Goal: Task Accomplishment & Management: Complete application form

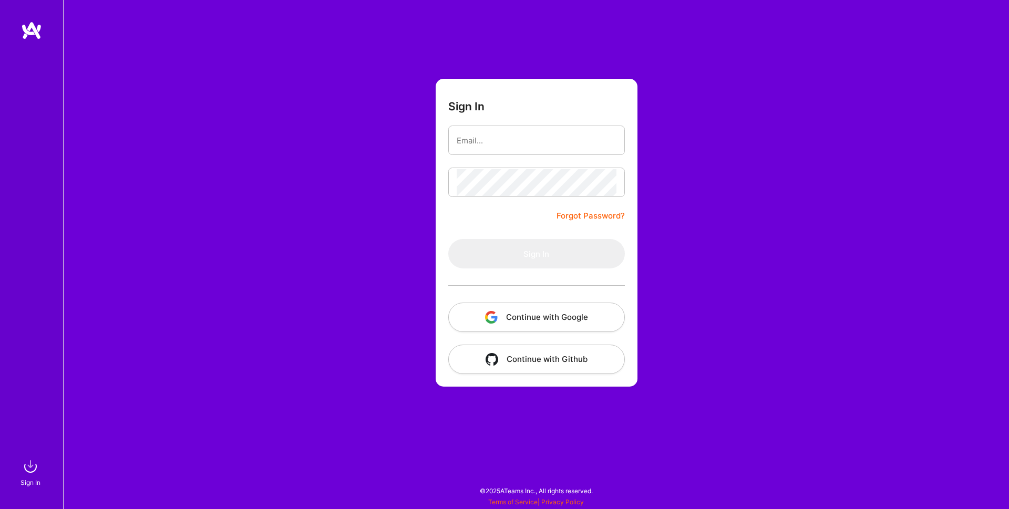
click at [503, 322] on button "Continue with Google" at bounding box center [536, 317] width 177 height 29
click at [474, 138] on input "email" at bounding box center [537, 140] width 160 height 27
type input "[PERSON_NAME][EMAIL_ADDRESS][DOMAIN_NAME]"
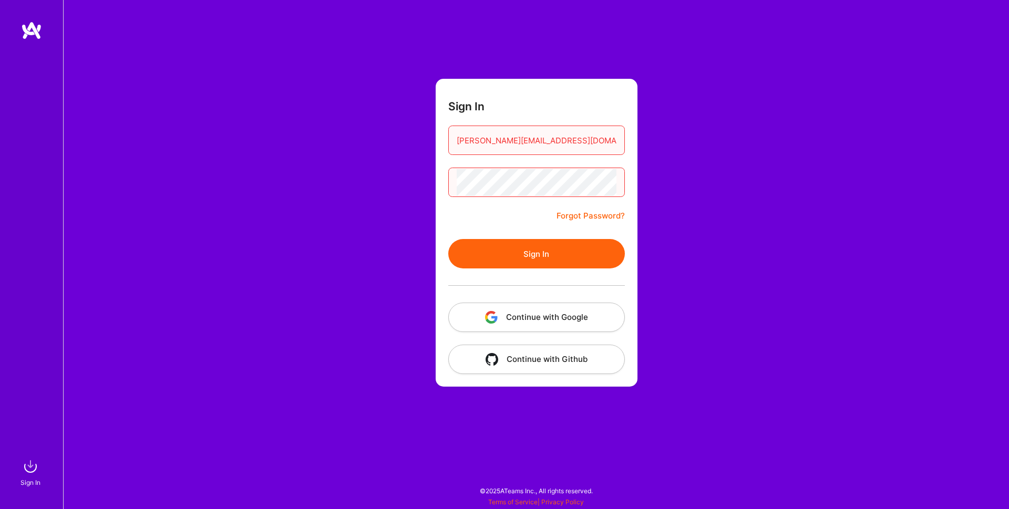
click at [560, 249] on button "Sign In" at bounding box center [536, 253] width 177 height 29
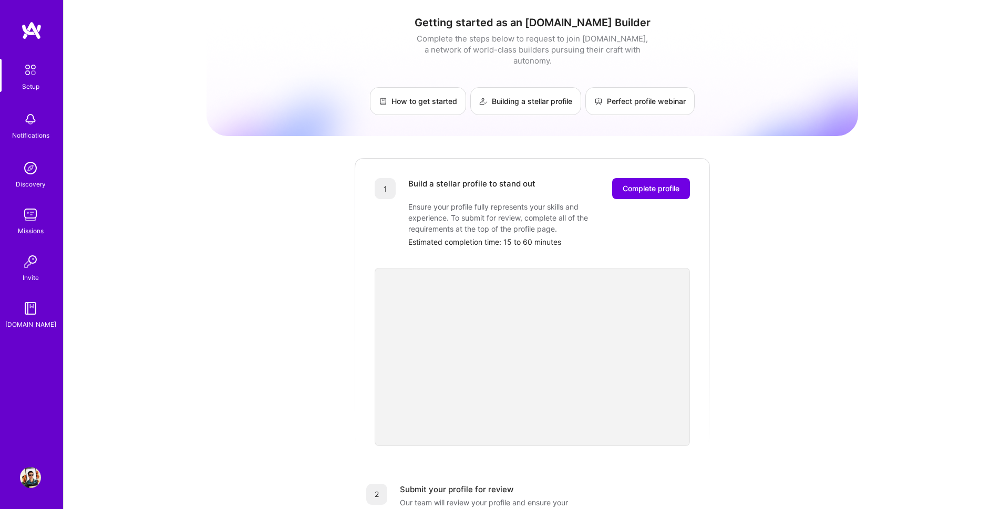
click at [28, 69] on img at bounding box center [30, 70] width 22 height 22
click at [30, 483] on img at bounding box center [30, 477] width 21 height 21
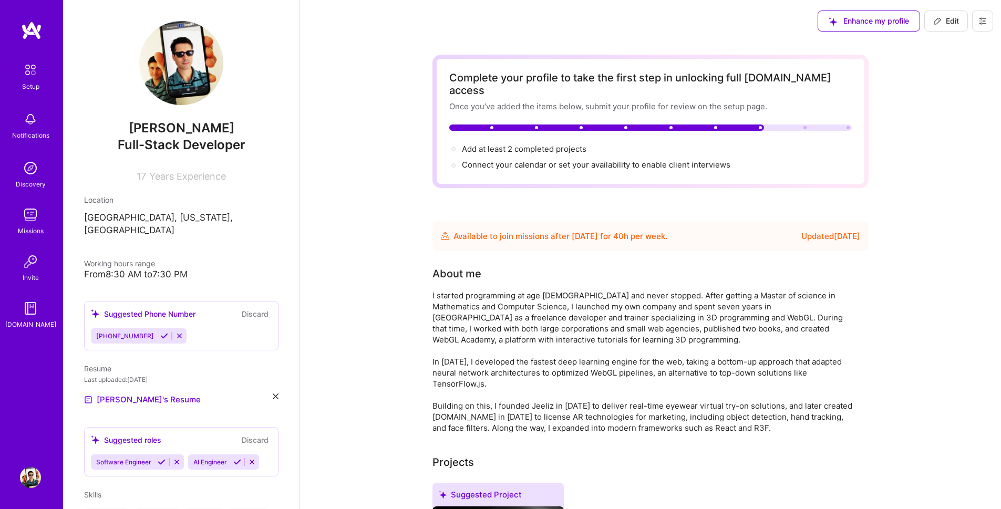
click at [167, 68] on img at bounding box center [181, 63] width 84 height 84
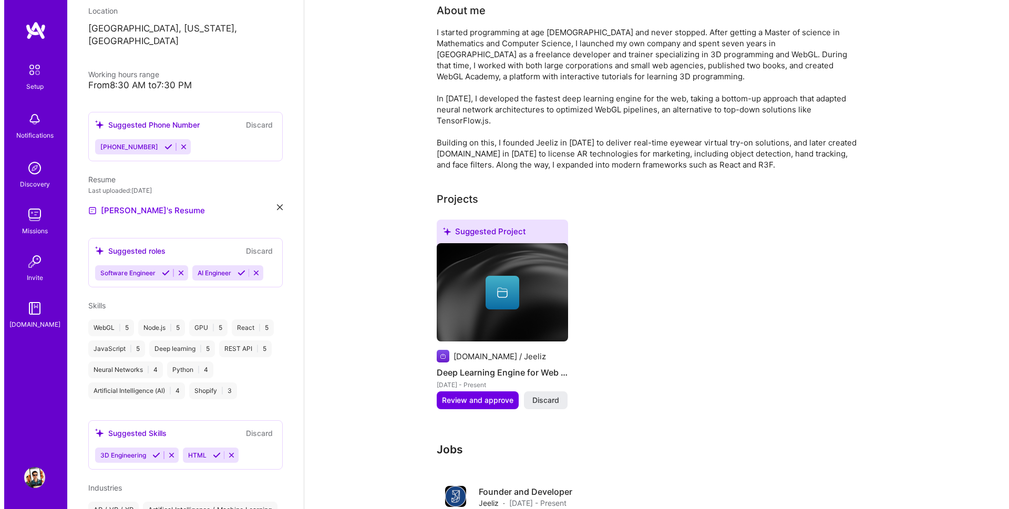
scroll to position [272, 0]
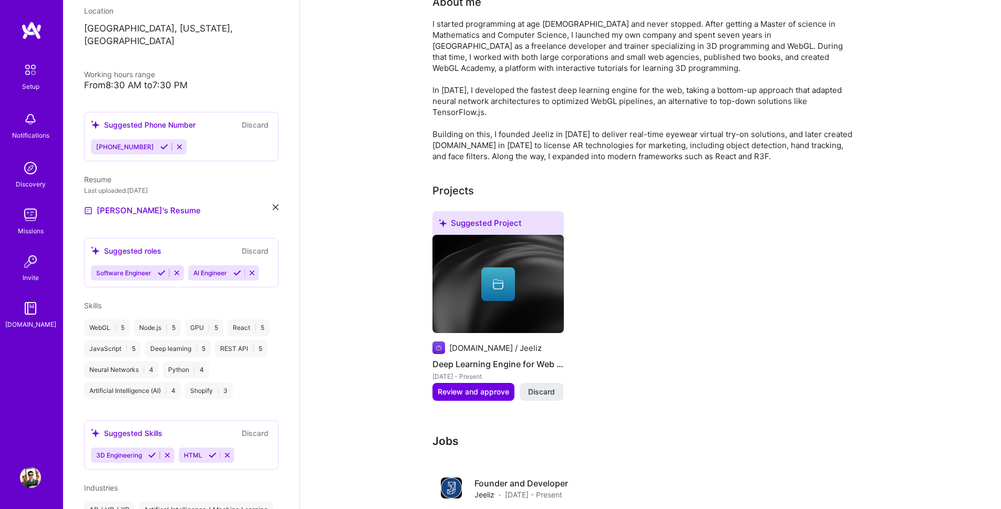
click at [489, 357] on h4 "Deep Learning Engine for Web Browsers" at bounding box center [498, 364] width 131 height 14
click at [462, 387] on span "Review and approve" at bounding box center [473, 392] width 71 height 11
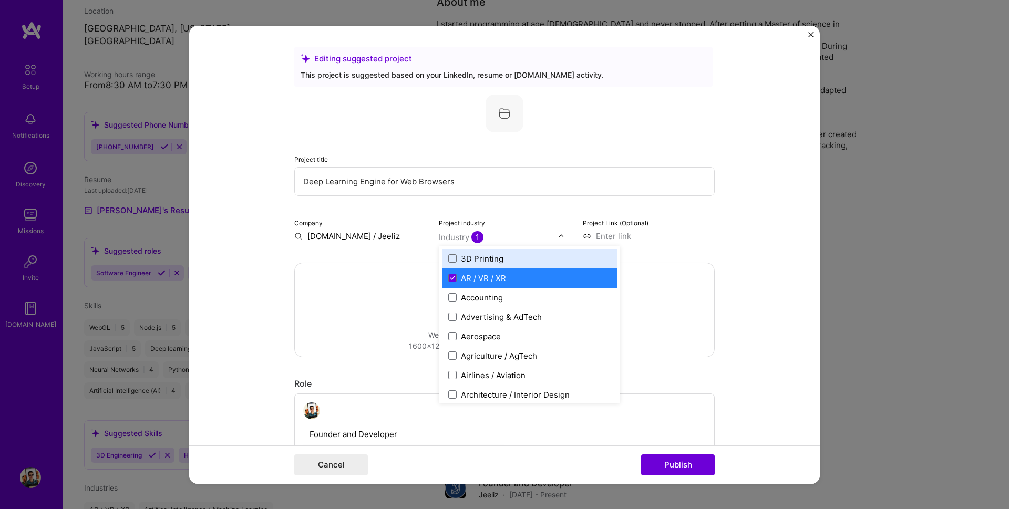
click at [454, 237] on div "Industry 1" at bounding box center [461, 236] width 45 height 11
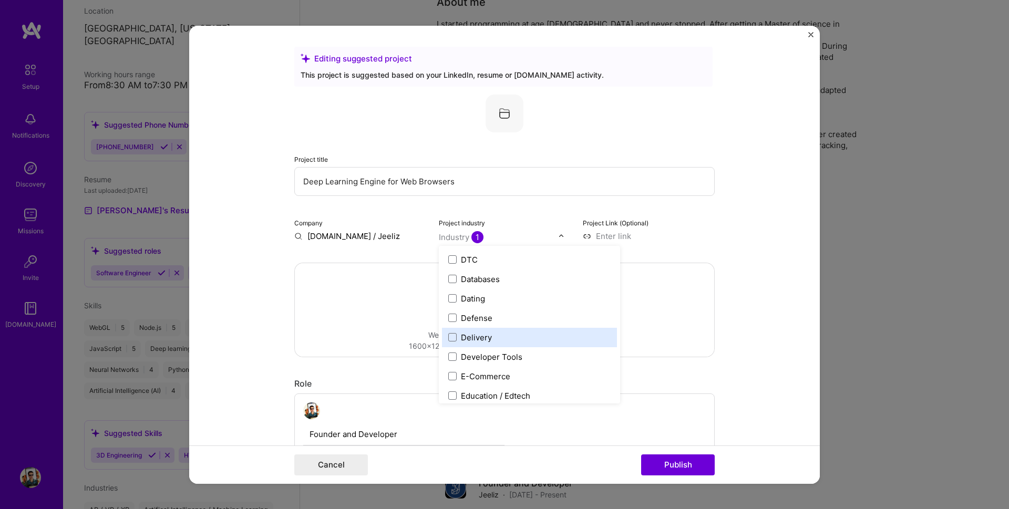
scroll to position [820, 0]
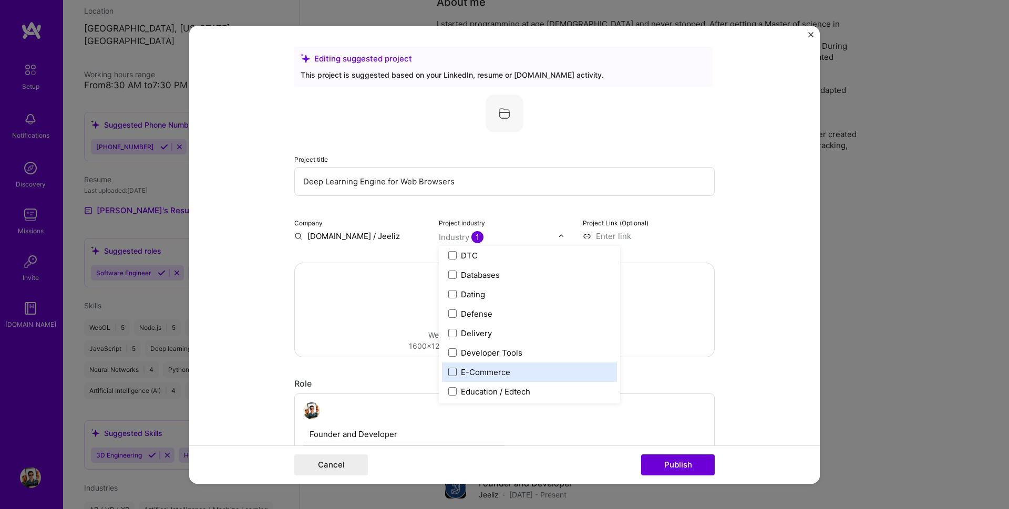
click at [449, 373] on span at bounding box center [452, 372] width 8 height 8
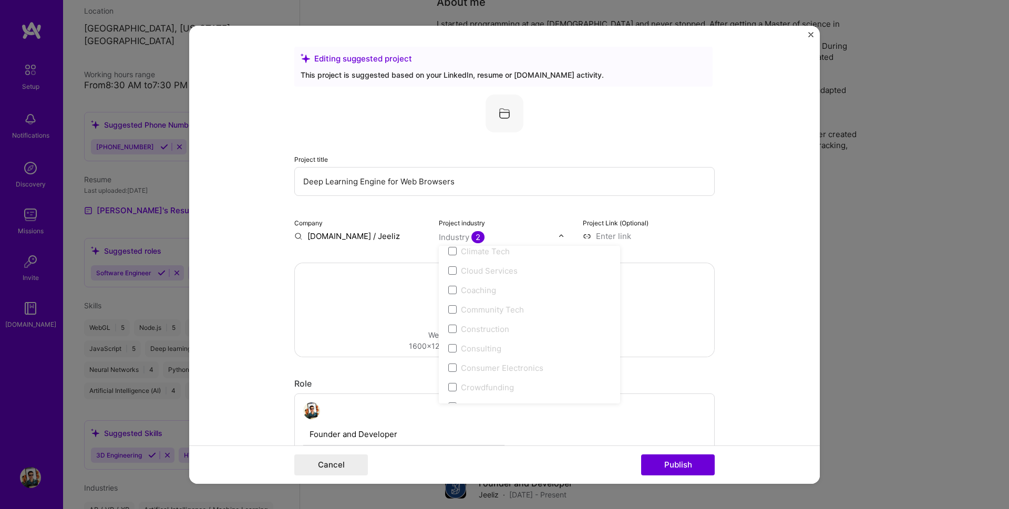
scroll to position [568, 0]
click at [731, 268] on form "Editing suggested project This project is suggested based on your LinkedIn, res…" at bounding box center [504, 254] width 631 height 458
click at [601, 234] on input at bounding box center [649, 235] width 132 height 11
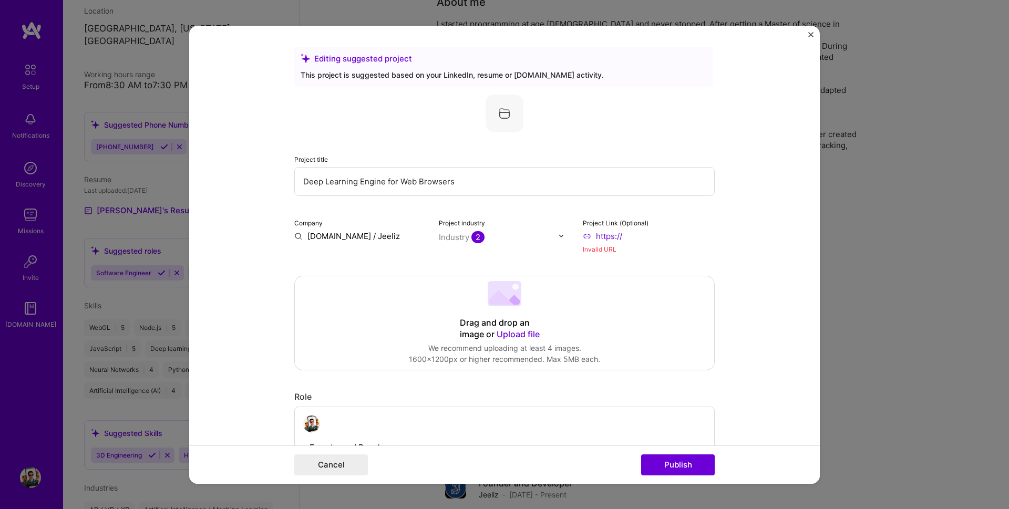
drag, startPoint x: 628, startPoint y: 236, endPoint x: 505, endPoint y: 222, distance: 123.8
click at [490, 214] on div "Project title Deep Learning Engine for Web Browsers Company WebAR.rocks / Jeeli…" at bounding box center [504, 174] width 421 height 160
paste input "jeeliz.com/"
type input "https://jeeliz.com/"
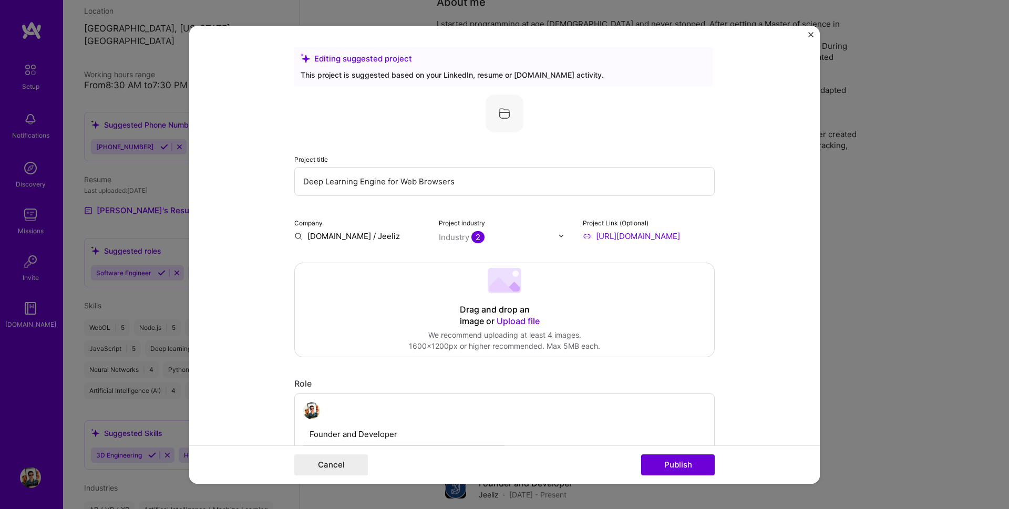
click at [739, 267] on form "Editing suggested project This project is suggested based on your LinkedIn, res…" at bounding box center [504, 254] width 631 height 458
click at [415, 188] on input "Deep Learning Engine for Web Browsers" at bounding box center [504, 181] width 421 height 29
drag, startPoint x: 478, startPoint y: 179, endPoint x: 119, endPoint y: 152, distance: 360.0
click at [119, 152] on div "Editing suggested project This project is suggested based on your LinkedIn, res…" at bounding box center [504, 254] width 1009 height 509
click at [300, 177] on input "Eyewear Virtual Try-On" at bounding box center [504, 181] width 421 height 29
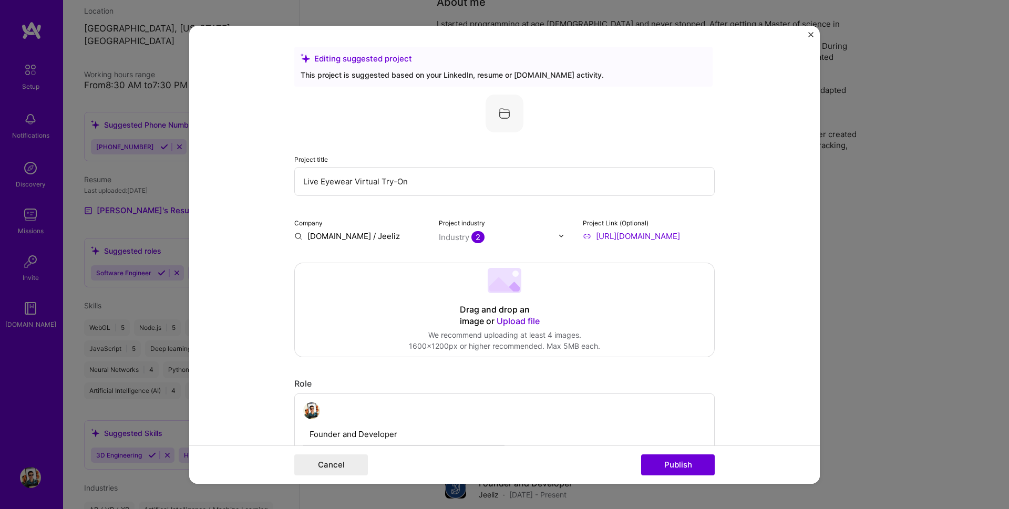
click at [296, 176] on input "Live Eyewear Virtual Try-On" at bounding box center [504, 181] width 421 height 29
type input "Jeeliz Eyewear Virtual Try-On"
click at [500, 298] on div "Drag and drop an image or Upload file Upload file We recommend uploading at lea…" at bounding box center [504, 310] width 419 height 94
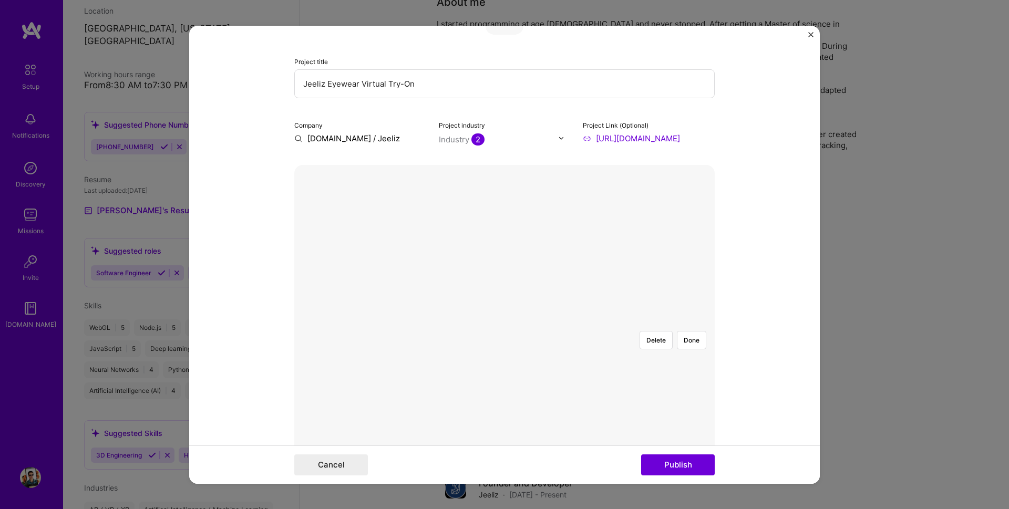
scroll to position [189, 0]
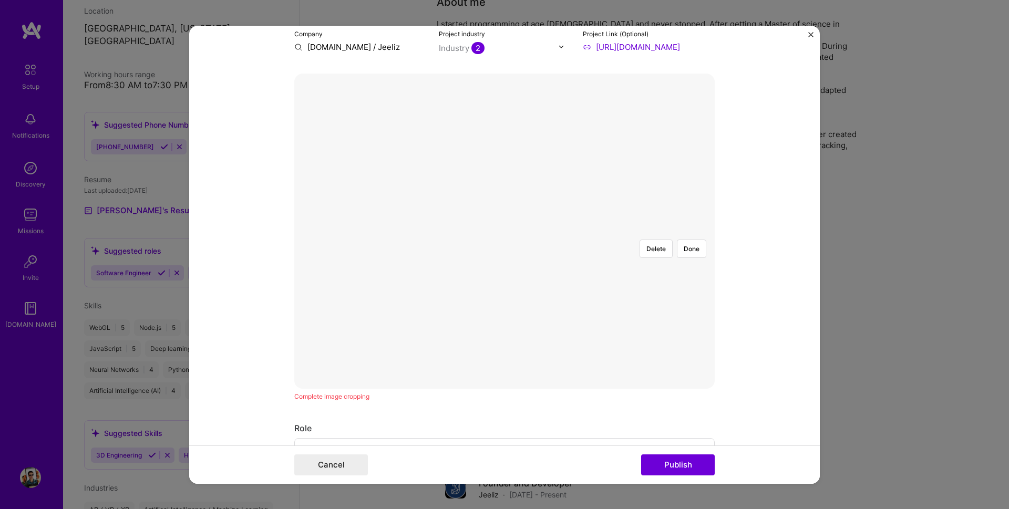
click at [505, 231] on div at bounding box center [652, 341] width 294 height 221
click at [505, 248] on div at bounding box center [652, 341] width 294 height 221
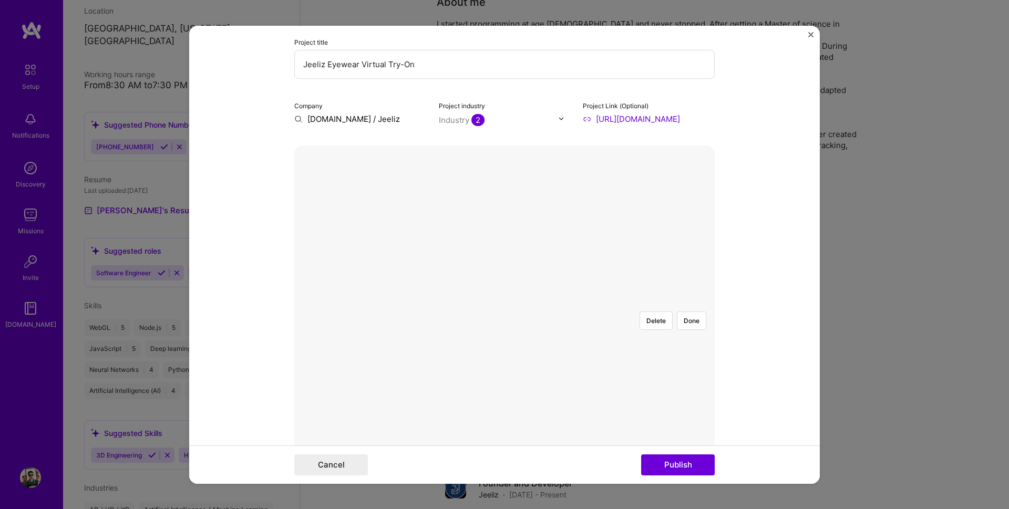
scroll to position [126, 0]
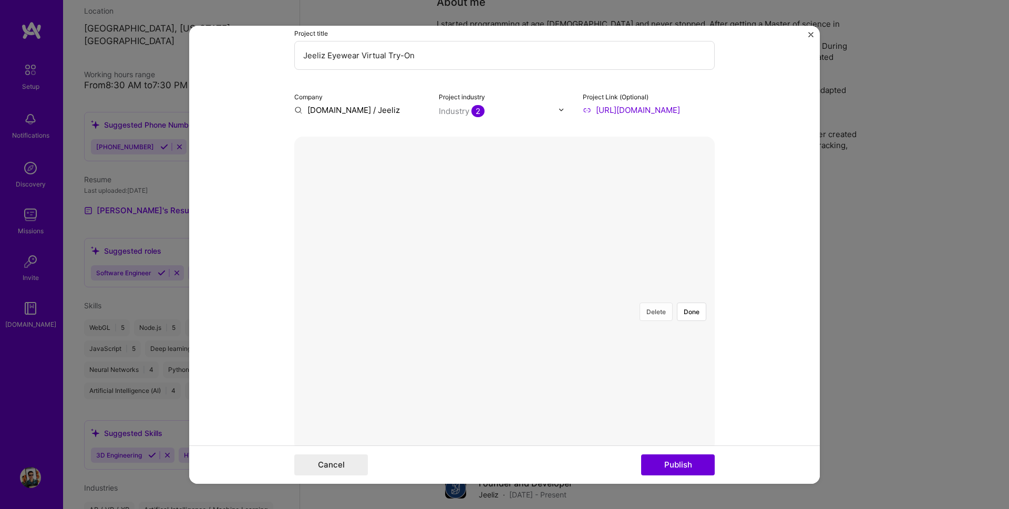
click at [662, 302] on button "Delete" at bounding box center [656, 311] width 33 height 18
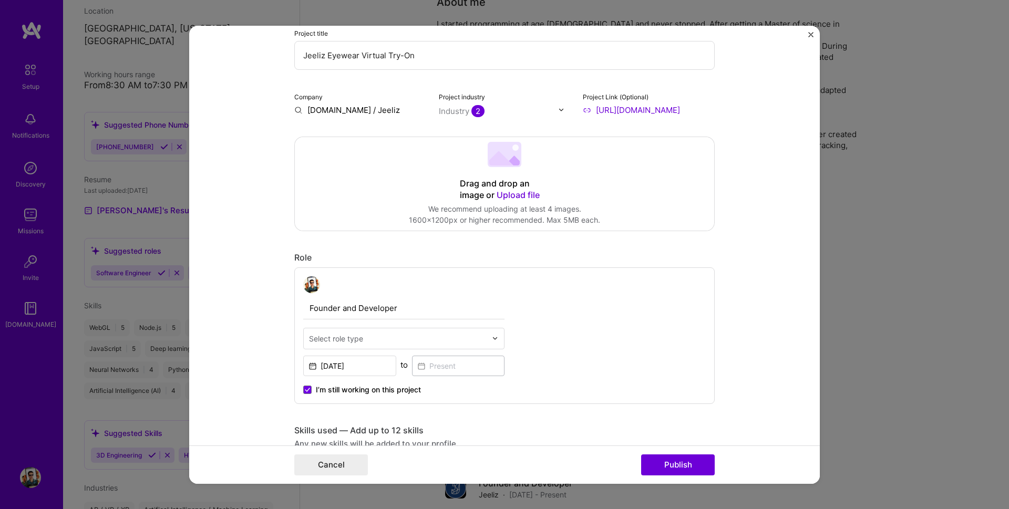
click at [499, 178] on div "Drag and drop an image or Upload file" at bounding box center [504, 189] width 89 height 23
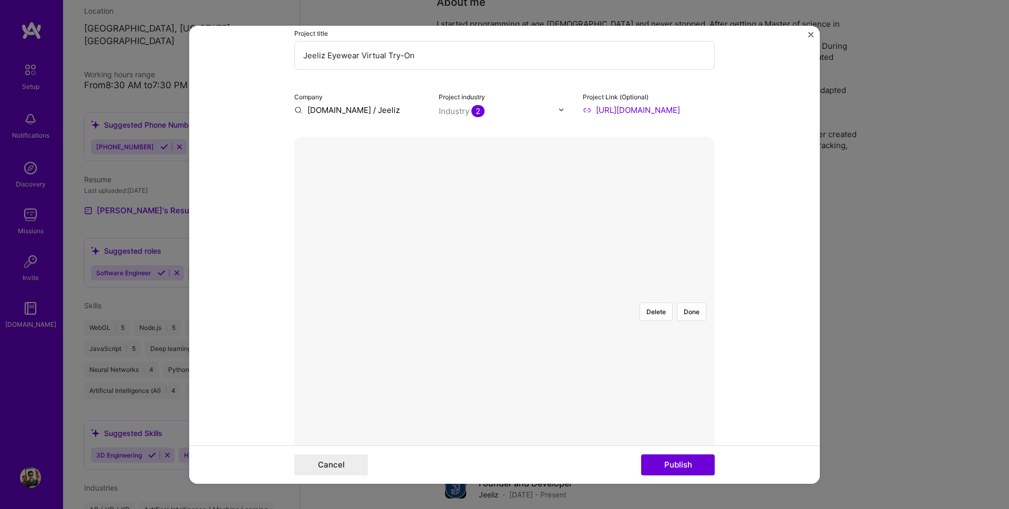
click at [556, 349] on div at bounding box center [662, 467] width 315 height 237
click at [704, 469] on button "Publish" at bounding box center [678, 465] width 74 height 21
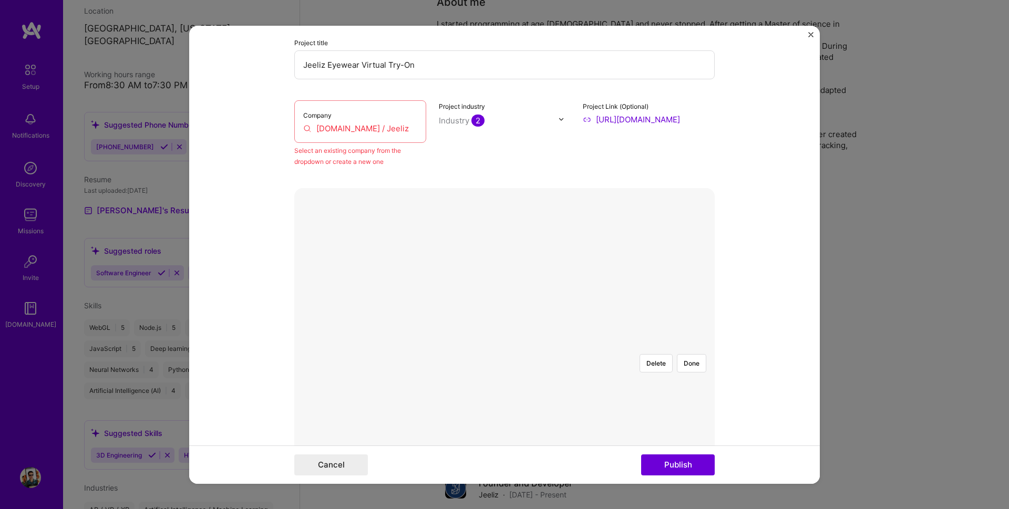
scroll to position [69, 0]
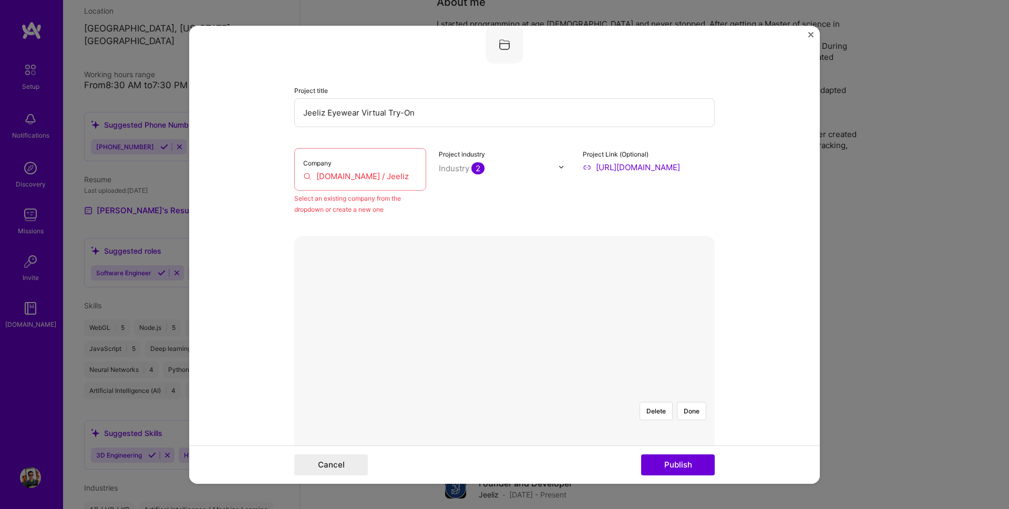
click at [303, 177] on input "WebAR.rocks / Jeeliz" at bounding box center [360, 175] width 114 height 11
drag, startPoint x: 346, startPoint y: 173, endPoint x: 233, endPoint y: 165, distance: 113.3
click at [233, 165] on form "Editing suggested project This project is suggested based on your LinkedIn, res…" at bounding box center [504, 254] width 631 height 458
type input "Jeeliz"
click at [329, 196] on span "jeeliz.com" at bounding box center [351, 198] width 51 height 8
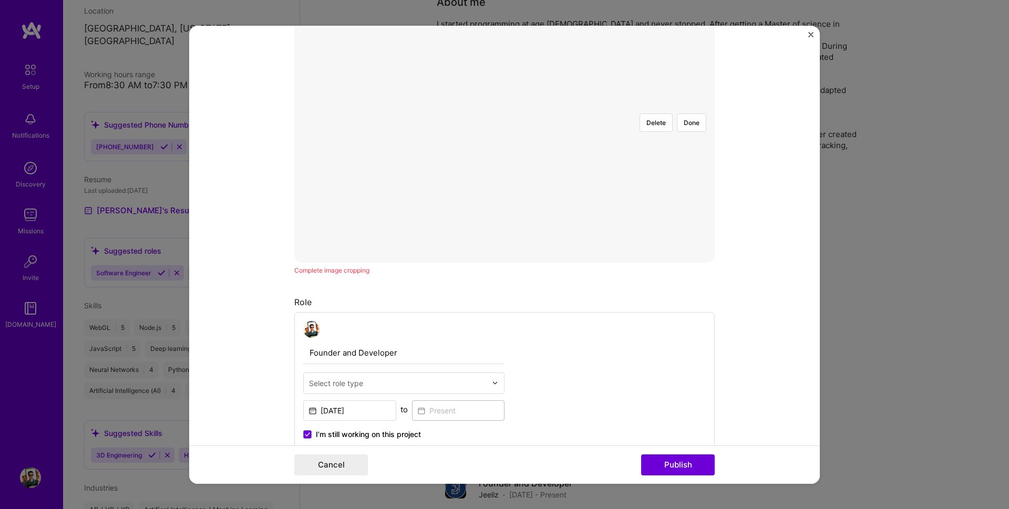
scroll to position [378, 0]
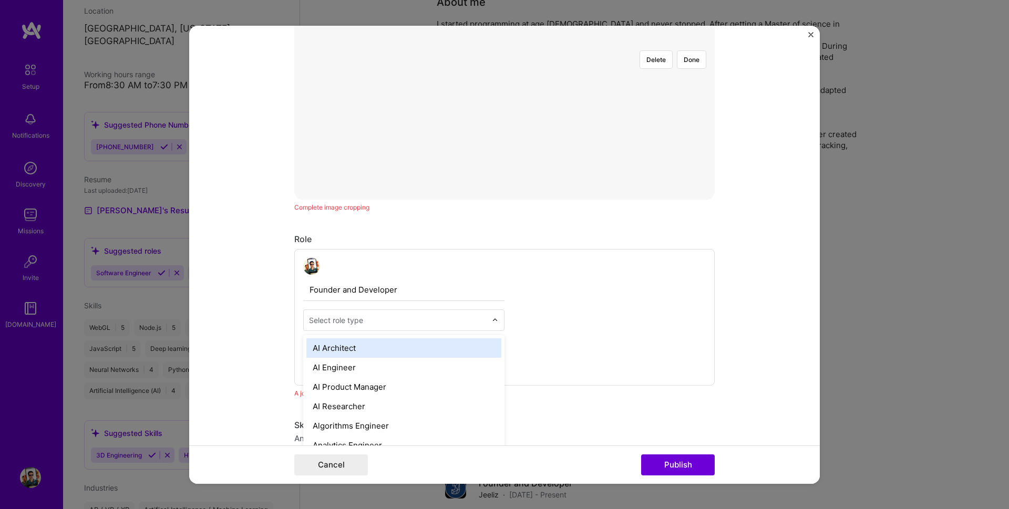
click at [409, 314] on div at bounding box center [398, 319] width 178 height 13
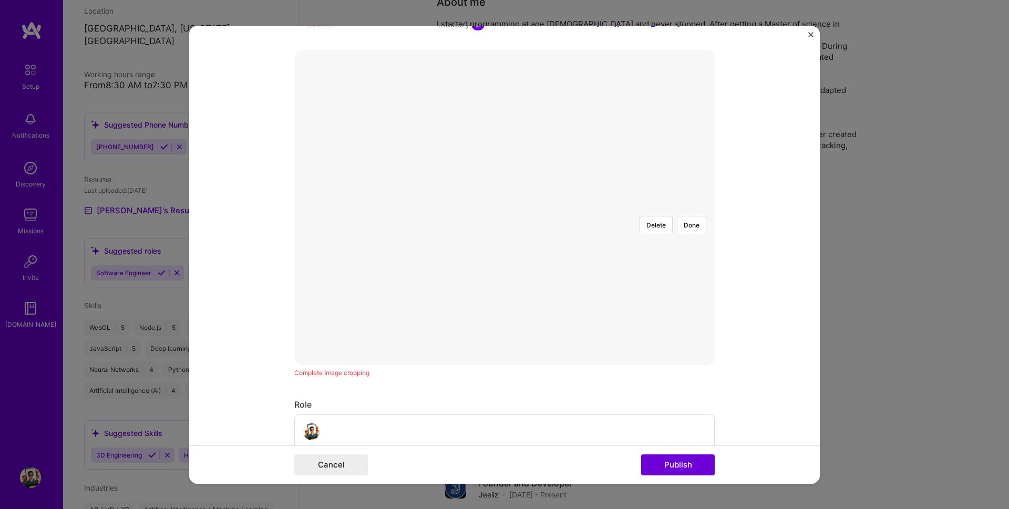
scroll to position [126, 0]
click at [698, 302] on button "Done" at bounding box center [691, 311] width 29 height 18
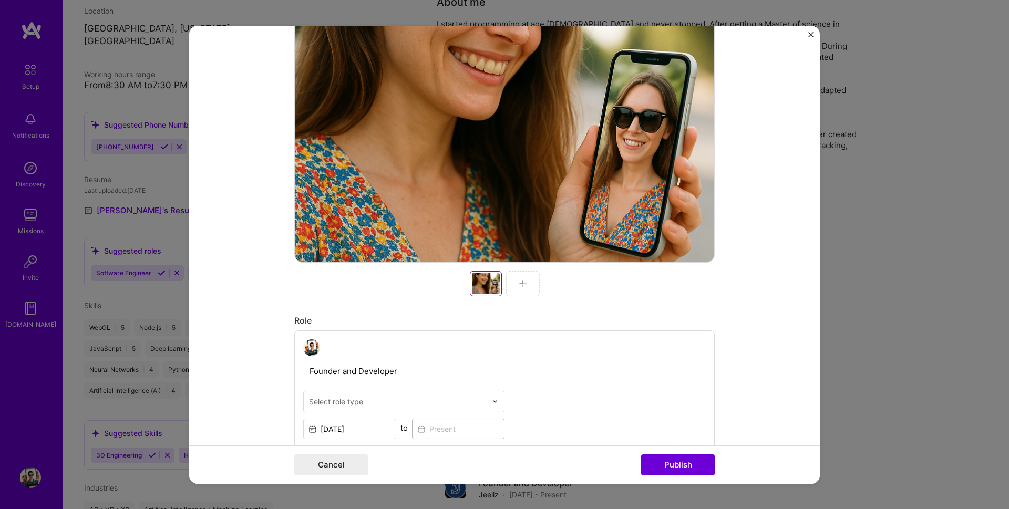
click at [381, 398] on input "text" at bounding box center [398, 401] width 178 height 11
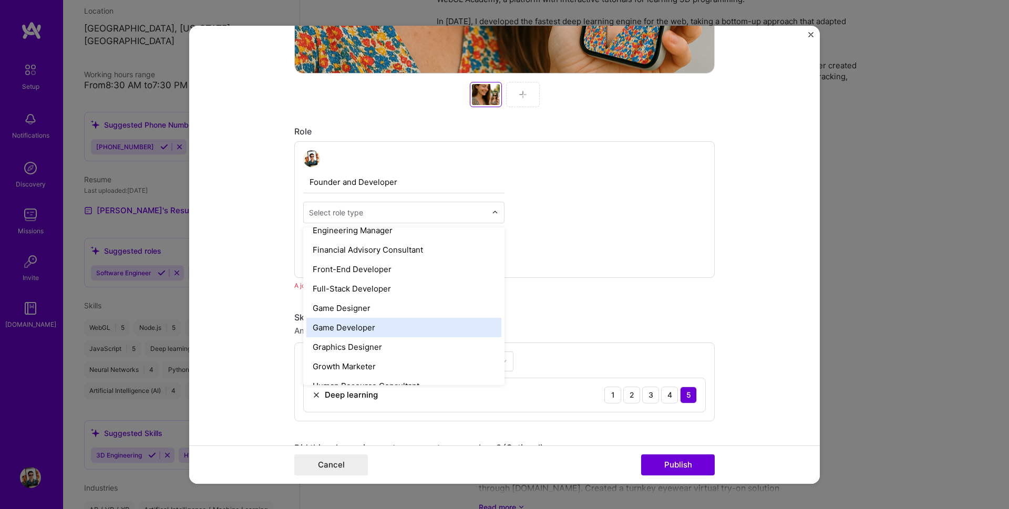
scroll to position [568, 0]
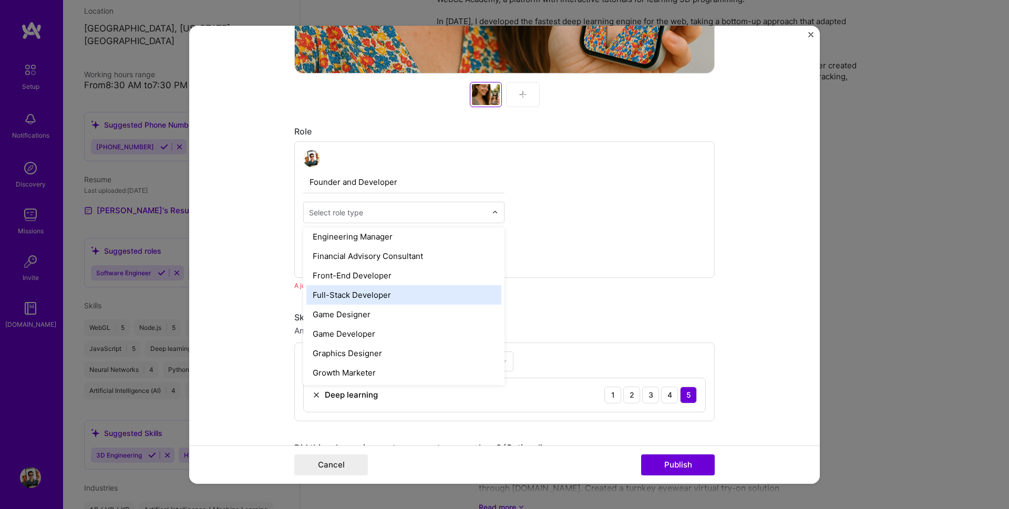
click at [401, 288] on div "Full-Stack Developer" at bounding box center [403, 294] width 195 height 19
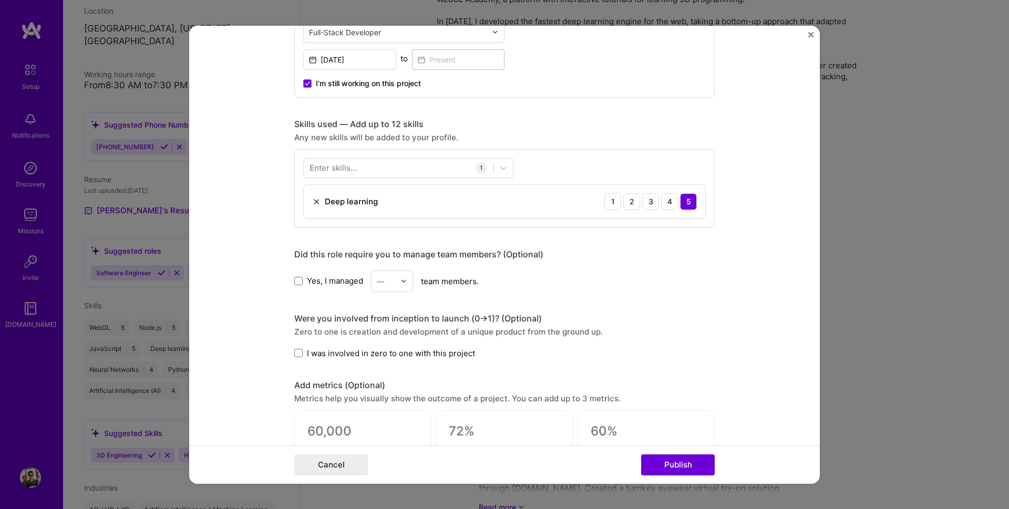
scroll to position [631, 0]
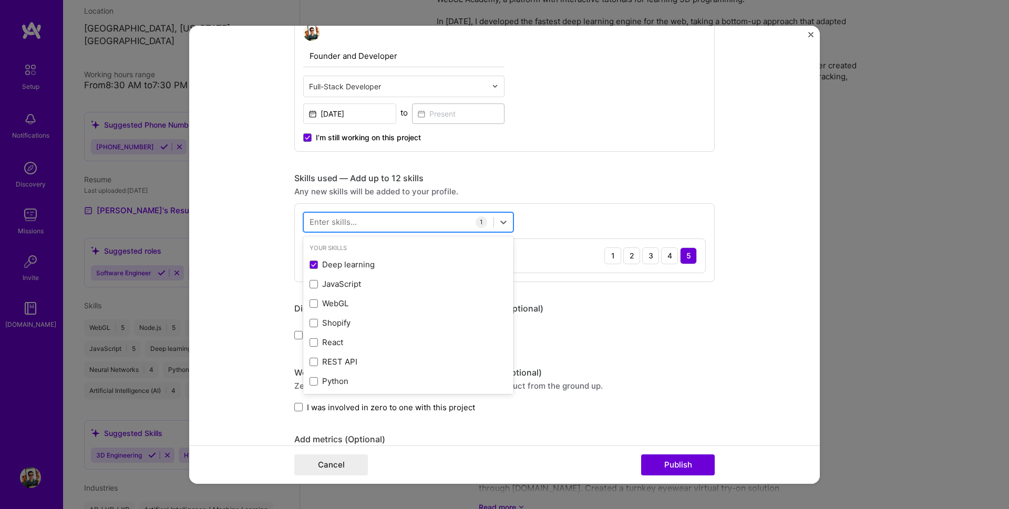
click at [371, 219] on div at bounding box center [399, 221] width 190 height 17
click at [310, 285] on span at bounding box center [314, 284] width 8 height 8
click at [0, 0] on input "checkbox" at bounding box center [0, 0] width 0 height 0
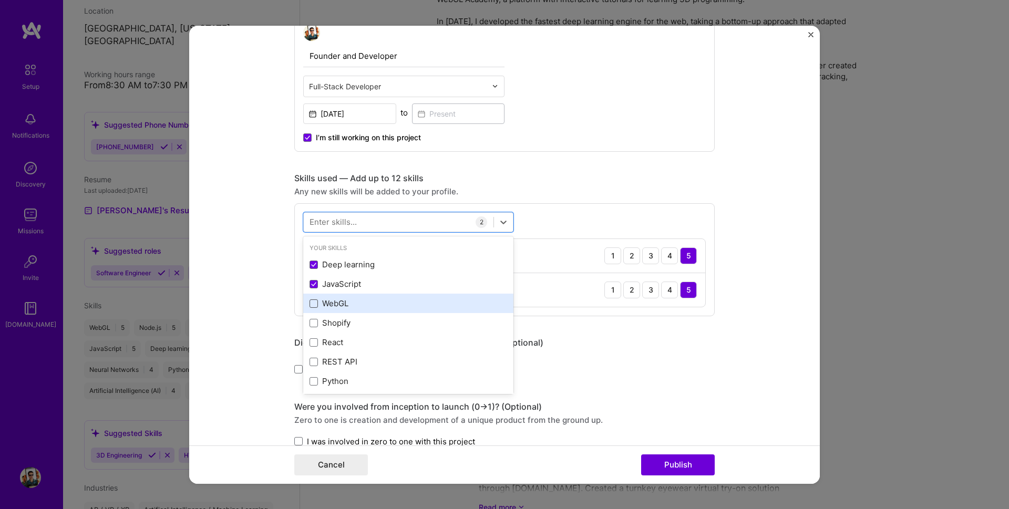
click at [310, 304] on span at bounding box center [314, 304] width 8 height 8
click at [0, 0] on input "checkbox" at bounding box center [0, 0] width 0 height 0
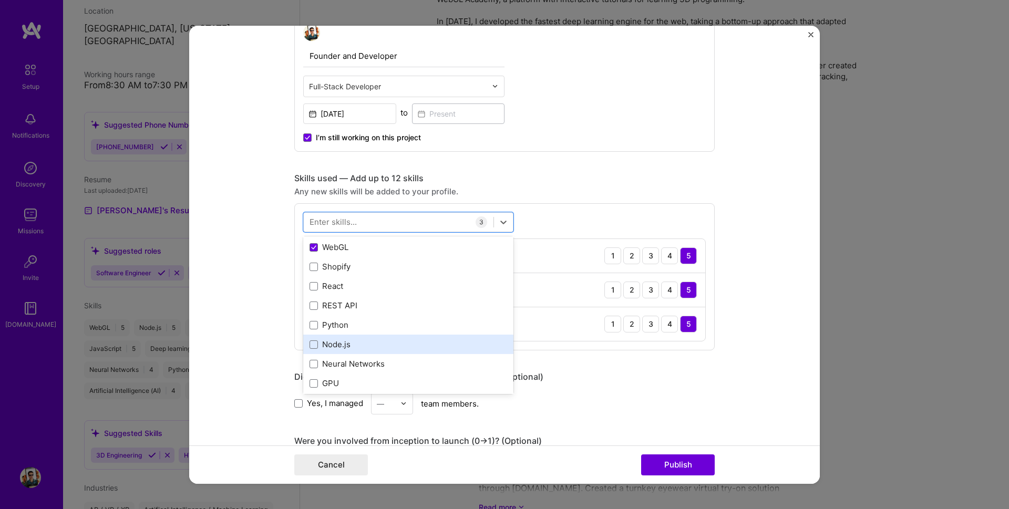
scroll to position [63, 0]
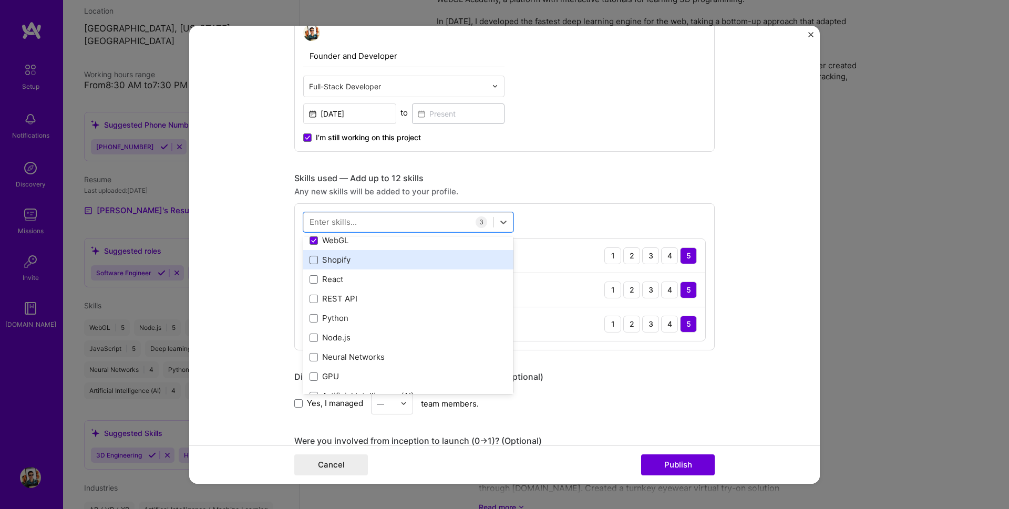
click at [312, 262] on span at bounding box center [314, 260] width 8 height 8
click at [0, 0] on input "checkbox" at bounding box center [0, 0] width 0 height 0
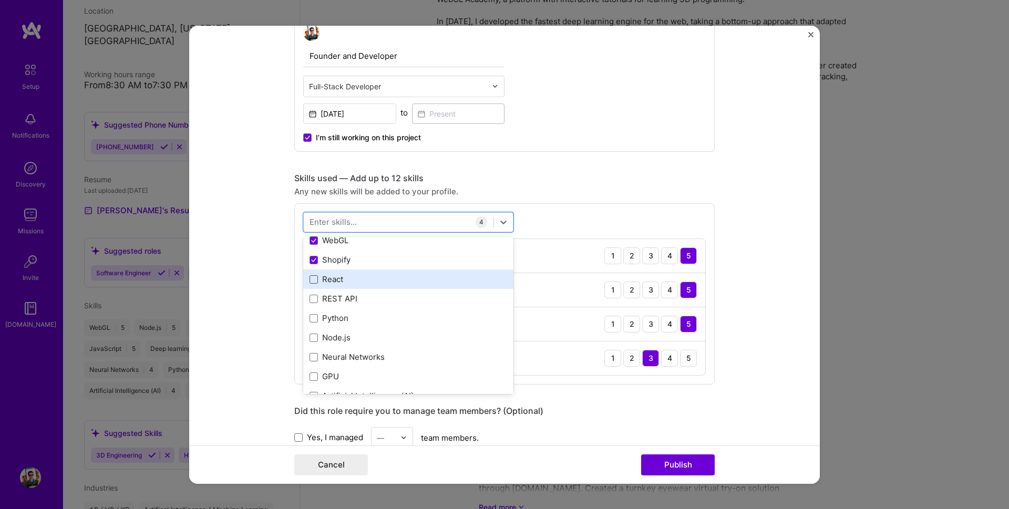
click at [311, 278] on span at bounding box center [314, 279] width 8 height 8
click at [0, 0] on input "checkbox" at bounding box center [0, 0] width 0 height 0
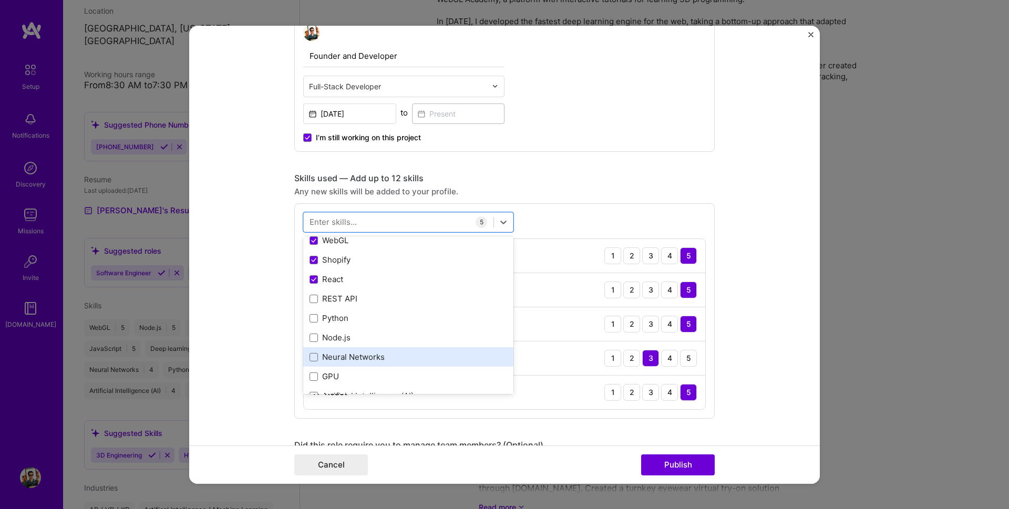
scroll to position [126, 0]
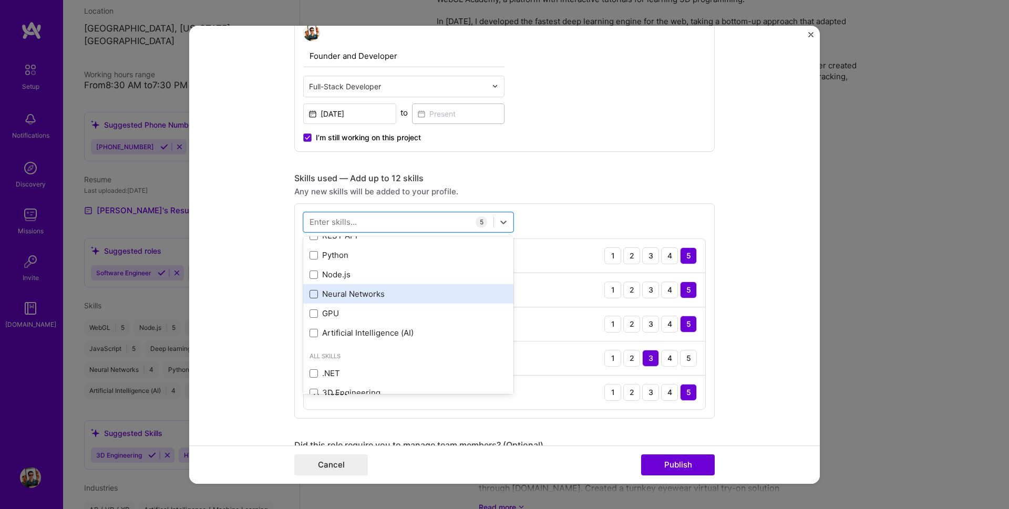
click at [312, 294] on span at bounding box center [314, 294] width 8 height 8
click at [0, 0] on input "checkbox" at bounding box center [0, 0] width 0 height 0
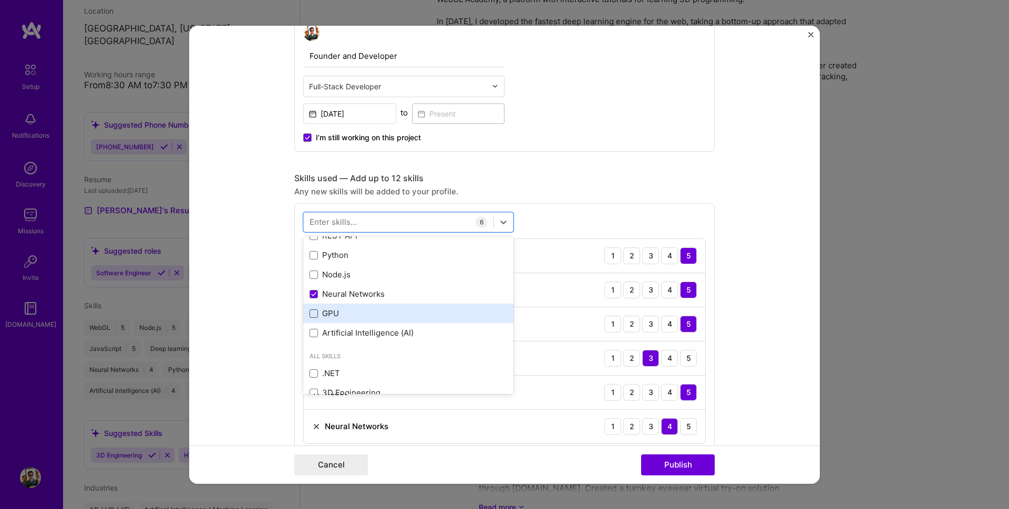
click at [310, 313] on span at bounding box center [314, 314] width 8 height 8
click at [0, 0] on input "checkbox" at bounding box center [0, 0] width 0 height 0
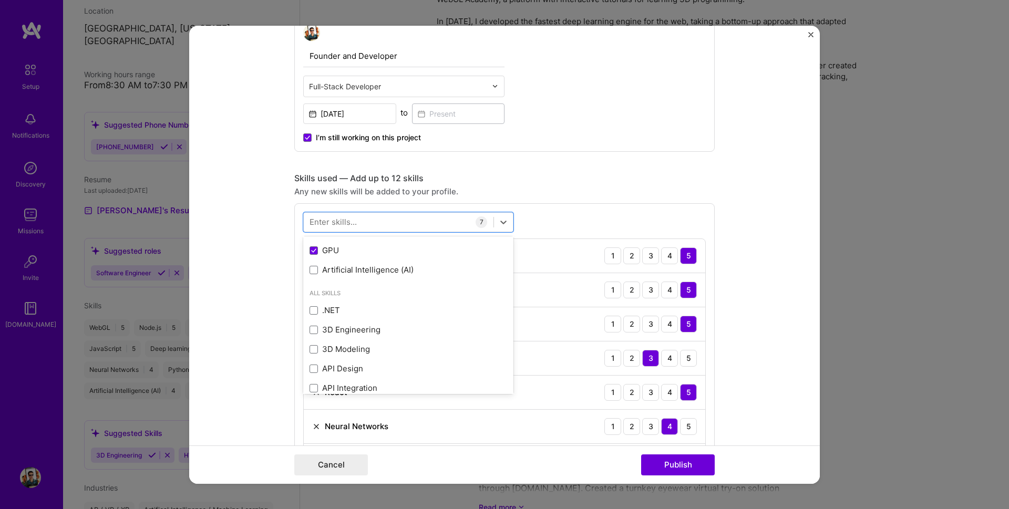
scroll to position [442, 0]
click at [647, 150] on div "Founder and Developer Full-Stack Developer Dec, 2015 to I’m still working on th…" at bounding box center [504, 83] width 421 height 137
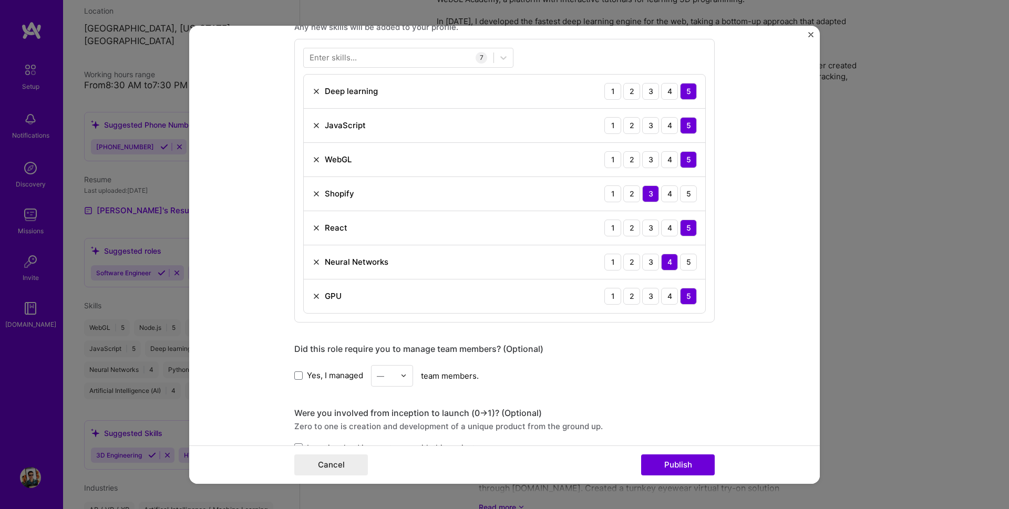
scroll to position [946, 0]
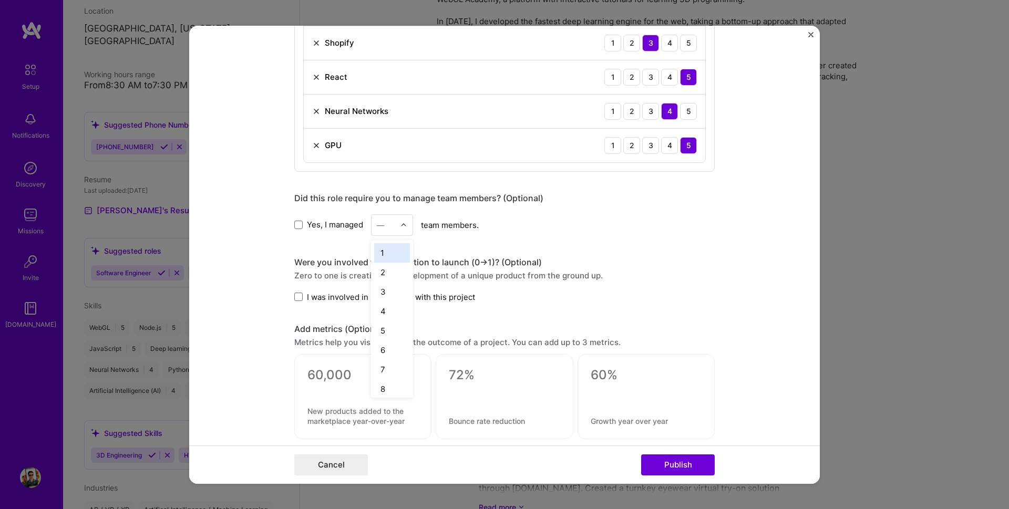
click at [401, 231] on div at bounding box center [407, 224] width 12 height 20
click at [383, 271] on div "2" at bounding box center [392, 271] width 36 height 19
click at [294, 298] on span at bounding box center [298, 297] width 8 height 8
click at [0, 0] on input "I was involved in zero to one with this project" at bounding box center [0, 0] width 0 height 0
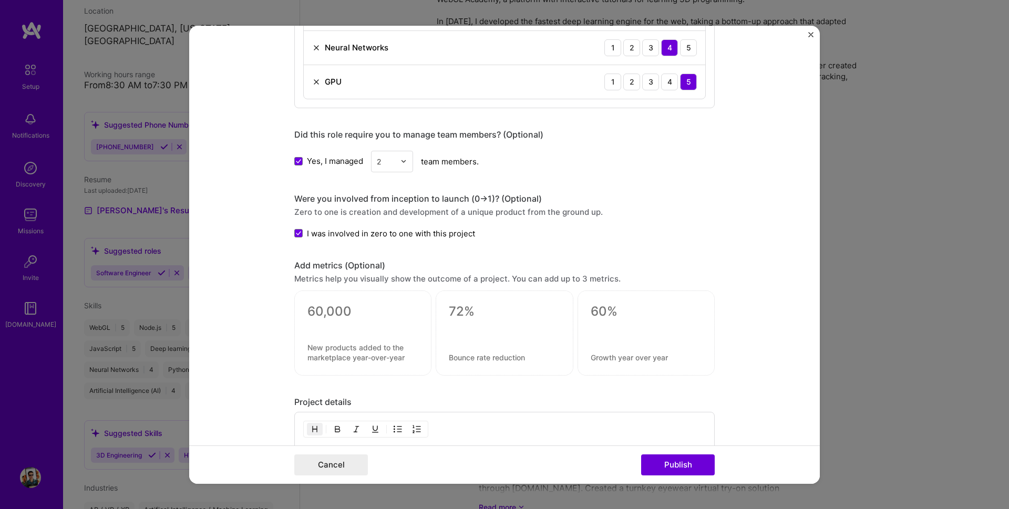
scroll to position [1072, 0]
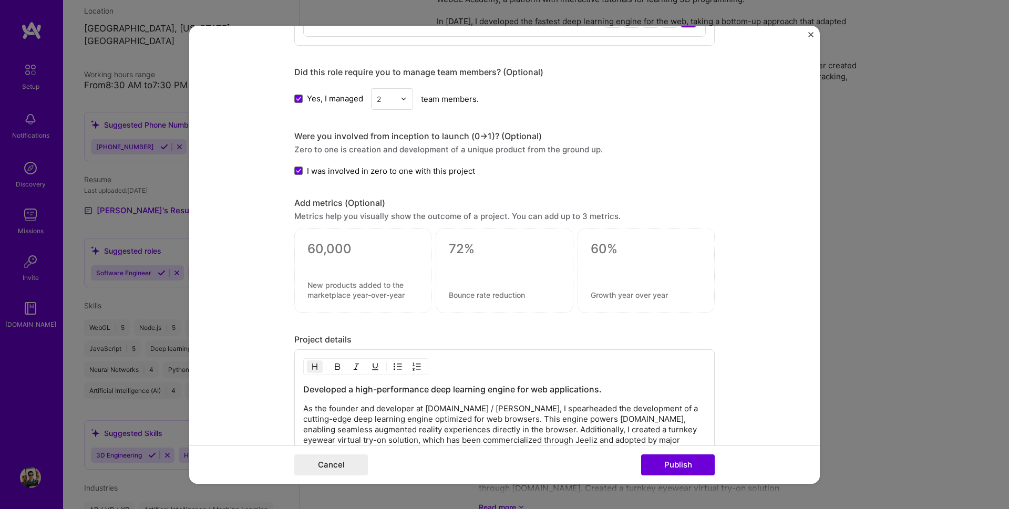
click at [315, 269] on div at bounding box center [362, 270] width 137 height 85
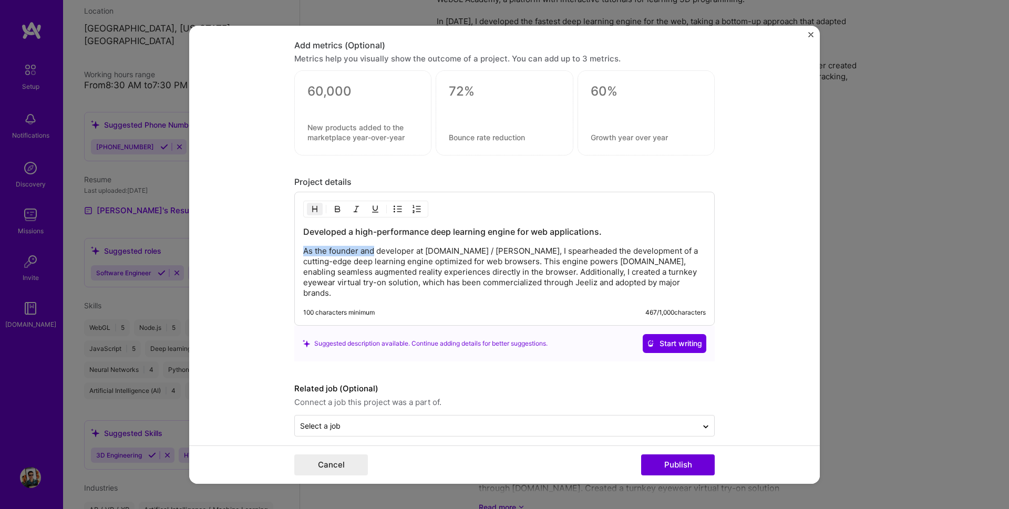
drag, startPoint x: 371, startPoint y: 246, endPoint x: 366, endPoint y: 261, distance: 16.0
click at [366, 261] on p "As the founder and developer at WebAR.rocks / Jeeliz, I spearheaded the develop…" at bounding box center [504, 272] width 403 height 53
click at [387, 261] on p "As the founder and developer at WebAR.rocks / Jeeliz, I spearheaded the develop…" at bounding box center [504, 272] width 403 height 53
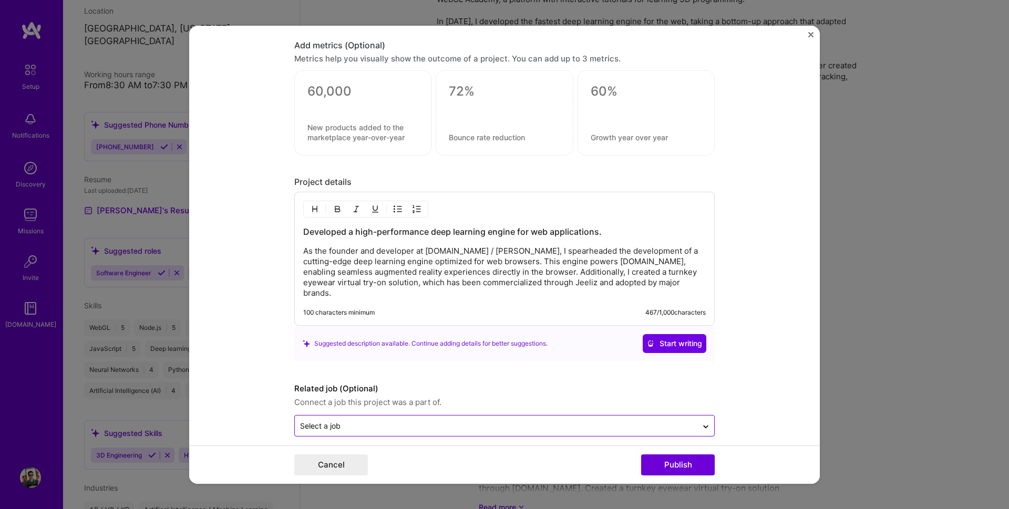
click at [364, 421] on input "text" at bounding box center [496, 426] width 392 height 11
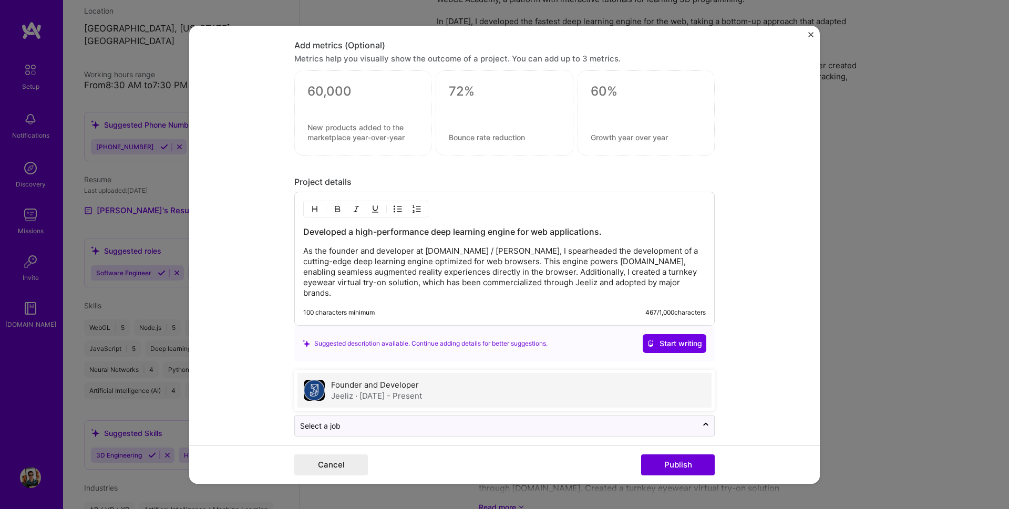
click at [374, 380] on label "Founder and Developer" at bounding box center [375, 385] width 88 height 10
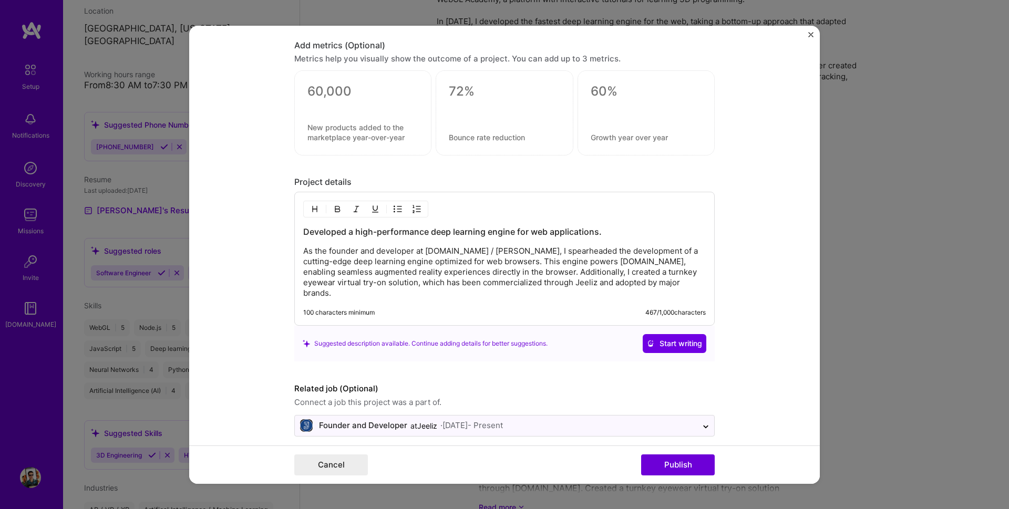
click at [303, 232] on h3 "Developed a high-performance deep learning engine for web applications." at bounding box center [504, 232] width 403 height 12
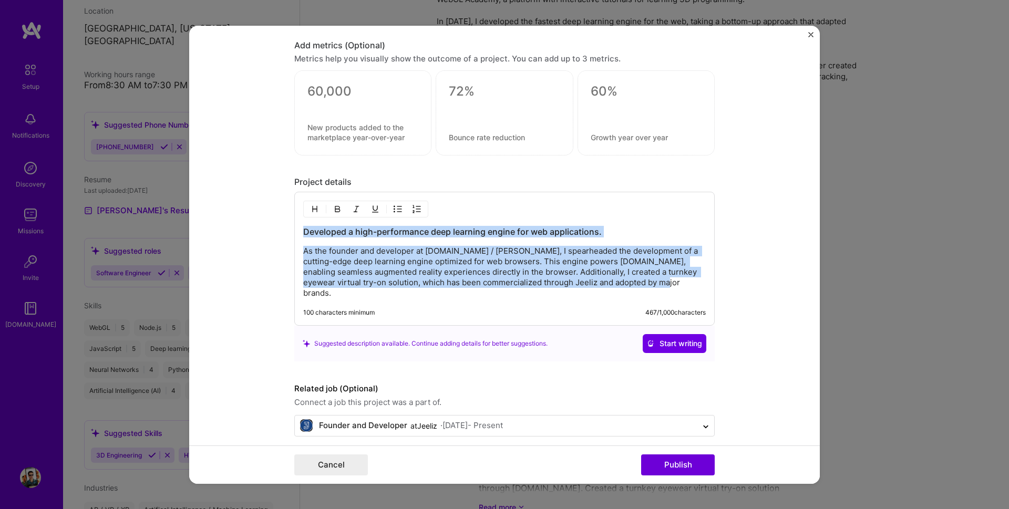
drag, startPoint x: 658, startPoint y: 283, endPoint x: 108, endPoint y: 202, distance: 556.3
click at [103, 202] on div "Editing suggested project This project is suggested based on your LinkedIn, res…" at bounding box center [504, 254] width 1009 height 509
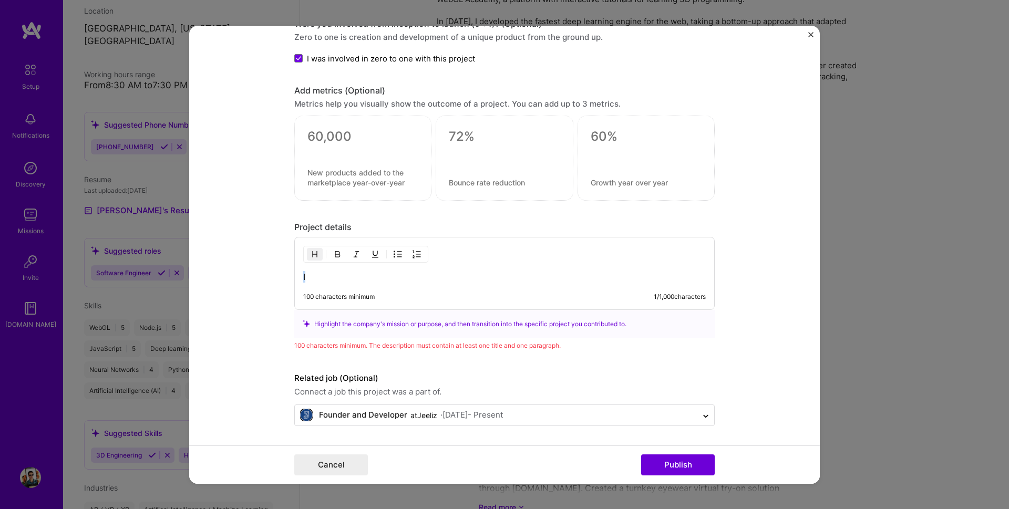
scroll to position [1185, 0]
click at [303, 273] on h3 "I developed the fastest deep learning engine running in the web browser." at bounding box center [504, 277] width 403 height 12
click at [322, 276] on h3 "From 2013, I developed the fastest deep learning engine running in the web brow…" at bounding box center [504, 277] width 403 height 12
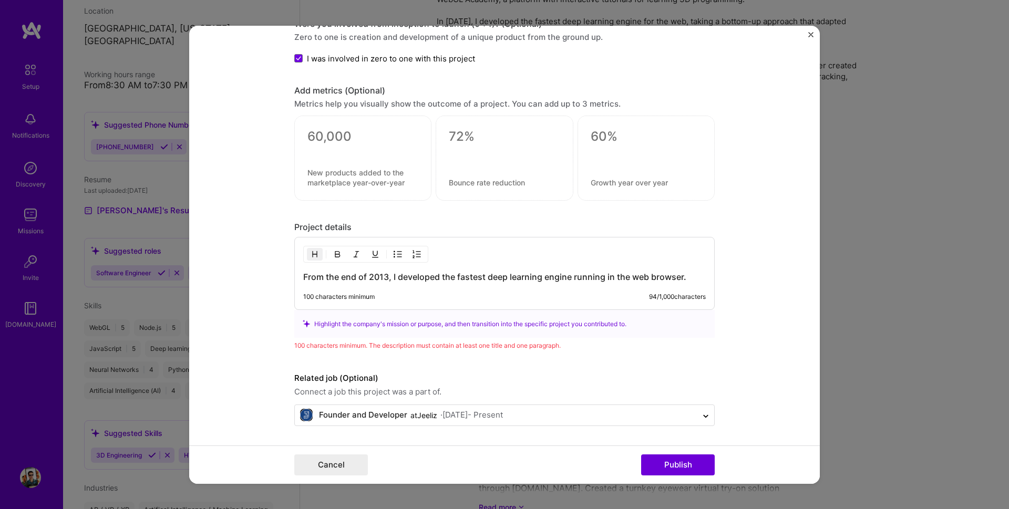
click at [689, 276] on h3 "From the end of 2013, I developed the fastest deep learning engine running in t…" at bounding box center [504, 277] width 403 height 12
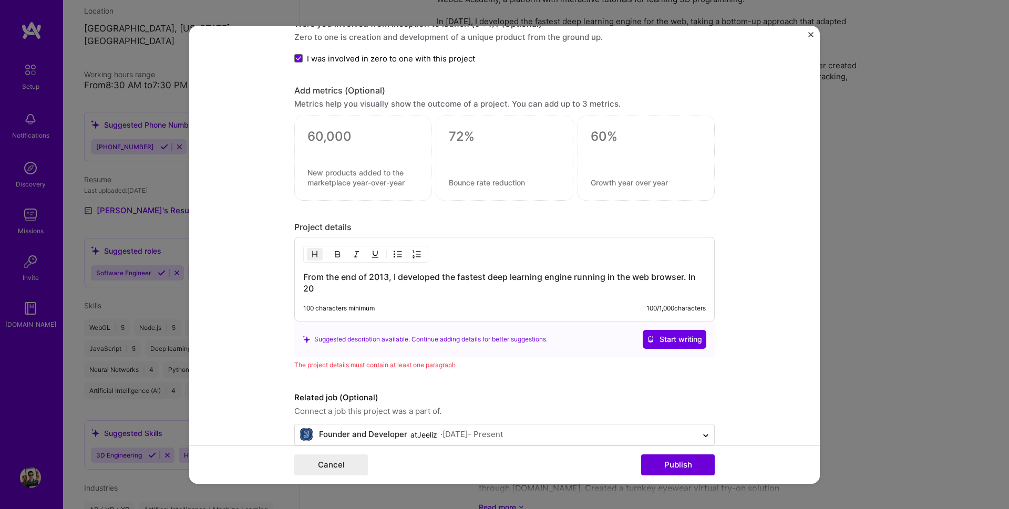
scroll to position [1204, 0]
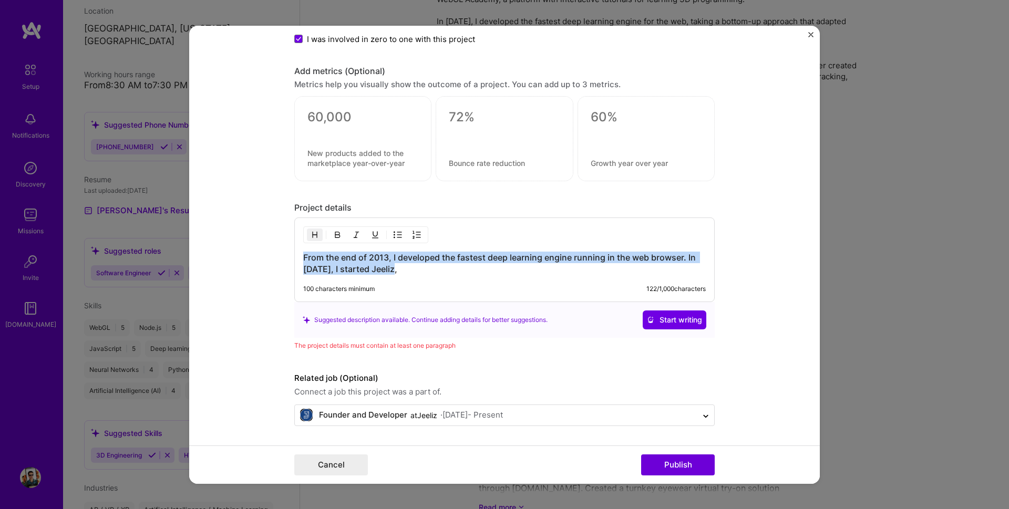
drag, startPoint x: 415, startPoint y: 271, endPoint x: 173, endPoint y: 221, distance: 246.8
click at [173, 221] on div "Editing suggested project This project is suggested based on your LinkedIn, res…" at bounding box center [504, 254] width 1009 height 509
click at [311, 234] on img "button" at bounding box center [315, 235] width 8 height 8
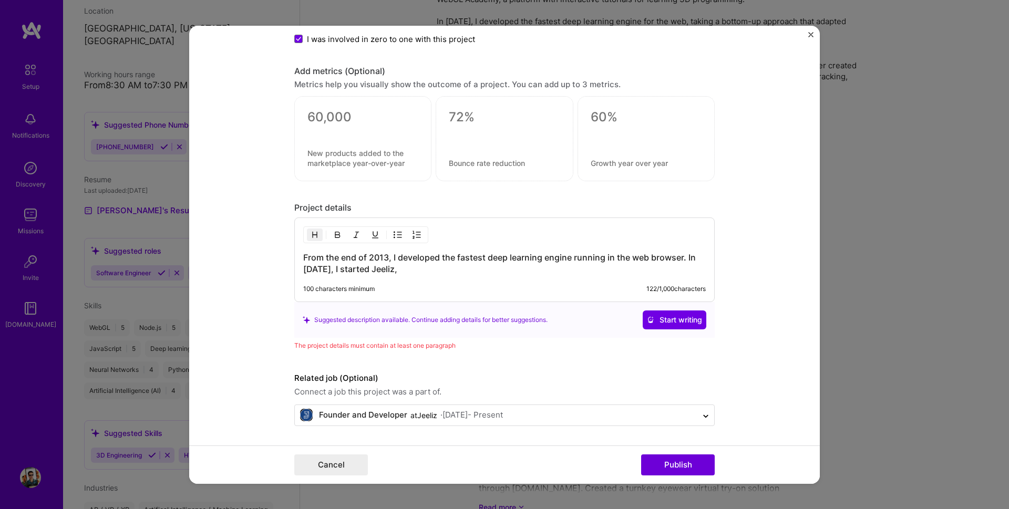
click at [412, 262] on h3 "From the end of 2013, I developed the fastest deep learning engine running in t…" at bounding box center [504, 263] width 403 height 23
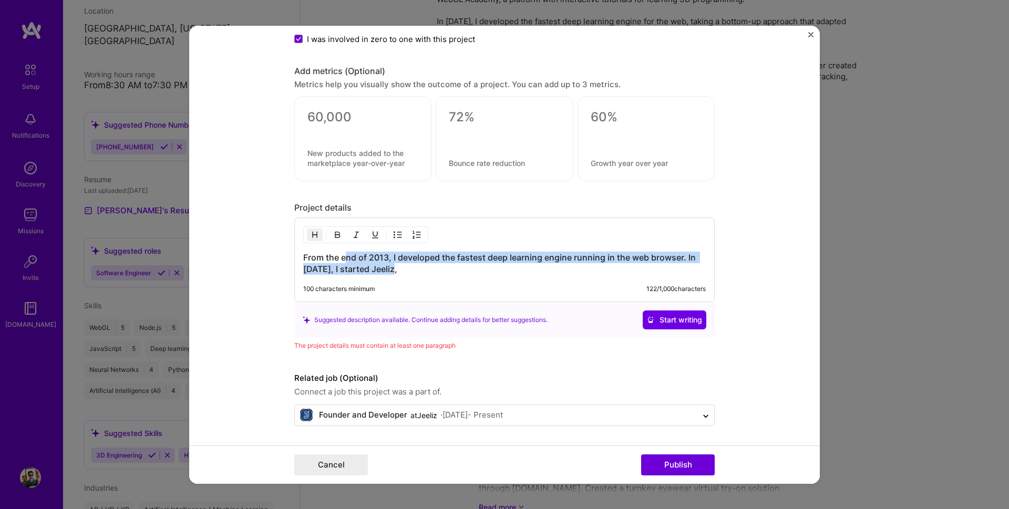
drag, startPoint x: 341, startPoint y: 255, endPoint x: 422, endPoint y: 282, distance: 84.6
click at [408, 292] on div "From the end of 2013, I developed the fastest deep learning engine running in t…" at bounding box center [504, 260] width 421 height 85
click at [398, 265] on h3 "From the end of 2013, I developed the fastest deep learning engine running in t…" at bounding box center [504, 263] width 403 height 23
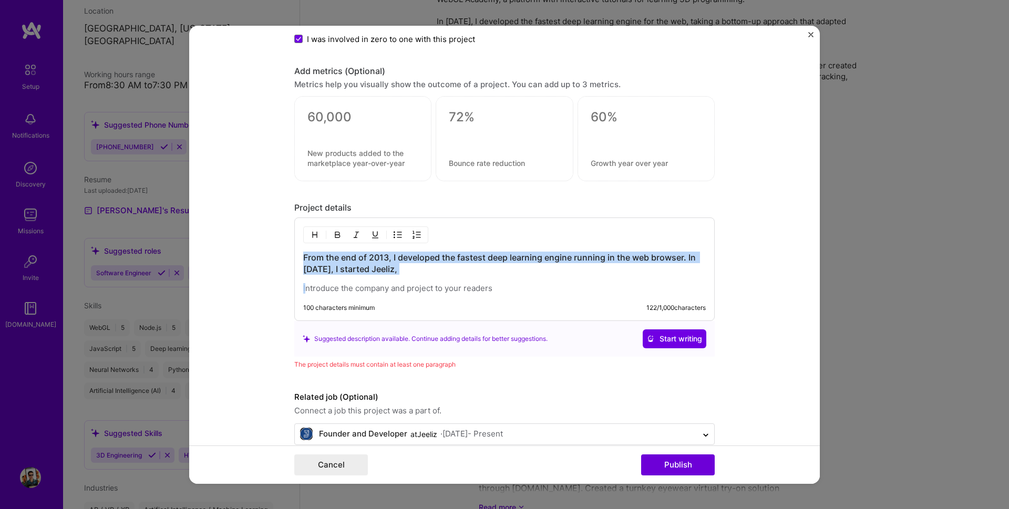
drag, startPoint x: 414, startPoint y: 275, endPoint x: 247, endPoint y: 225, distance: 175.0
click at [247, 225] on form "Editing suggested project This project is suggested based on your LinkedIn, res…" at bounding box center [504, 254] width 631 height 458
copy h3 "From the end of 2013, I developed the fastest deep learning engine running in t…"
click at [342, 288] on p at bounding box center [504, 288] width 403 height 11
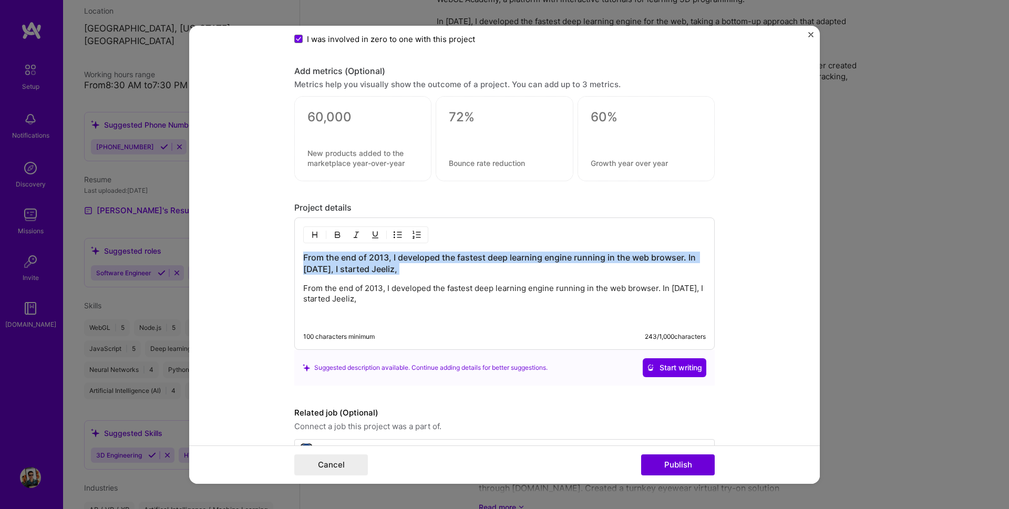
drag, startPoint x: 402, startPoint y: 276, endPoint x: 179, endPoint y: 160, distance: 251.1
click at [179, 160] on div "Editing suggested project This project is suggested based on your LinkedIn, res…" at bounding box center [504, 254] width 1009 height 509
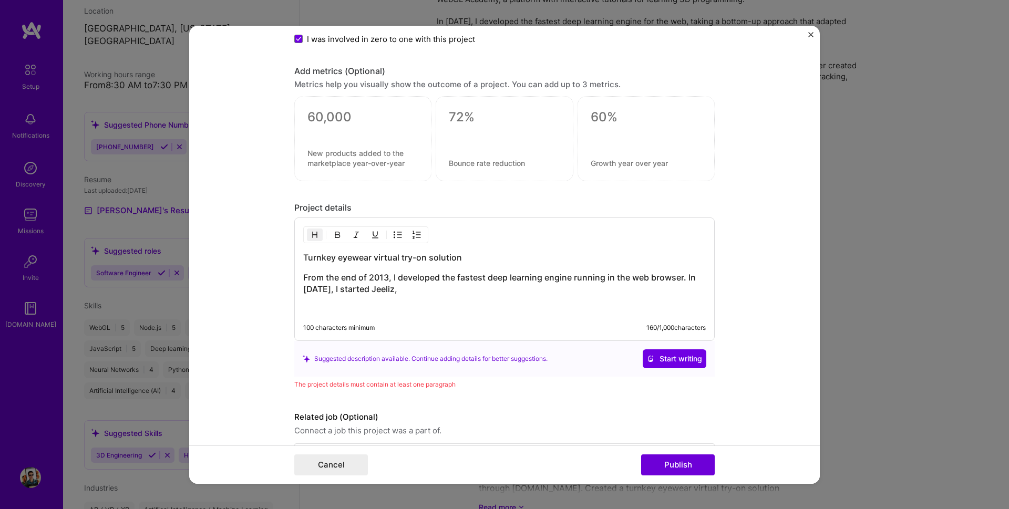
click at [385, 284] on h3 "From the end of 2013, I developed the fastest deep learning engine running in t…" at bounding box center [504, 283] width 403 height 23
click at [520, 263] on div "Turnkey eyewear virtual try-on solution From the end of 2013, I developed the f…" at bounding box center [504, 283] width 403 height 62
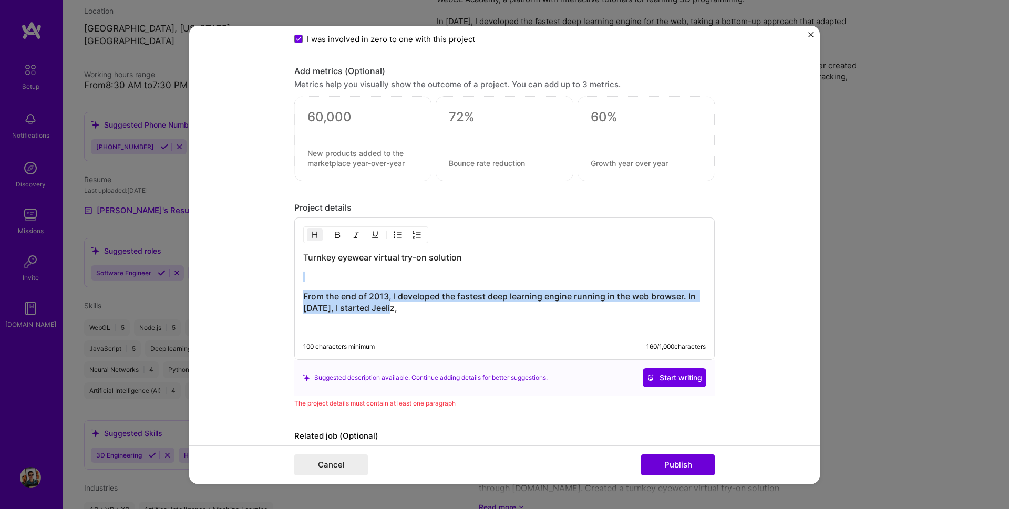
drag, startPoint x: 398, startPoint y: 311, endPoint x: 204, endPoint y: 268, distance: 198.6
click at [204, 268] on form "Editing suggested project This project is suggested based on your LinkedIn, res…" at bounding box center [504, 254] width 631 height 458
copy div "From the end of 2013, I developed the fastest deep learning engine running in t…"
click at [333, 297] on h3 "From the end of 2013, I developed the fastest deep learning engine running in t…" at bounding box center [504, 302] width 403 height 23
drag, startPoint x: 405, startPoint y: 312, endPoint x: 287, endPoint y: 299, distance: 118.5
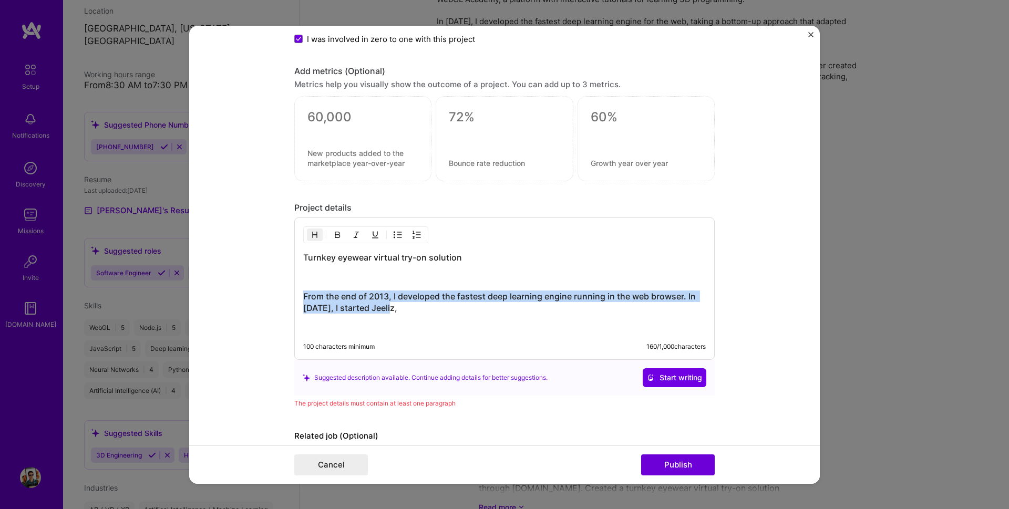
click at [287, 299] on form "Editing suggested project This project is suggested based on your LinkedIn, res…" at bounding box center [504, 254] width 631 height 458
copy h3 "From the end of 2013, I developed the fastest deep learning engine running in t…"
click at [345, 284] on div "Turnkey eyewear virtual try-on solution From the end of 2013, I developed the f…" at bounding box center [504, 292] width 403 height 81
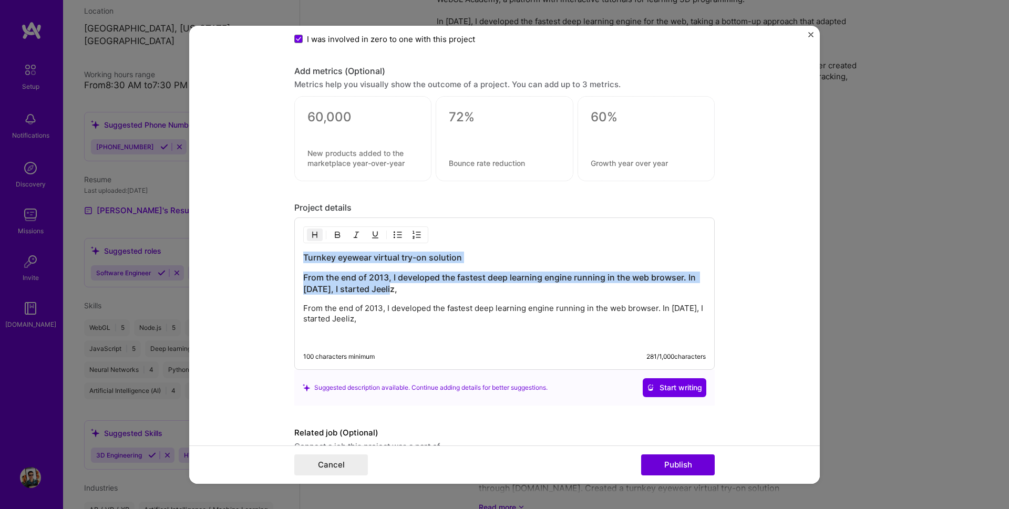
drag, startPoint x: 398, startPoint y: 285, endPoint x: 273, endPoint y: 258, distance: 128.2
click at [273, 258] on form "Editing suggested project This project is suggested based on your LinkedIn, res…" at bounding box center [504, 254] width 631 height 458
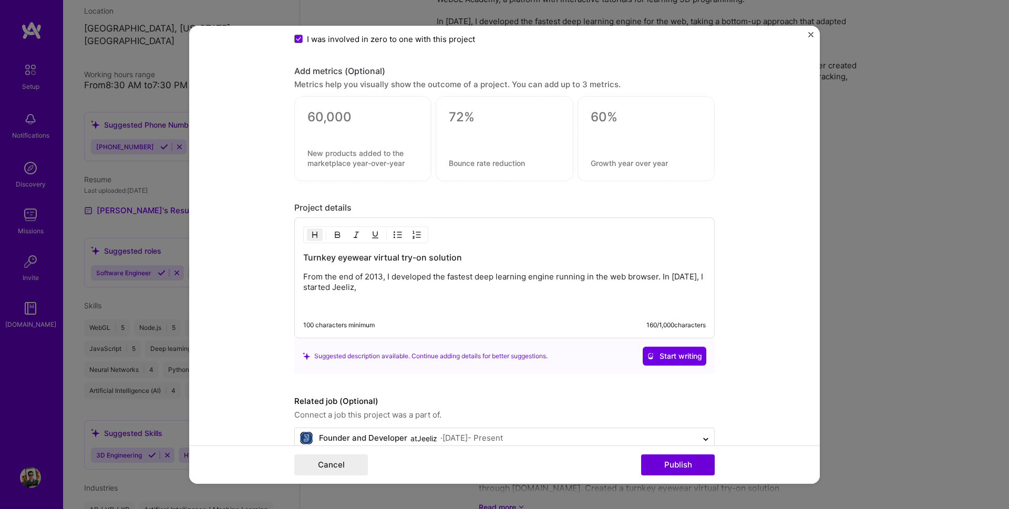
click at [383, 296] on div "Turnkey eyewear virtual try-on solution From the end of 2013, I developed the f…" at bounding box center [504, 281] width 403 height 59
click at [384, 290] on p "From the end of 2013, I developed the fastest deep learning engine running in t…" at bounding box center [504, 282] width 403 height 21
click at [397, 289] on p "From the end of 2013, I developed the fastest deep learning engine running in t…" at bounding box center [504, 282] width 403 height 21
click at [565, 282] on p "From the end of 2013, I developed the fastest deep learning engine running in t…" at bounding box center [504, 282] width 403 height 21
click at [568, 286] on p "From the end of 2013, I developed the fastest deep learning engine running in t…" at bounding box center [504, 282] width 403 height 21
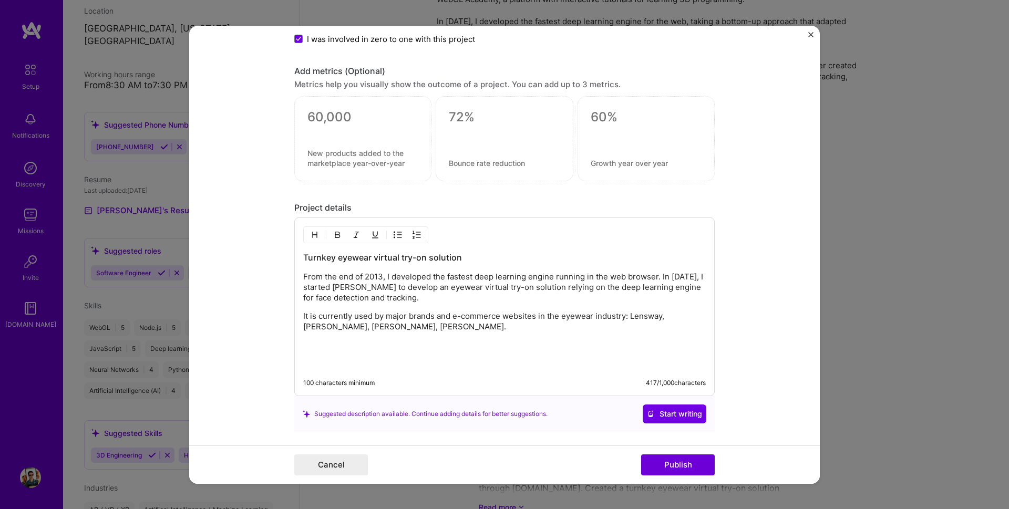
click at [441, 292] on p "From the end of 2013, I developed the fastest deep learning engine running in t…" at bounding box center [504, 288] width 403 height 32
click at [475, 322] on p "It is currently used by major brands and e-commerce websites in the eyewear ind…" at bounding box center [504, 321] width 403 height 21
click at [455, 340] on p at bounding box center [504, 345] width 403 height 11
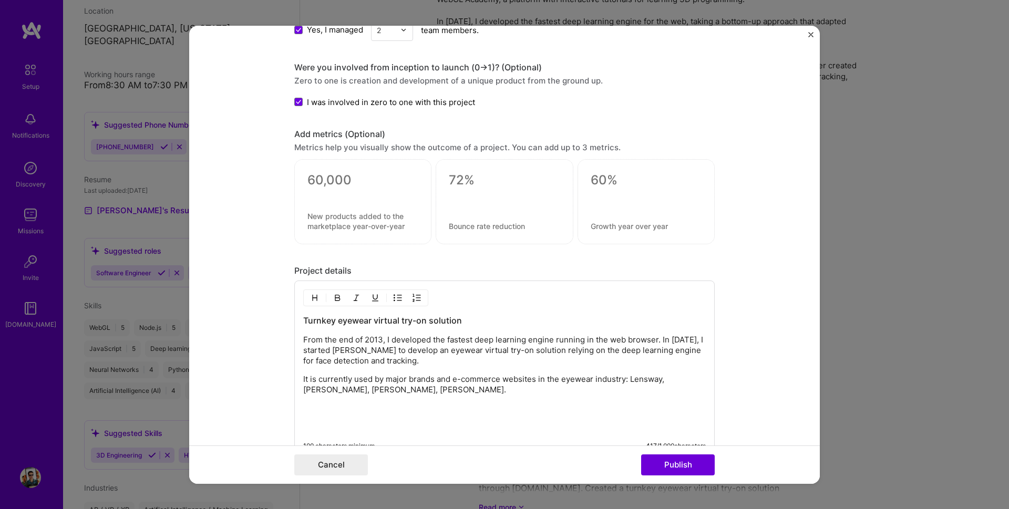
scroll to position [1267, 0]
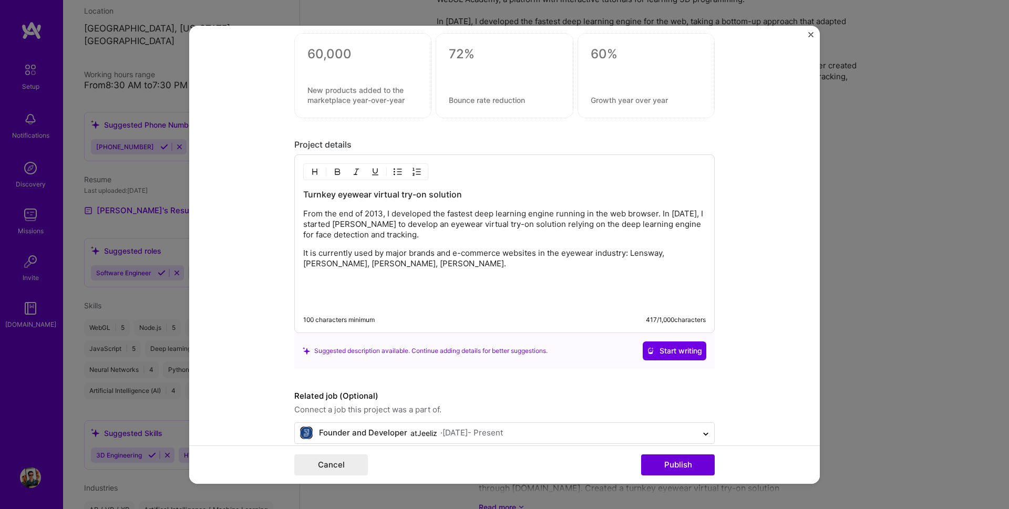
click at [689, 477] on div "Cancel Publish" at bounding box center [504, 465] width 631 height 38
click at [689, 471] on button "Publish" at bounding box center [678, 465] width 74 height 21
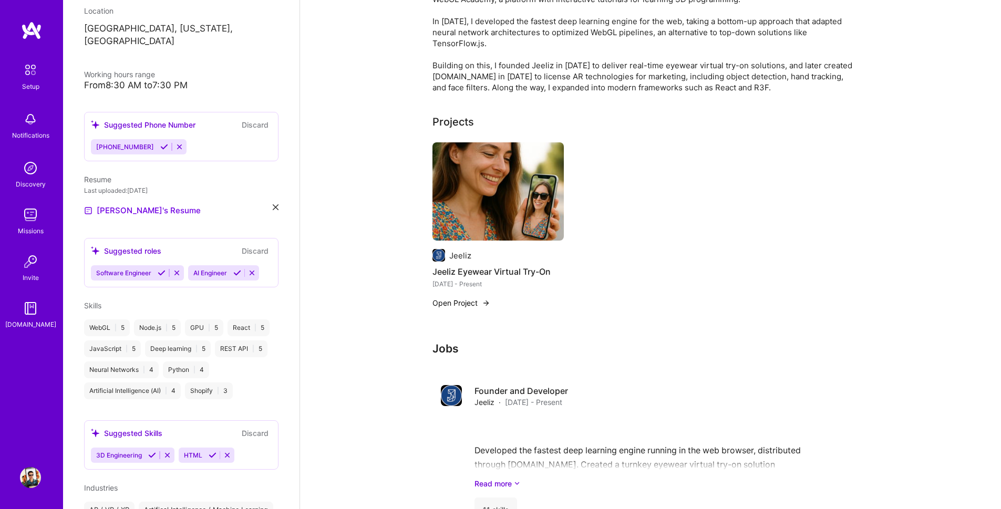
scroll to position [0, 0]
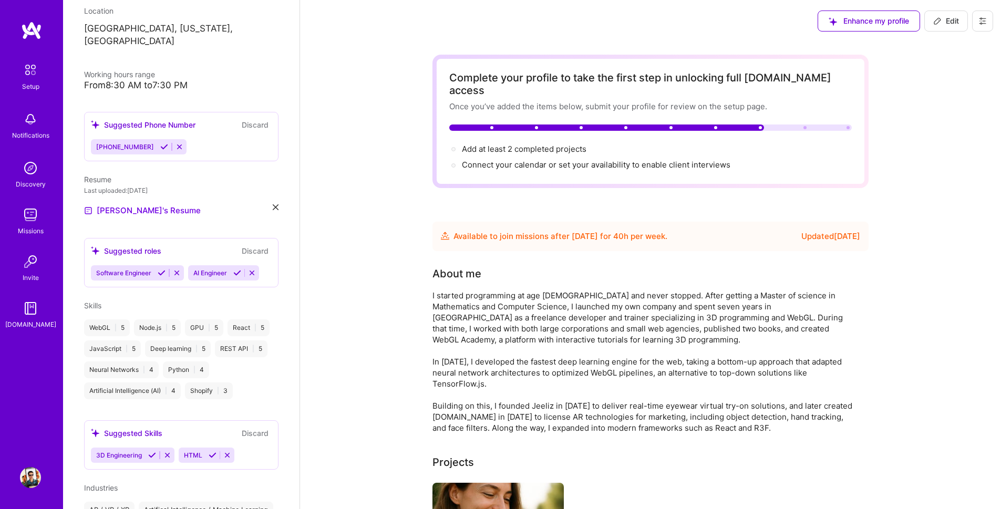
click at [985, 16] on button at bounding box center [982, 21] width 21 height 21
click at [932, 276] on div "Complete your profile to take the first step in unlocking full A.Team access On…" at bounding box center [650, 469] width 701 height 855
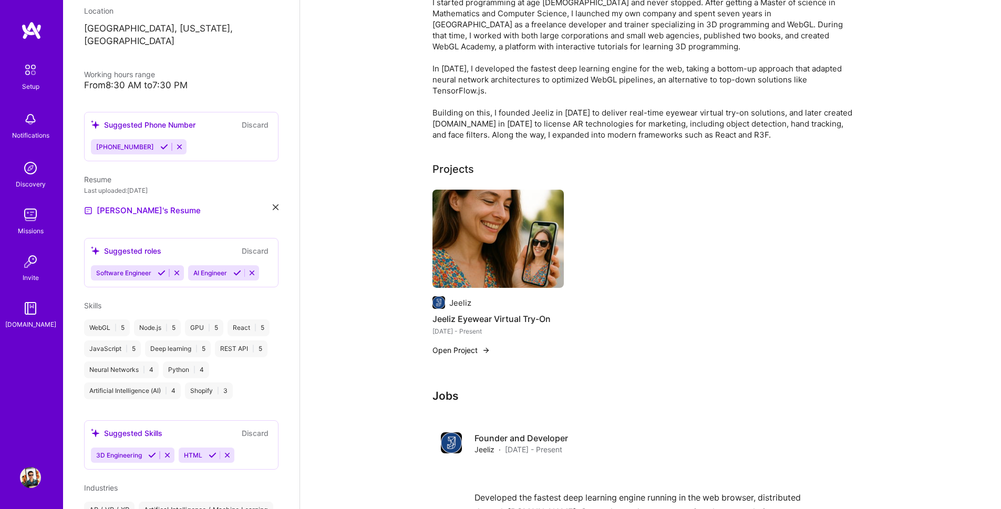
scroll to position [248, 0]
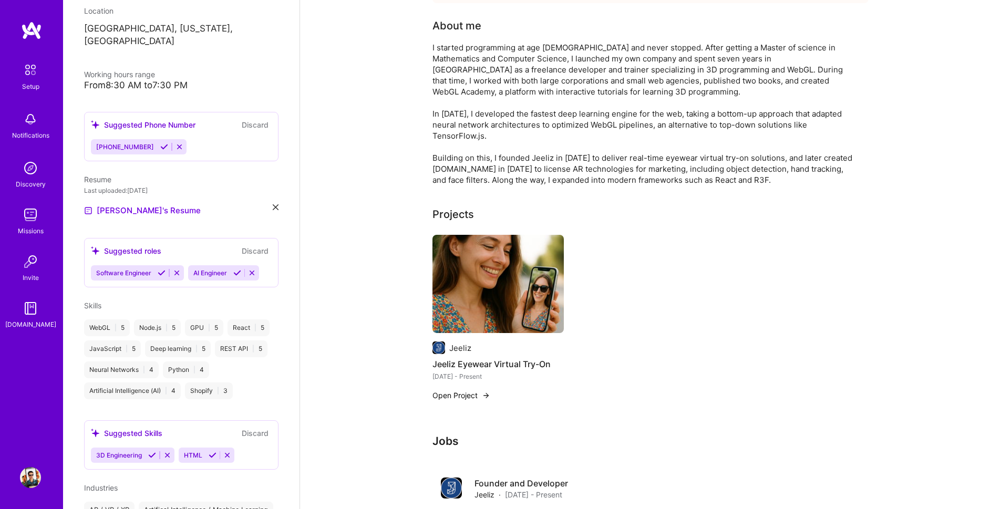
click at [450, 207] on div "Projects" at bounding box center [454, 215] width 42 height 16
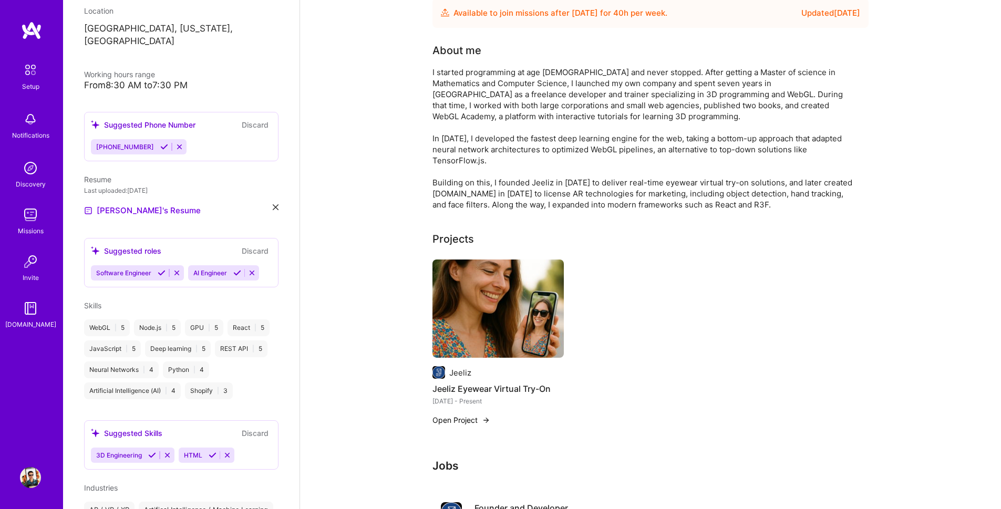
scroll to position [315, 0]
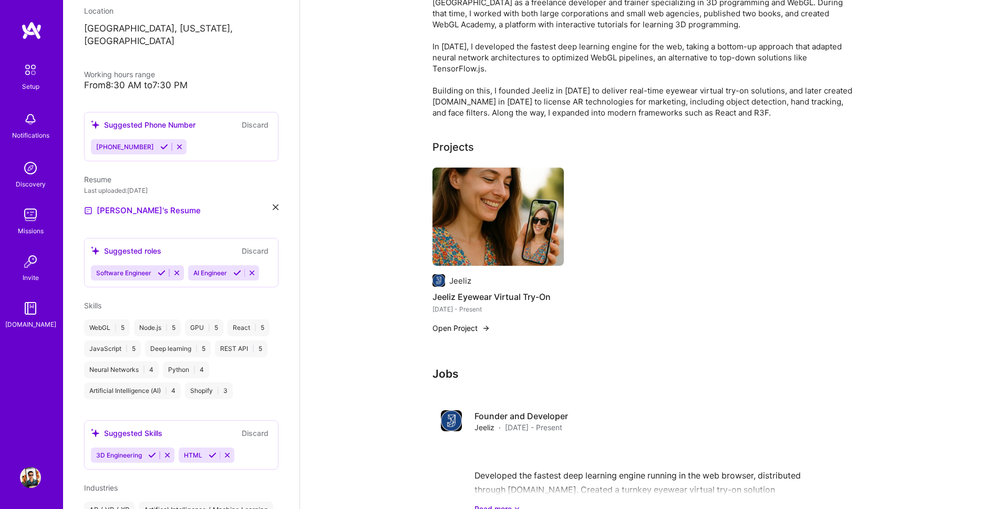
click at [479, 323] on button "Open Project" at bounding box center [462, 328] width 58 height 11
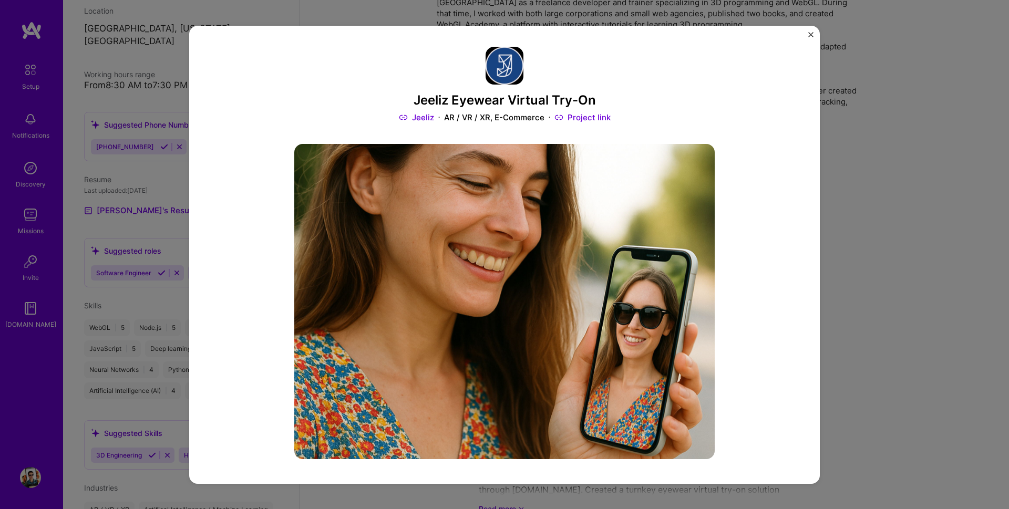
click at [810, 35] on img "Close" at bounding box center [810, 34] width 5 height 5
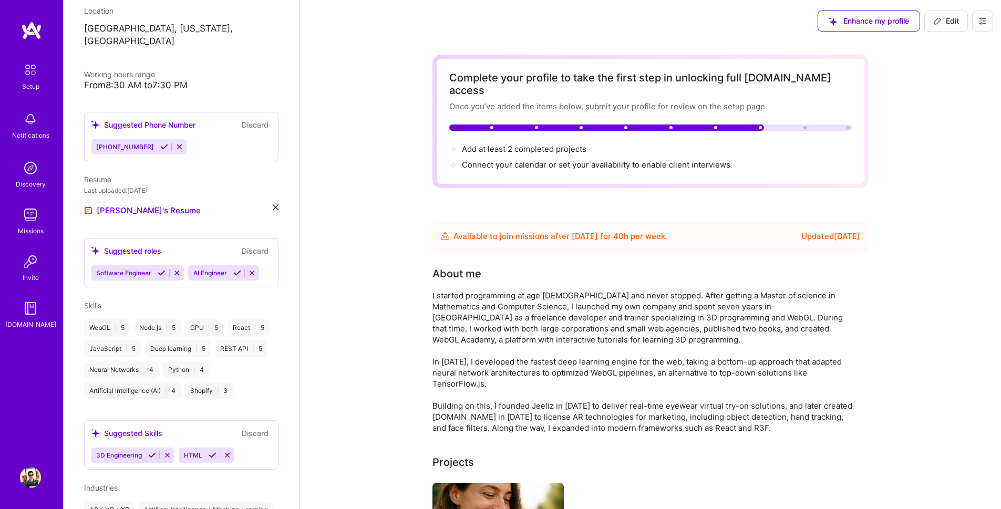
click at [944, 27] on button "Edit" at bounding box center [947, 21] width 44 height 21
select select "US"
select select "Future Date"
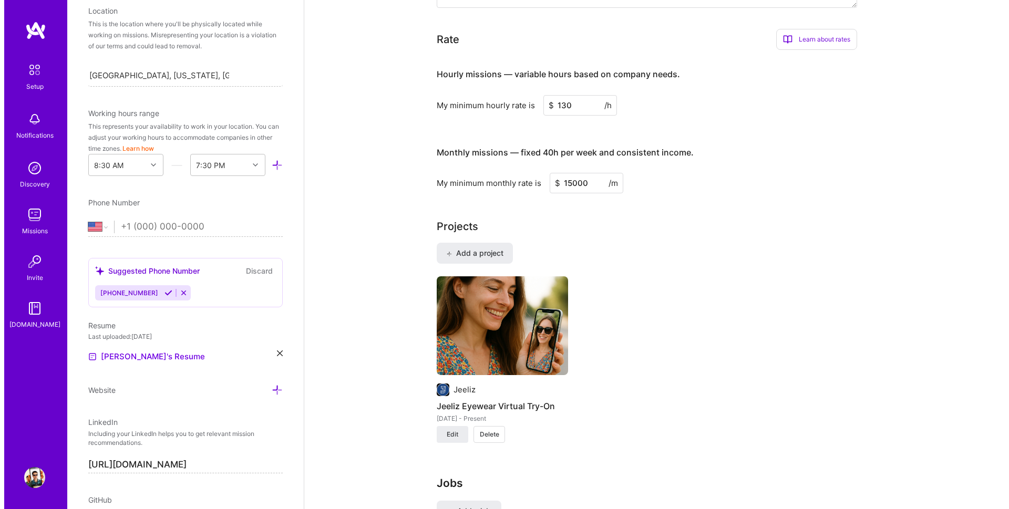
scroll to position [694, 0]
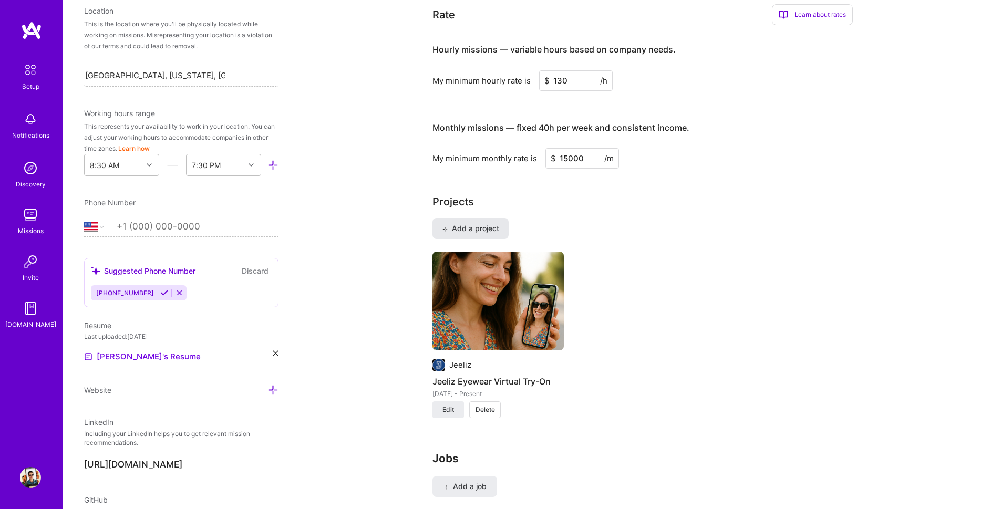
click at [485, 221] on button "Add a project" at bounding box center [471, 228] width 76 height 21
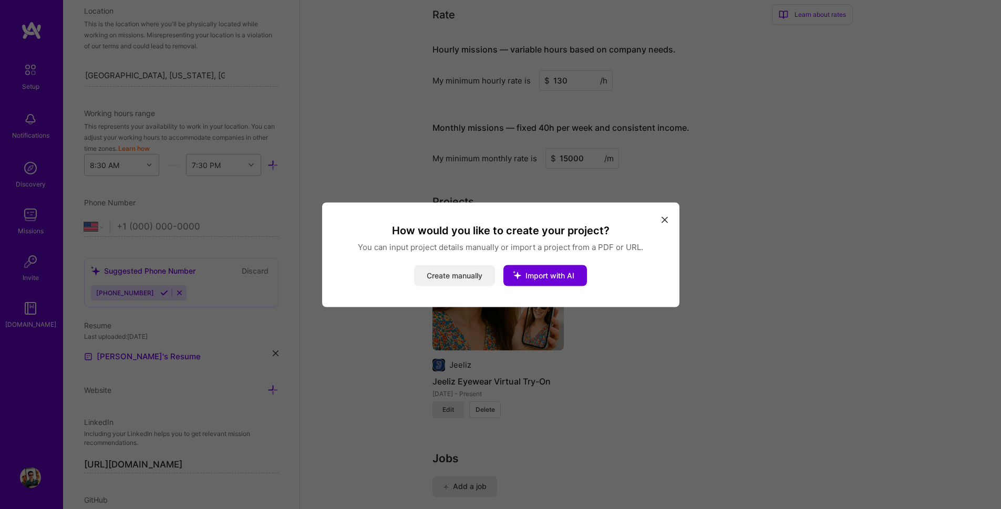
click at [473, 277] on button "Create manually" at bounding box center [454, 275] width 81 height 21
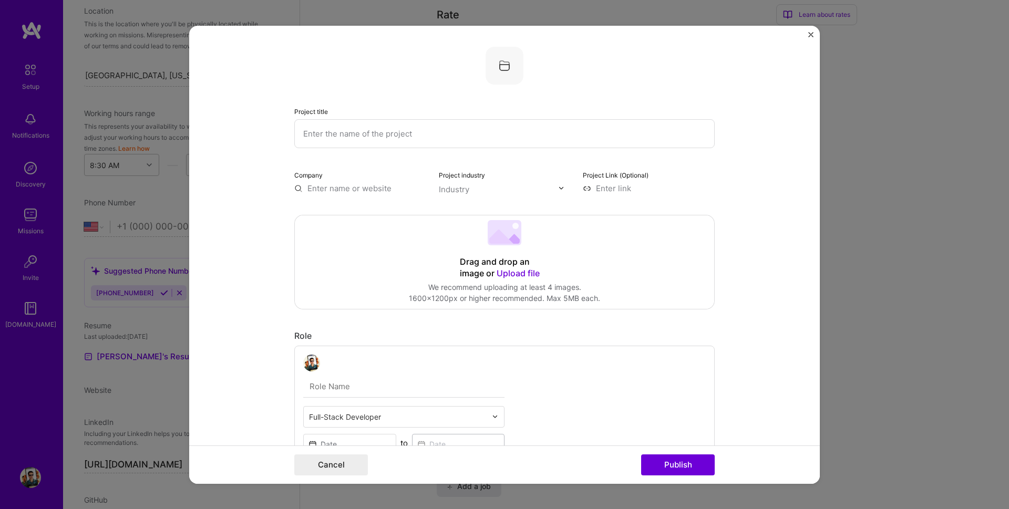
click at [351, 131] on input "text" at bounding box center [504, 133] width 421 height 29
type input "WebAR.rocks computer vision libraries"
click at [331, 188] on input "text" at bounding box center [360, 187] width 132 height 11
type input "webar.rocks"
click at [346, 210] on div "Add company webar.rocks" at bounding box center [373, 212] width 158 height 27
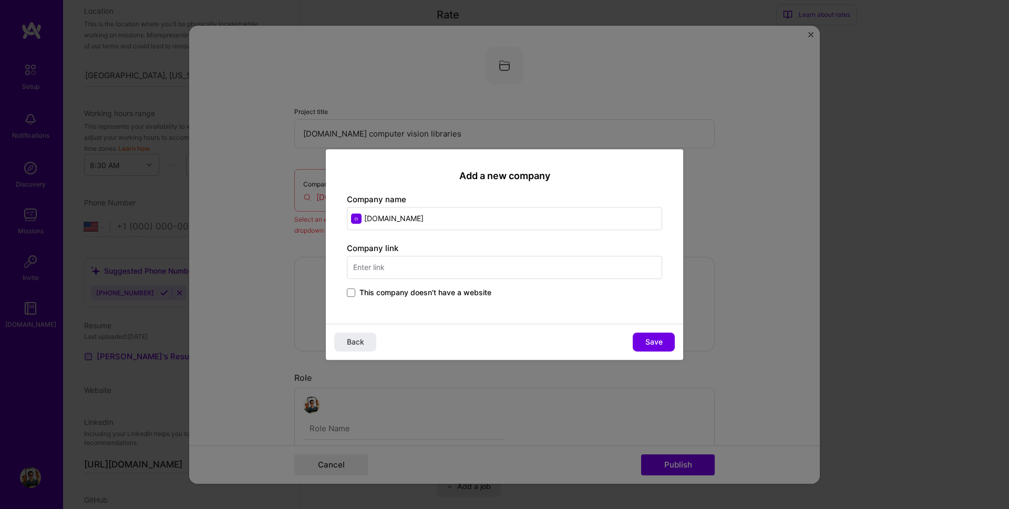
click at [394, 268] on input "text" at bounding box center [504, 267] width 315 height 23
type input "https://webar.rocks"
click at [658, 343] on span "Save" at bounding box center [653, 342] width 17 height 11
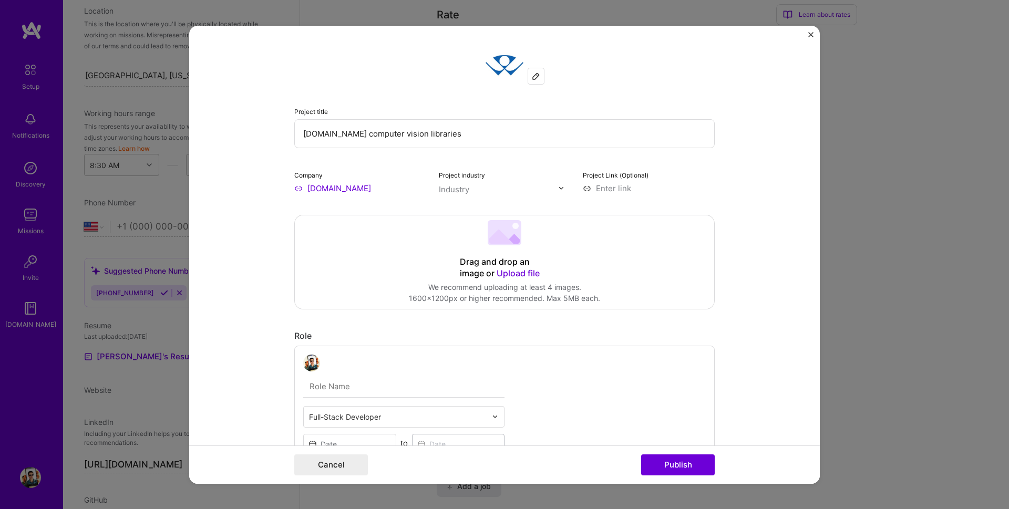
click at [509, 242] on icon at bounding box center [512, 239] width 15 height 10
click at [519, 266] on div "Drag and drop an image or Upload file" at bounding box center [504, 268] width 89 height 23
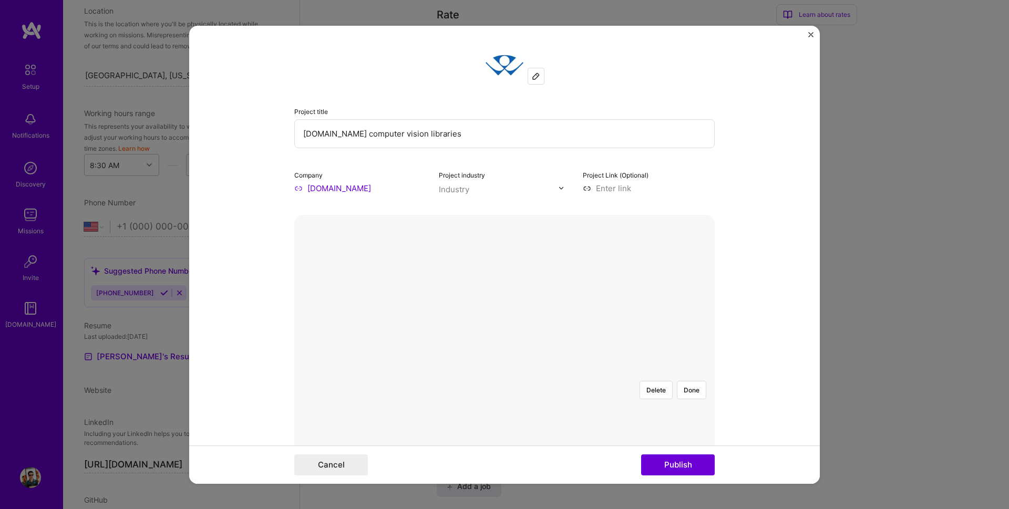
click at [510, 443] on div at bounding box center [578, 497] width 146 height 109
click at [509, 453] on div at bounding box center [578, 507] width 146 height 109
click at [693, 381] on button "Done" at bounding box center [691, 390] width 29 height 18
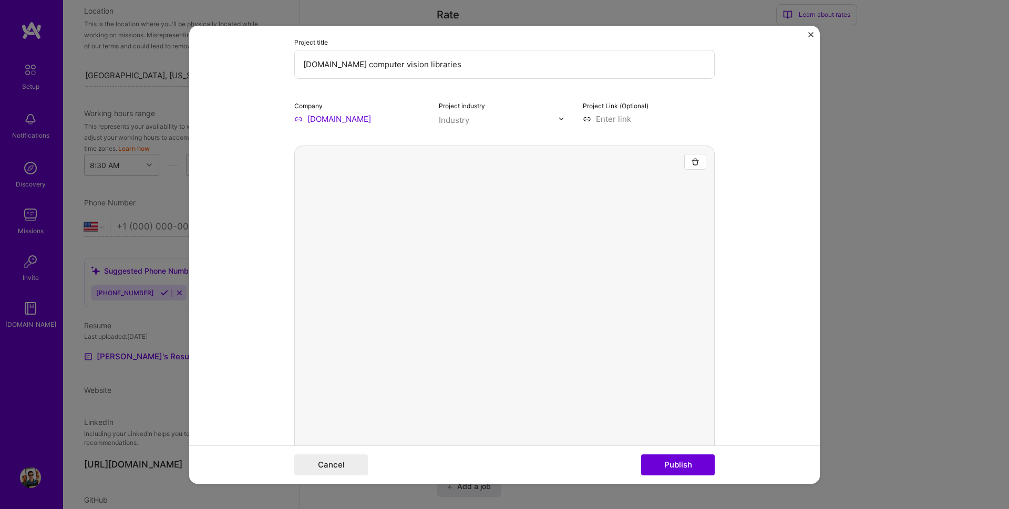
scroll to position [0, 0]
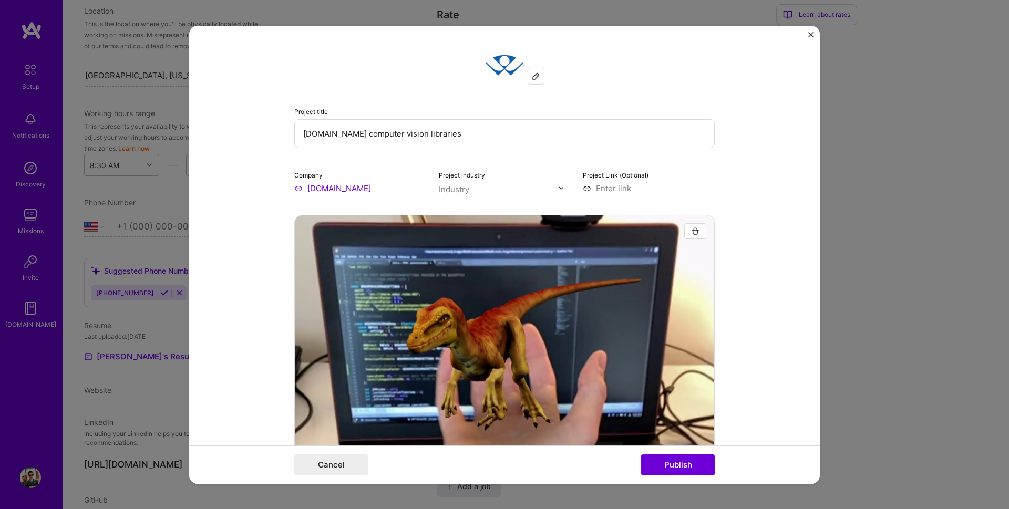
click at [465, 191] on input "text" at bounding box center [499, 188] width 120 height 11
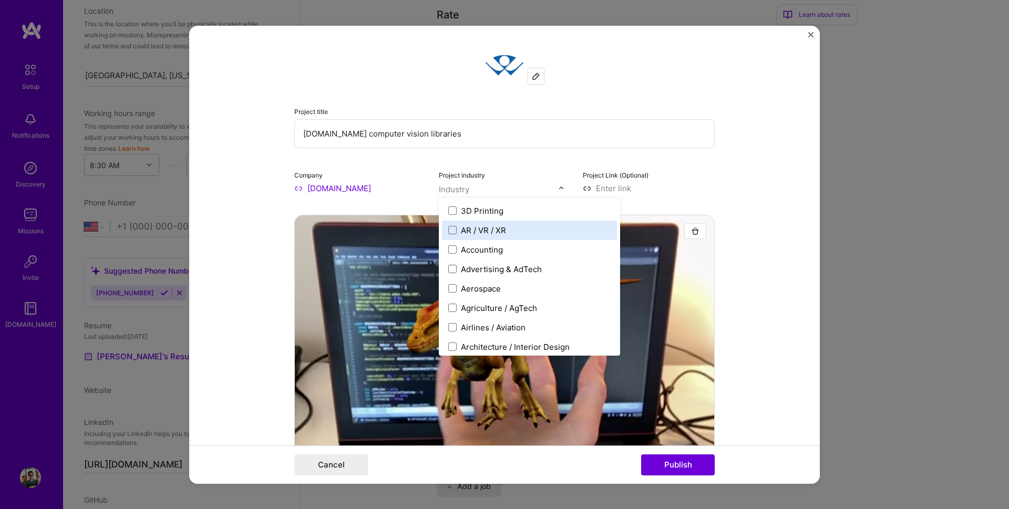
click at [467, 233] on div "AR / VR / XR" at bounding box center [483, 229] width 45 height 11
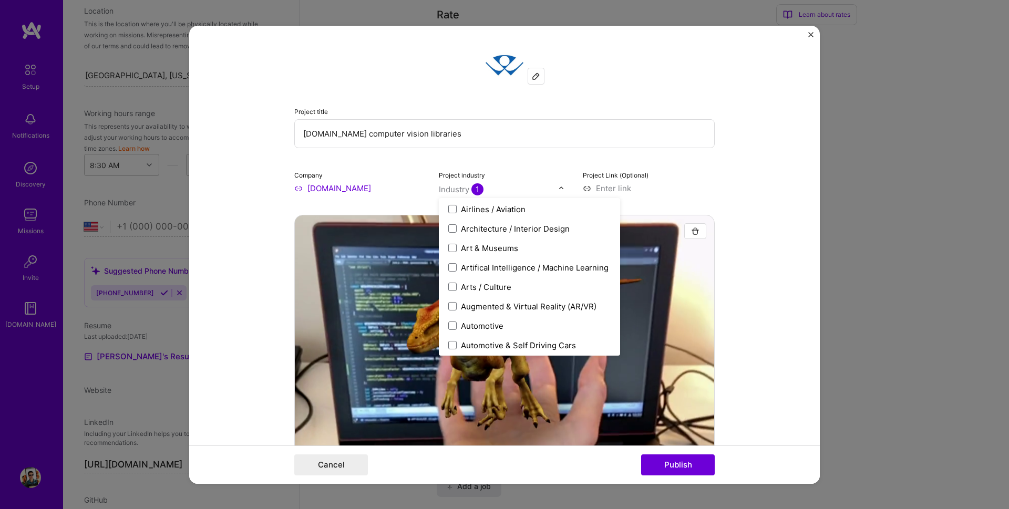
scroll to position [126, 0]
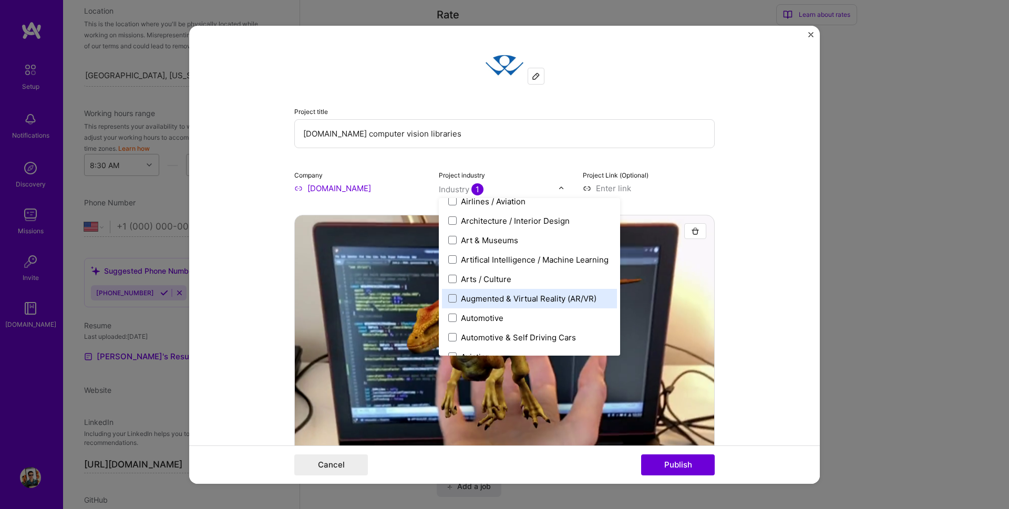
click at [487, 296] on div "Augmented & Virtual Reality (AR/VR)" at bounding box center [529, 298] width 136 height 11
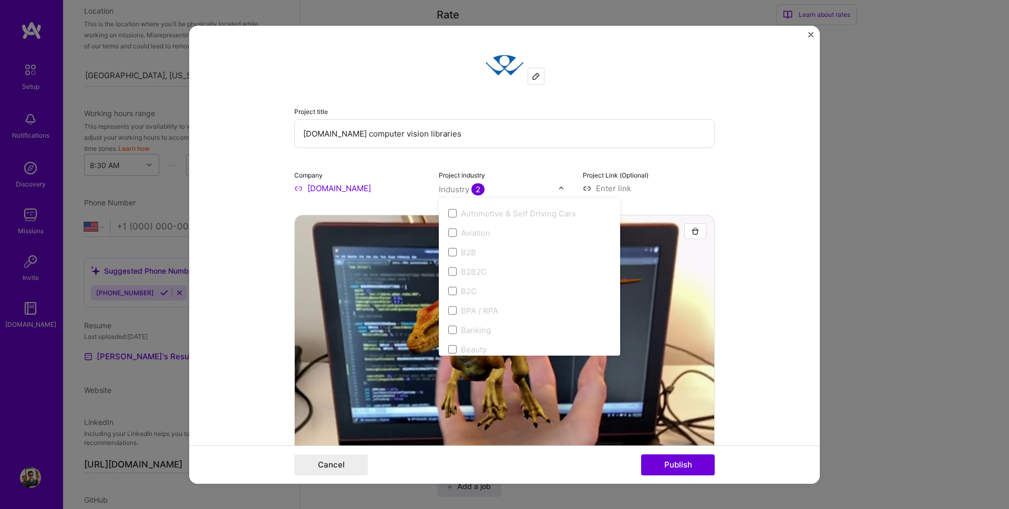
scroll to position [252, 0]
click at [654, 177] on div "Project Link (Optional)" at bounding box center [649, 181] width 132 height 25
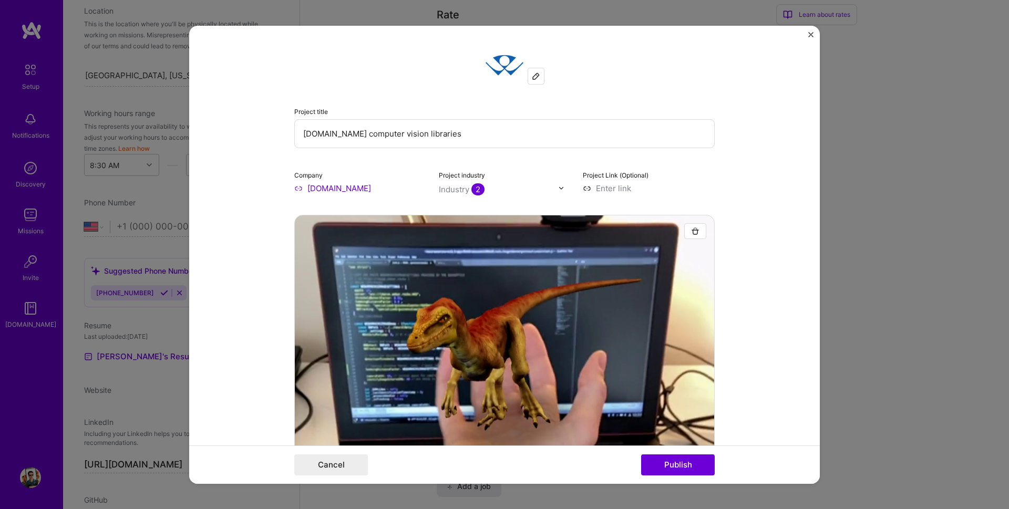
click at [645, 188] on input at bounding box center [649, 187] width 132 height 11
paste input "https://github.com/webAR-rocks"
drag, startPoint x: 573, startPoint y: 186, endPoint x: 536, endPoint y: 180, distance: 38.2
click at [536, 180] on div "Company webar.rocks Project industry Industry 2 Project Link (Optional) https:/…" at bounding box center [504, 181] width 421 height 25
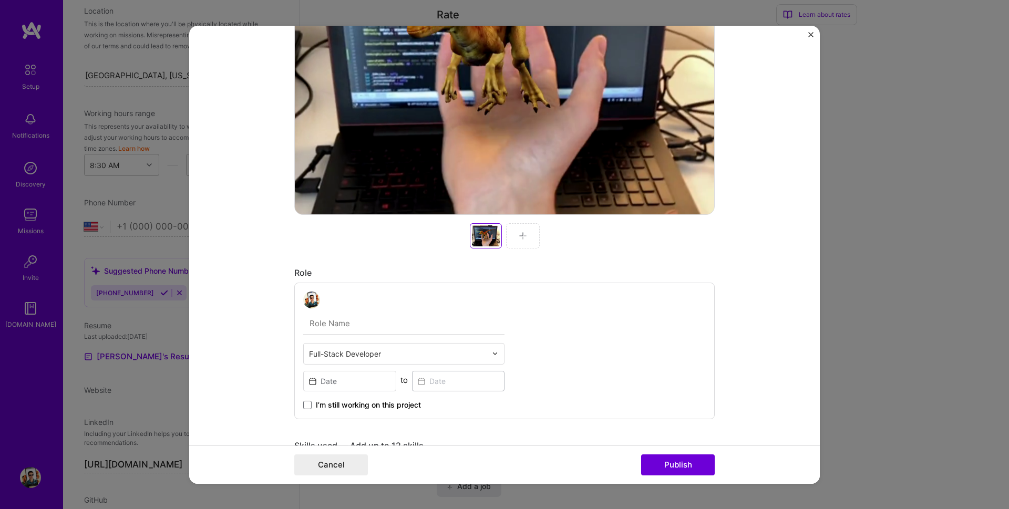
scroll to position [442, 0]
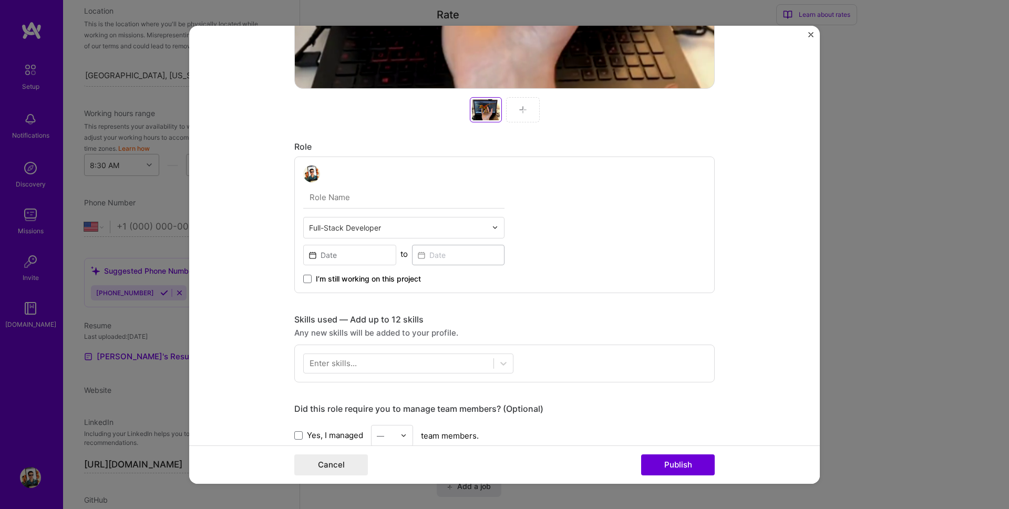
type input "https://github.com/webAR-rocks"
click at [347, 254] on input at bounding box center [349, 254] width 93 height 20
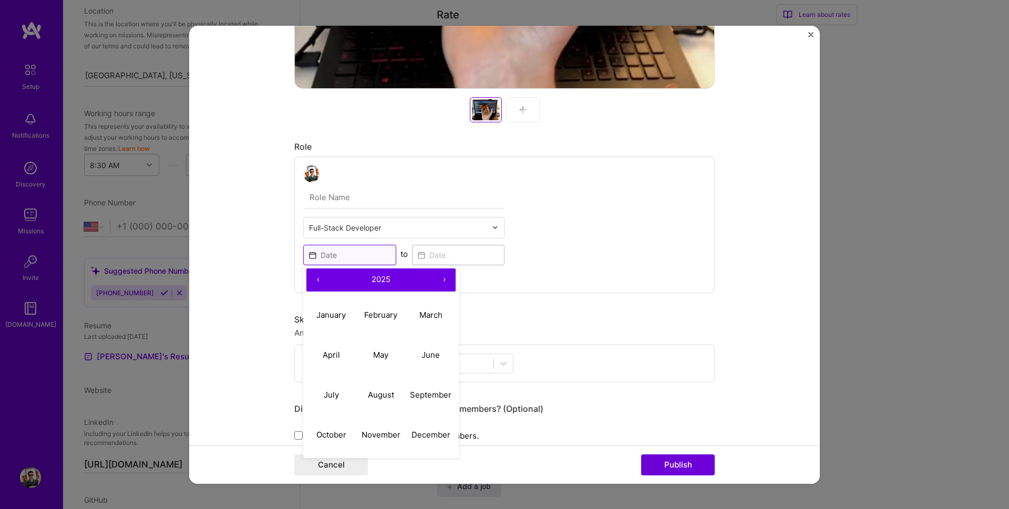
click at [323, 255] on input at bounding box center [349, 254] width 93 height 20
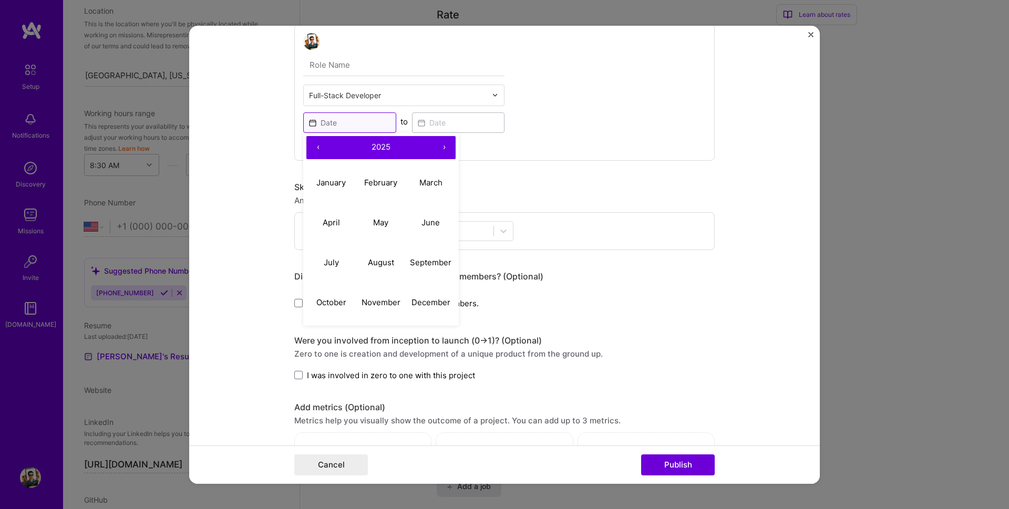
scroll to position [631, 0]
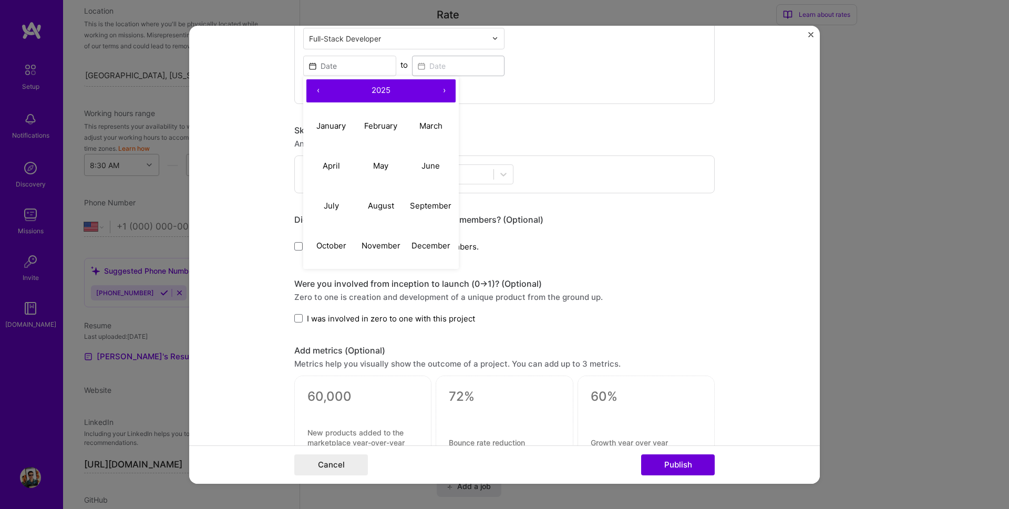
click at [314, 91] on button "‹" at bounding box center [317, 90] width 23 height 23
click at [308, 93] on button "‹" at bounding box center [317, 90] width 23 height 23
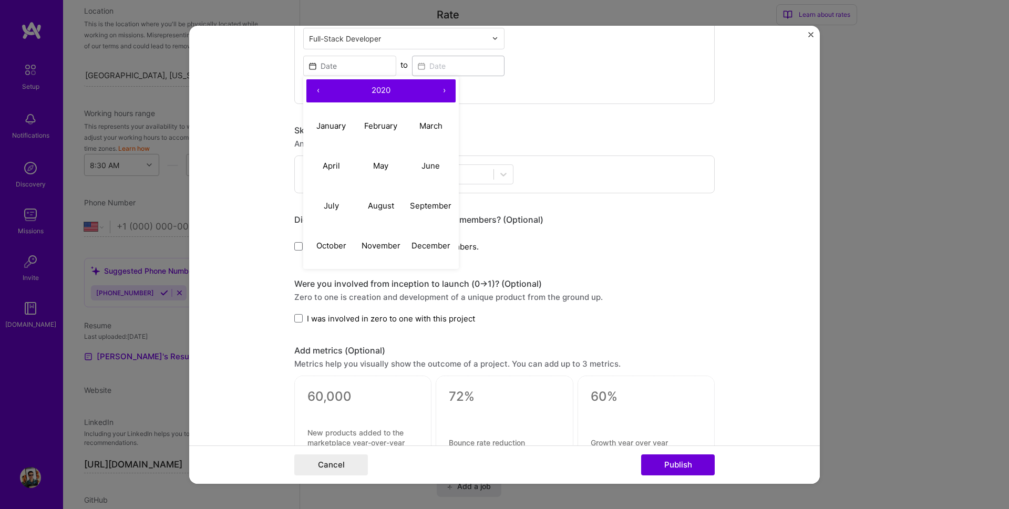
click at [308, 93] on button "‹" at bounding box center [317, 90] width 23 height 23
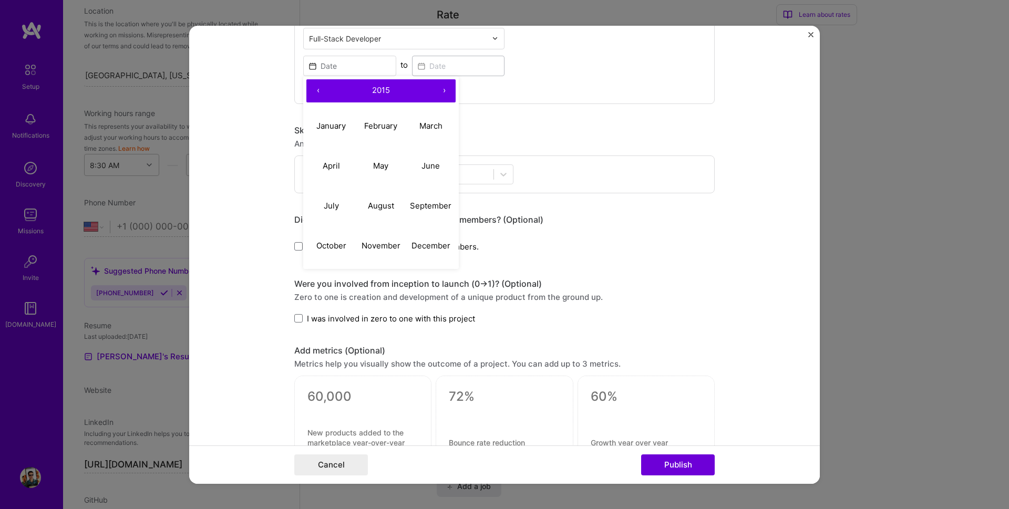
click at [308, 93] on button "‹" at bounding box center [317, 90] width 23 height 23
click at [445, 90] on button "›" at bounding box center [444, 90] width 23 height 23
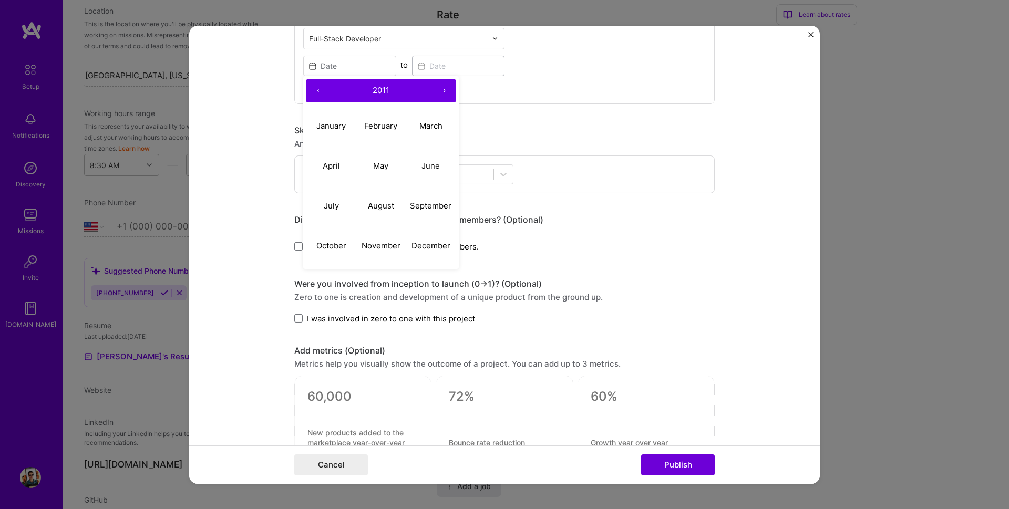
click at [445, 90] on button "›" at bounding box center [444, 90] width 23 height 23
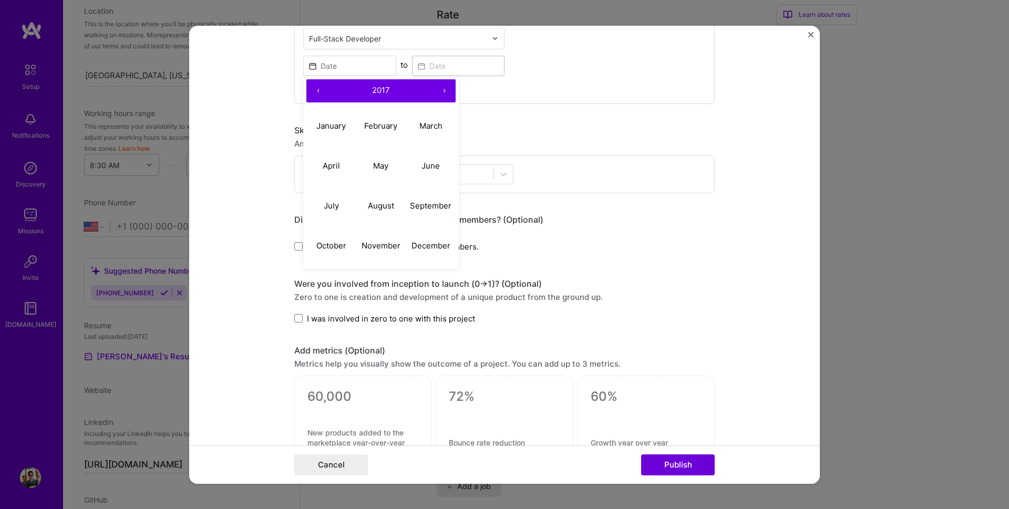
click at [445, 90] on button "›" at bounding box center [444, 90] width 23 height 23
click at [359, 120] on button "February" at bounding box center [381, 126] width 50 height 40
type input "Feb, 2020"
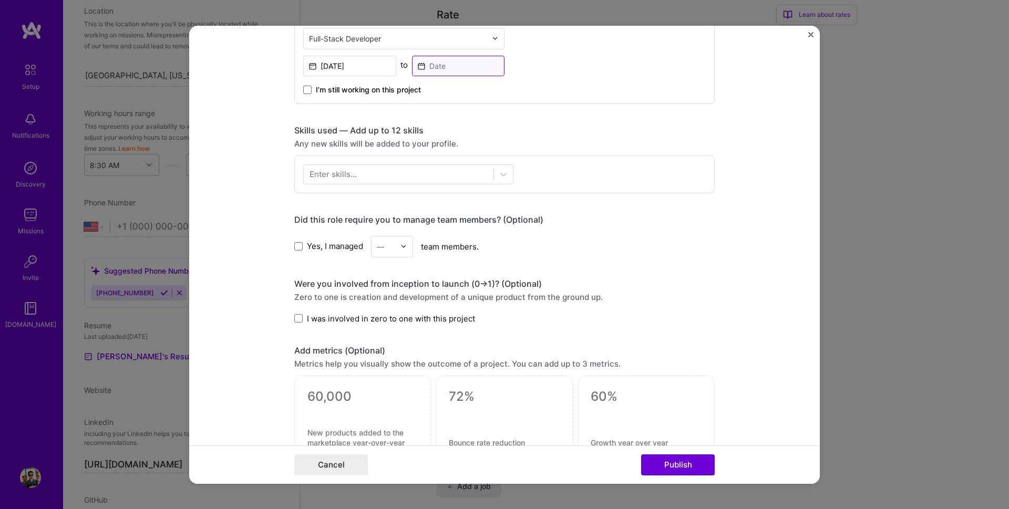
click at [451, 59] on input at bounding box center [458, 65] width 93 height 20
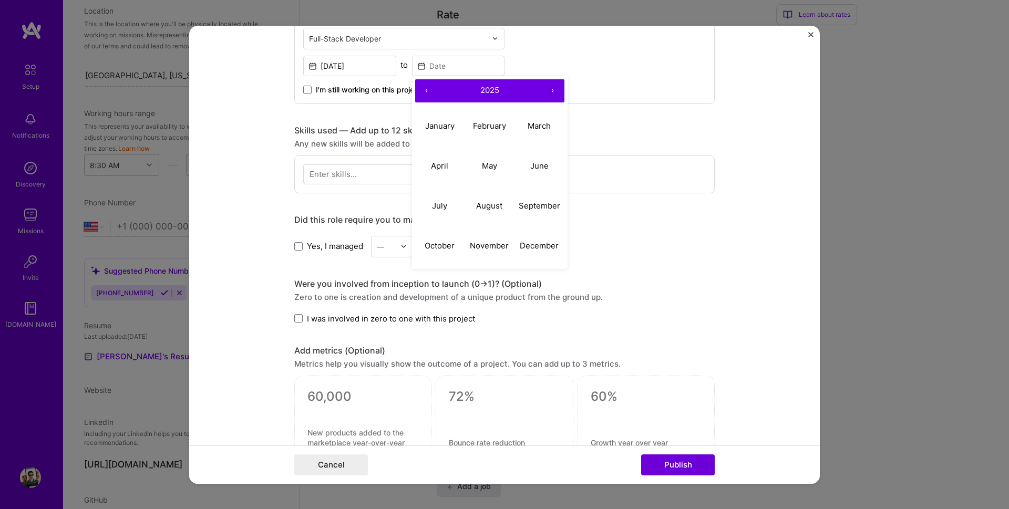
click at [614, 93] on div "Full-Stack Developer Feb, 2020 to ‹ 2025 › January February March April May Jun…" at bounding box center [504, 35] width 421 height 137
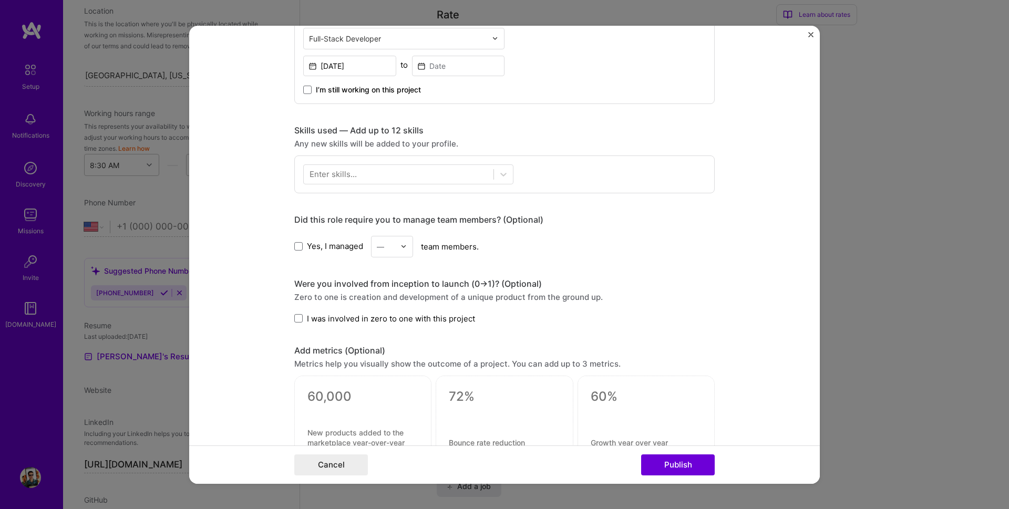
click at [344, 92] on span "I’m still working on this project" at bounding box center [368, 89] width 105 height 11
click at [0, 0] on input "I’m still working on this project" at bounding box center [0, 0] width 0 height 0
click at [443, 175] on div at bounding box center [399, 174] width 190 height 17
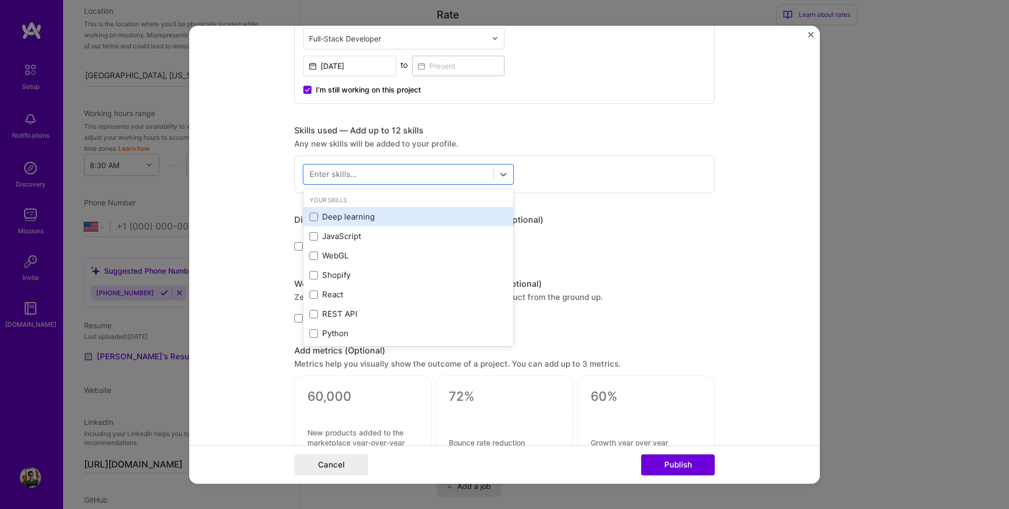
click at [321, 217] on div "Deep learning" at bounding box center [409, 216] width 198 height 11
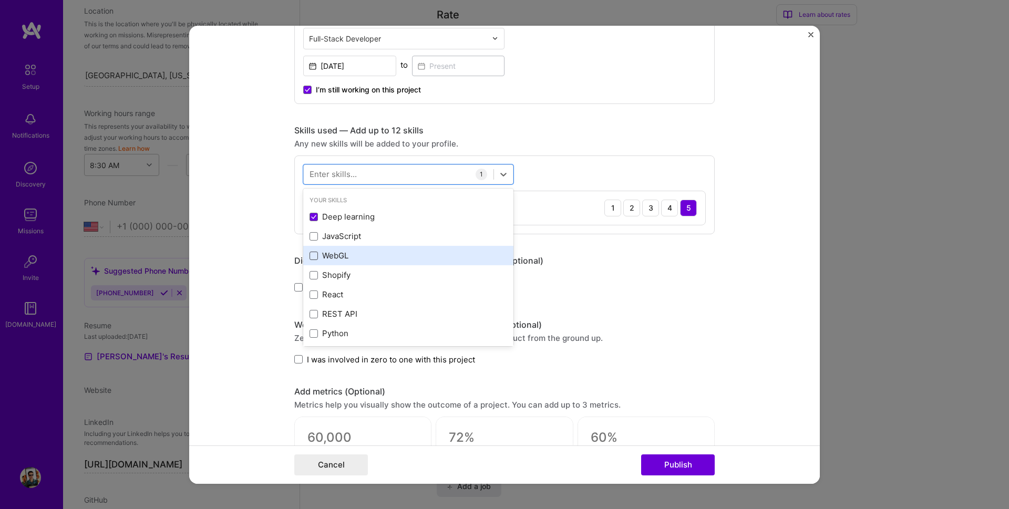
click at [311, 253] on span at bounding box center [314, 256] width 8 height 8
click at [0, 0] on input "checkbox" at bounding box center [0, 0] width 0 height 0
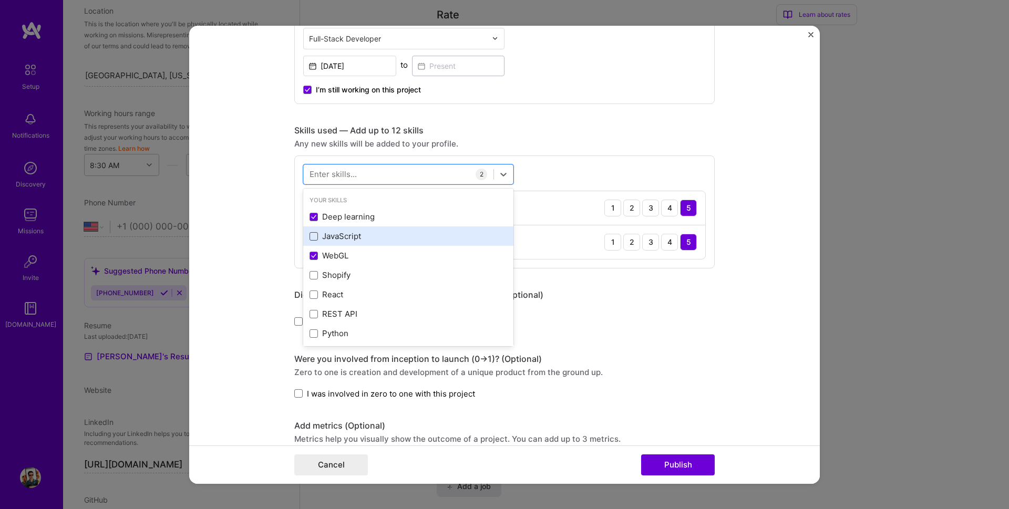
click at [313, 234] on span at bounding box center [314, 236] width 8 height 8
click at [0, 0] on input "checkbox" at bounding box center [0, 0] width 0 height 0
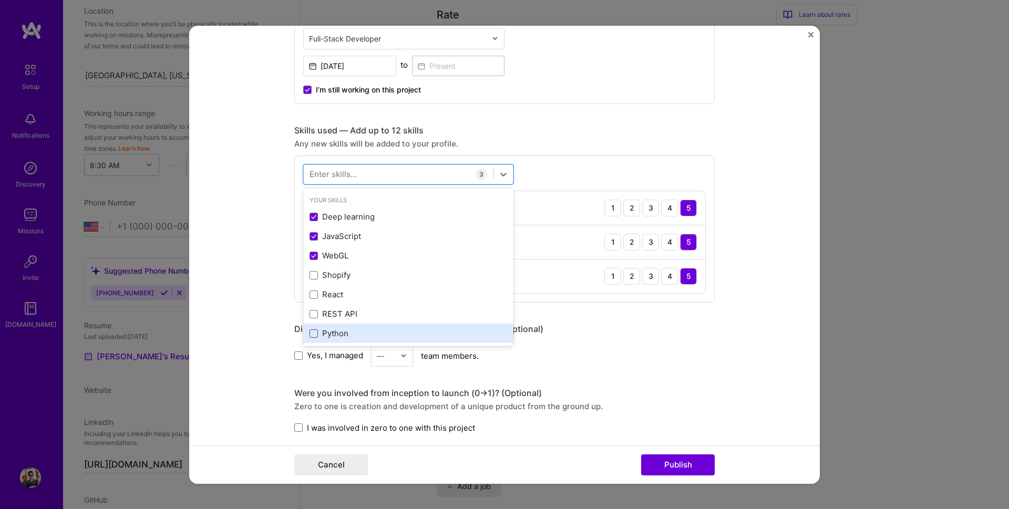
click at [313, 330] on span at bounding box center [314, 334] width 8 height 8
click at [0, 0] on input "checkbox" at bounding box center [0, 0] width 0 height 0
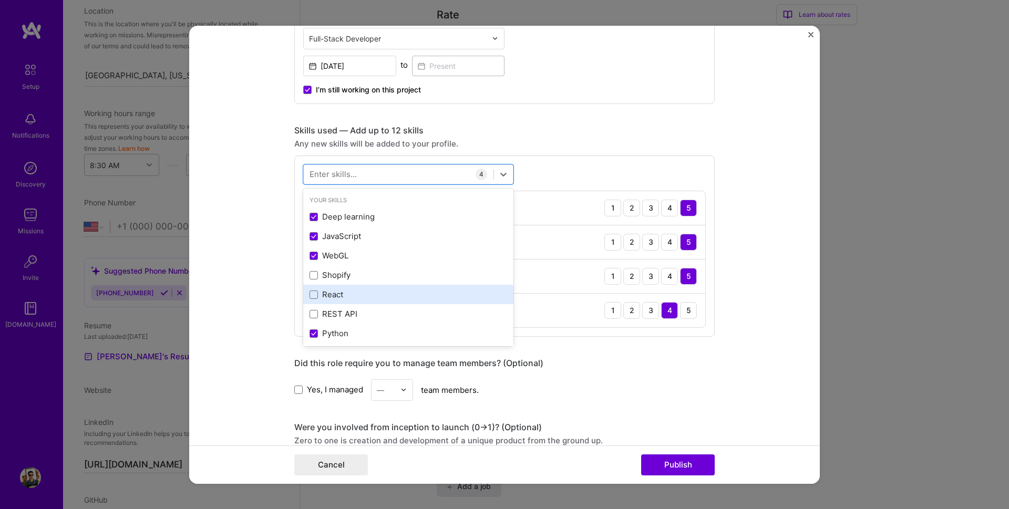
scroll to position [126, 0]
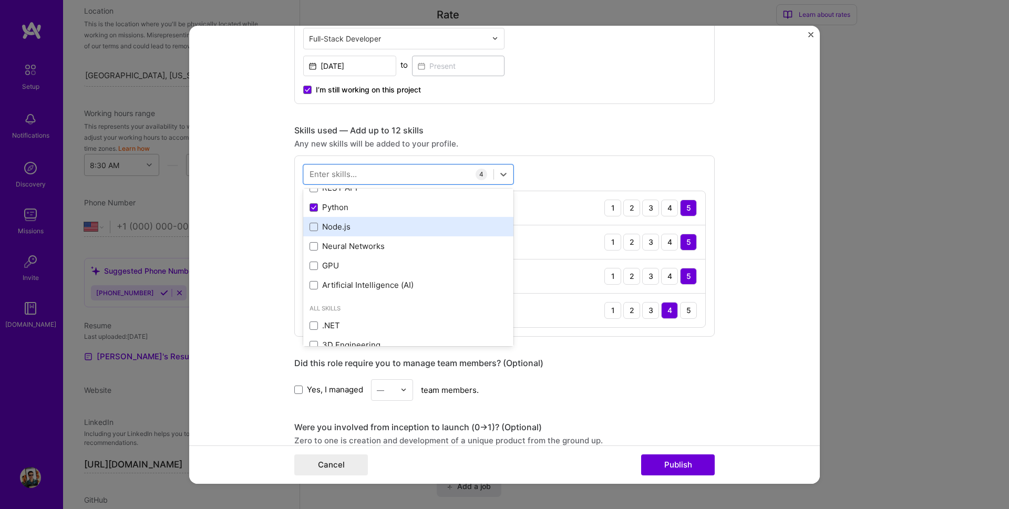
click at [317, 228] on div "Node.js" at bounding box center [409, 226] width 198 height 11
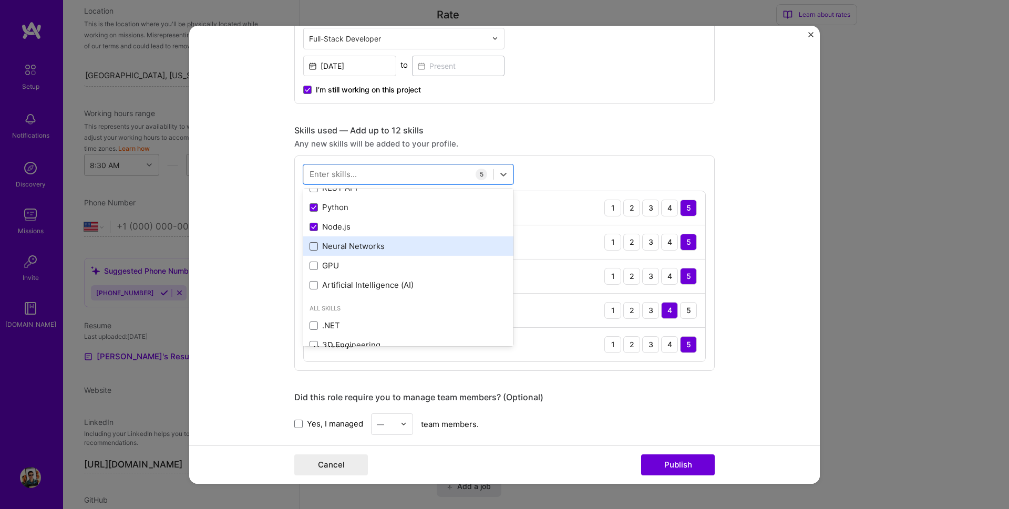
click at [312, 248] on span at bounding box center [314, 246] width 8 height 8
click at [0, 0] on input "checkbox" at bounding box center [0, 0] width 0 height 0
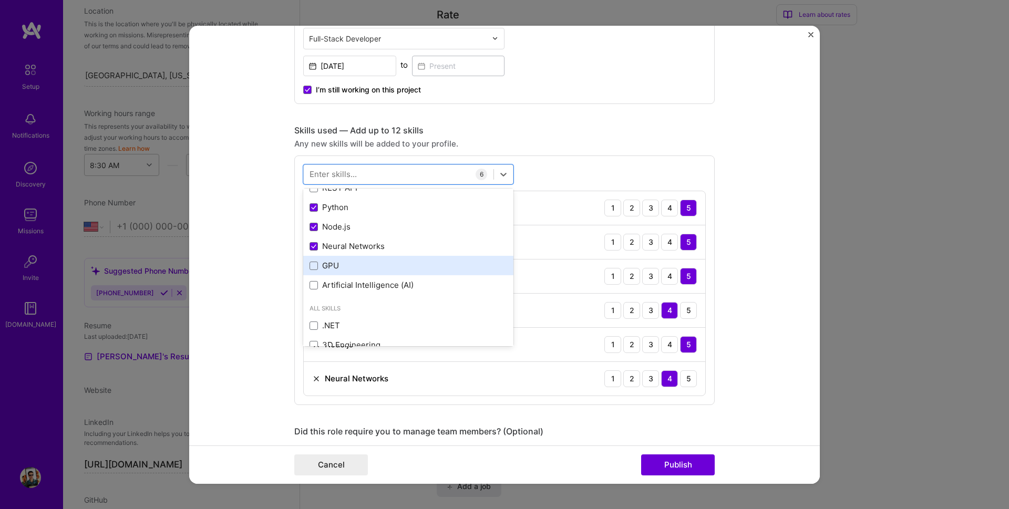
click at [310, 271] on div "GPU" at bounding box center [409, 265] width 198 height 11
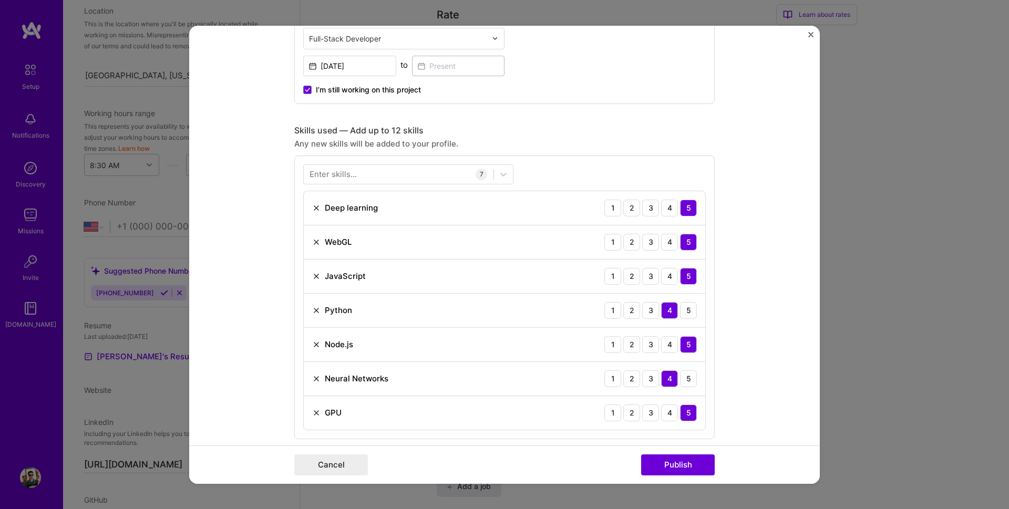
click at [765, 405] on form "Project title WebAR.rocks computer vision libraries Company webar.rocks Project…" at bounding box center [504, 254] width 631 height 458
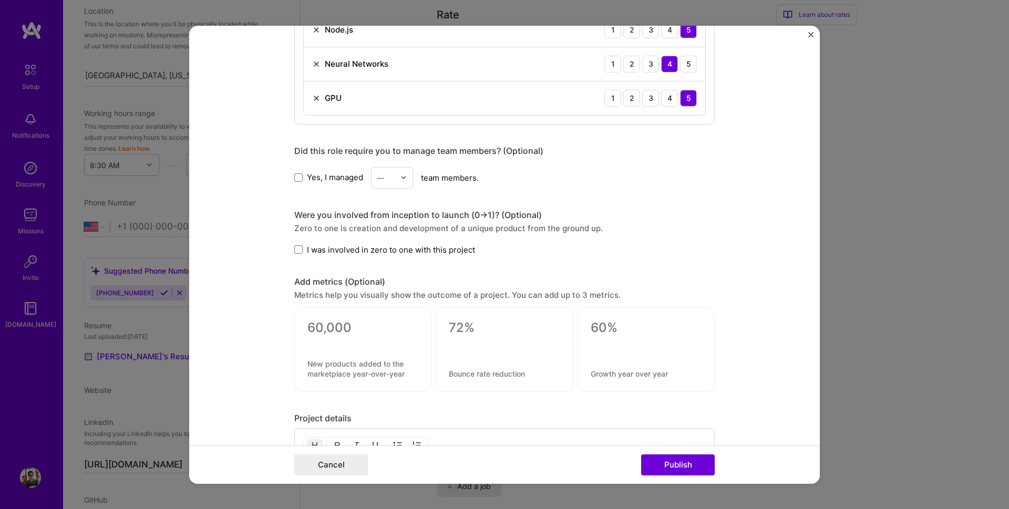
scroll to position [946, 0]
click at [297, 251] on span at bounding box center [298, 249] width 8 height 8
click at [0, 0] on input "I was involved in zero to one with this project" at bounding box center [0, 0] width 0 height 0
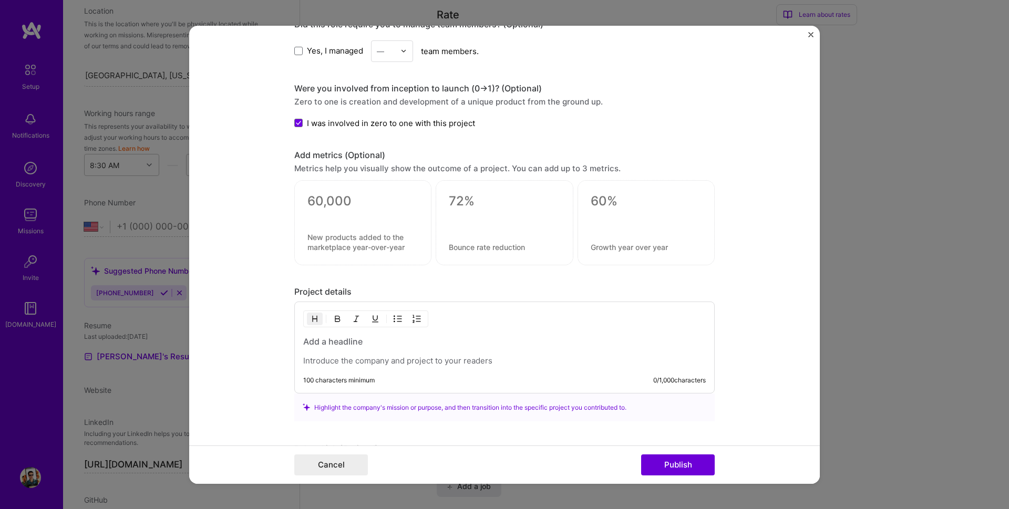
scroll to position [1143, 0]
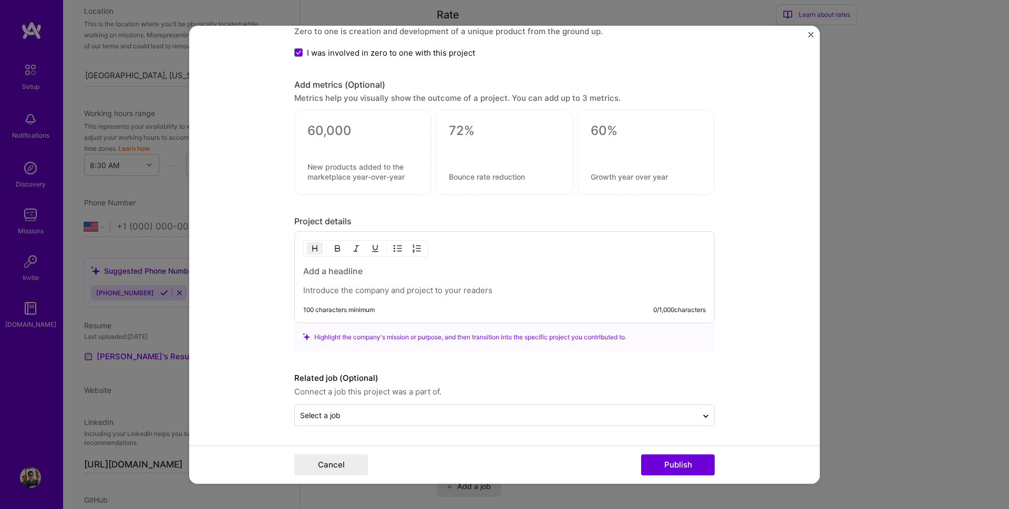
click at [351, 269] on h3 at bounding box center [504, 271] width 403 height 12
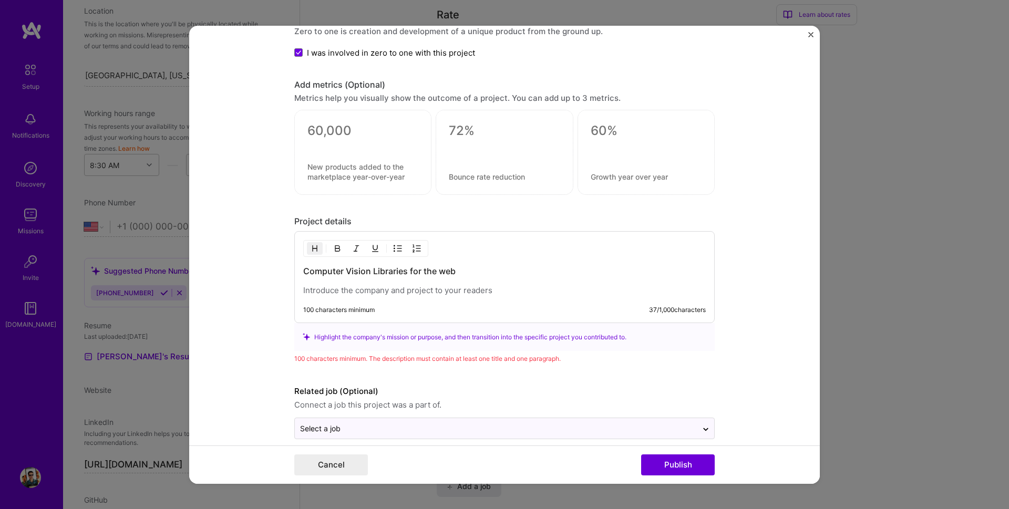
click at [350, 285] on div "Computer Vision Libraries for the web" at bounding box center [504, 280] width 403 height 30
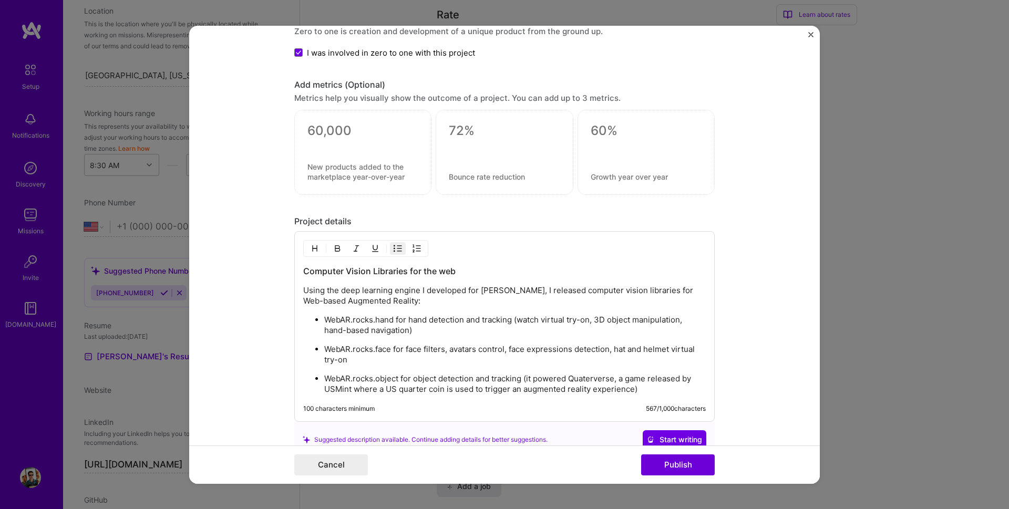
click at [580, 378] on p "WebAR.rocks.object for object detection and tracking (it powered Quaterverse, a…" at bounding box center [515, 384] width 382 height 21
click at [668, 383] on p "WebAR.rocks.object for object detection and tracking (it powered Quarterverse, …" at bounding box center [515, 384] width 382 height 21
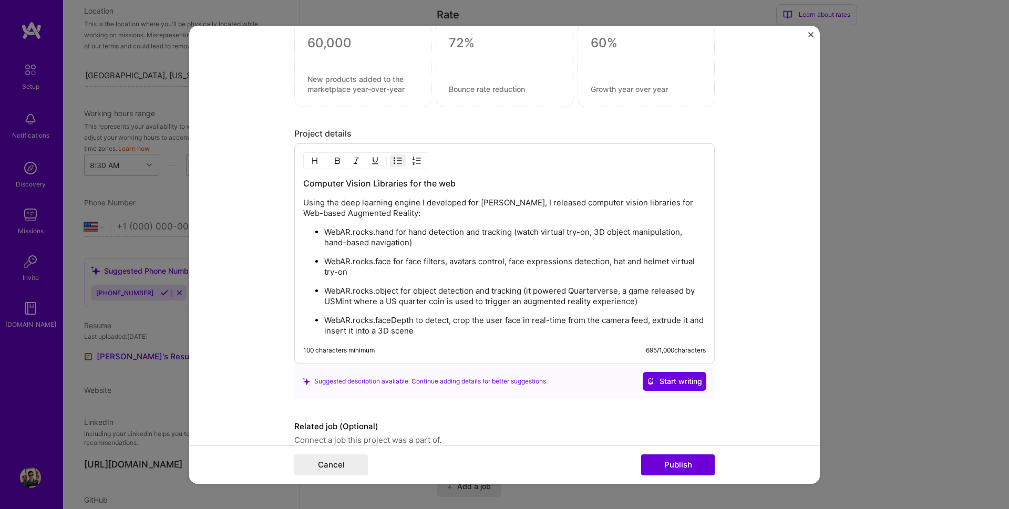
scroll to position [1278, 0]
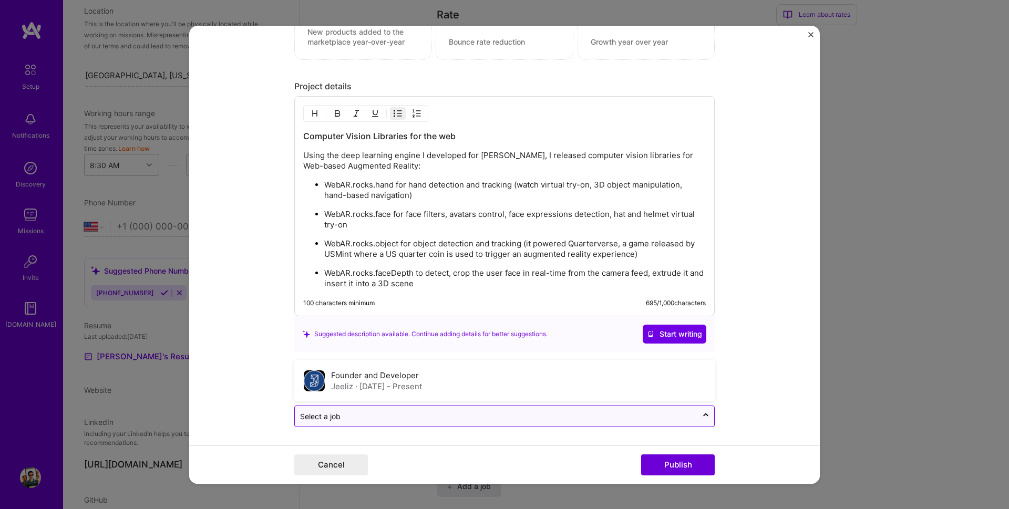
click at [356, 417] on input "text" at bounding box center [496, 416] width 392 height 11
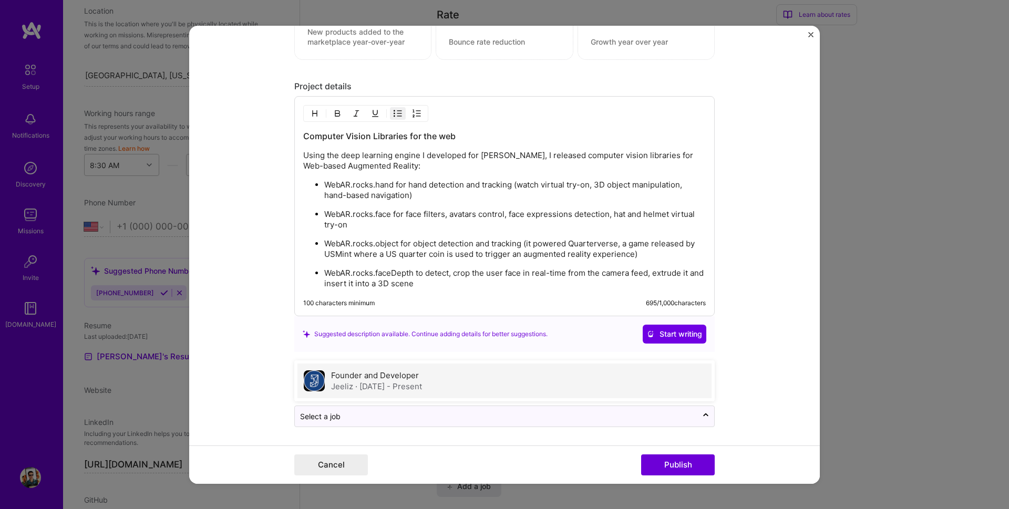
click at [430, 383] on div "Founder and Developer Jeeliz · Dec 2015 - Present" at bounding box center [505, 381] width 414 height 35
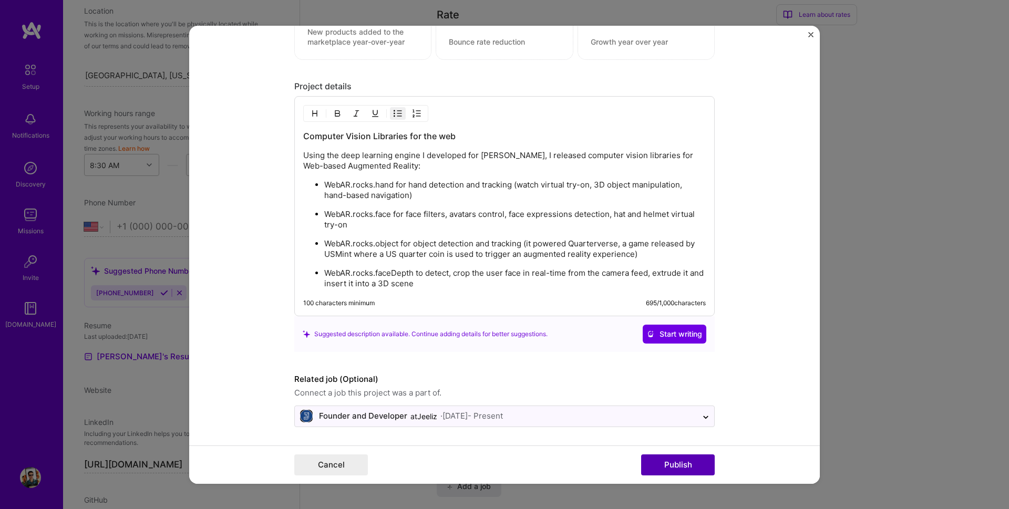
click at [685, 468] on button "Publish" at bounding box center [678, 465] width 74 height 21
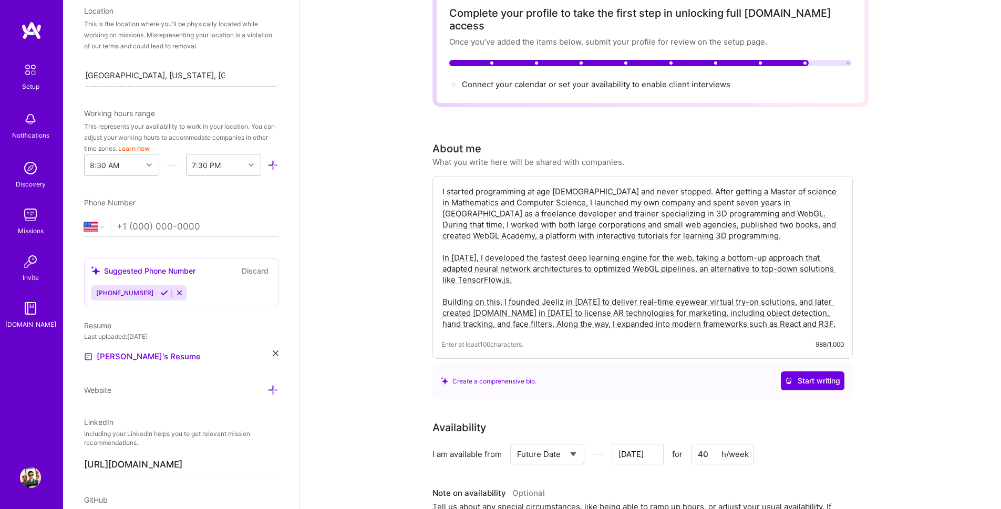
scroll to position [0, 0]
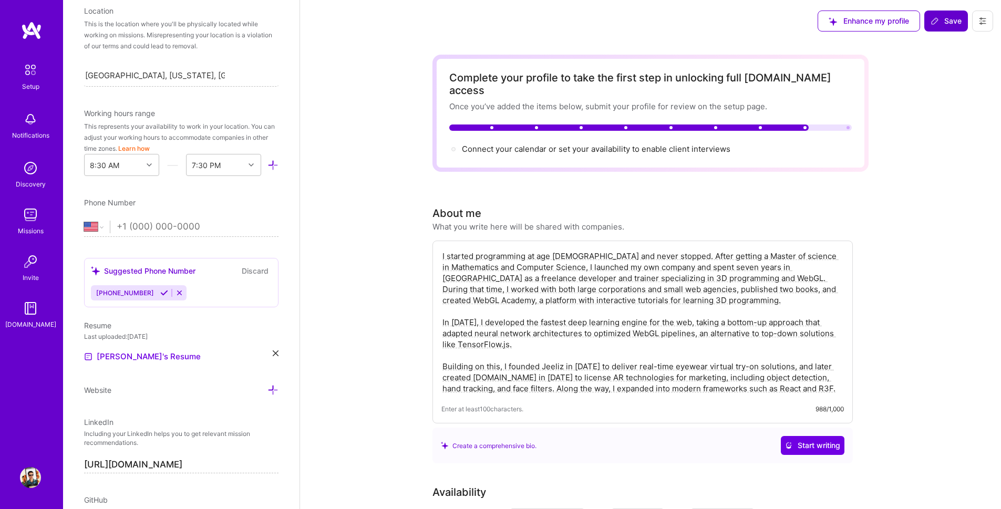
click at [944, 23] on span "Save" at bounding box center [946, 21] width 31 height 11
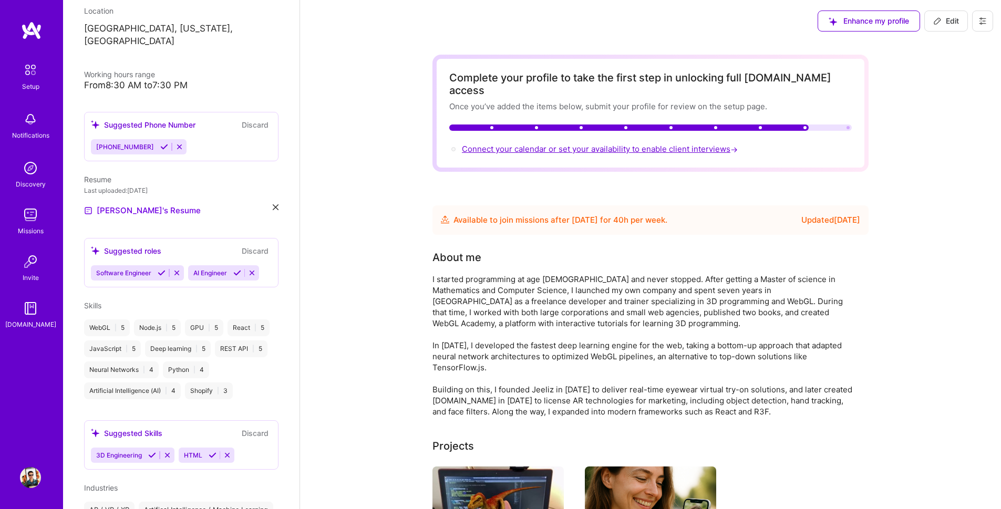
click at [547, 144] on span "Connect your calendar or set your availability to enable client interviews →" at bounding box center [601, 149] width 278 height 10
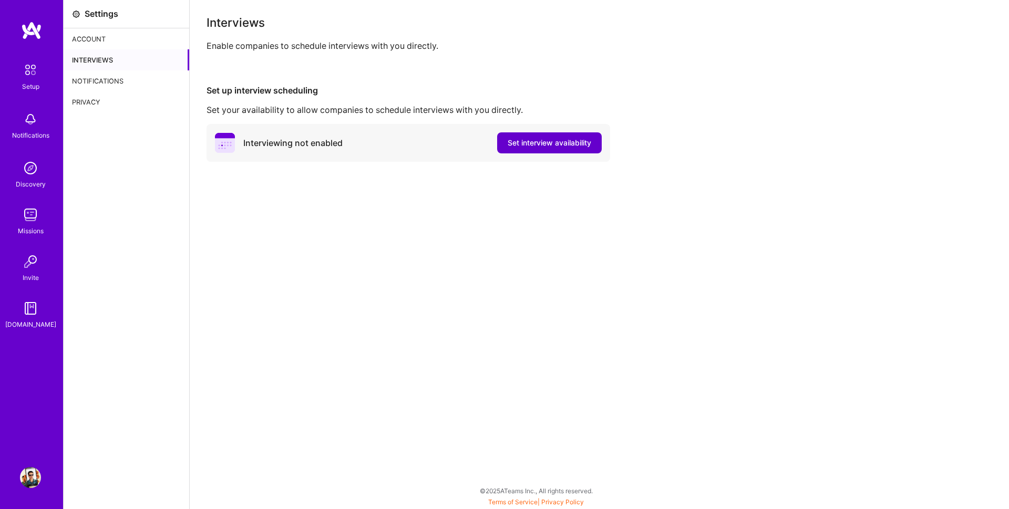
click at [527, 148] on span "Set interview availability" at bounding box center [550, 143] width 84 height 11
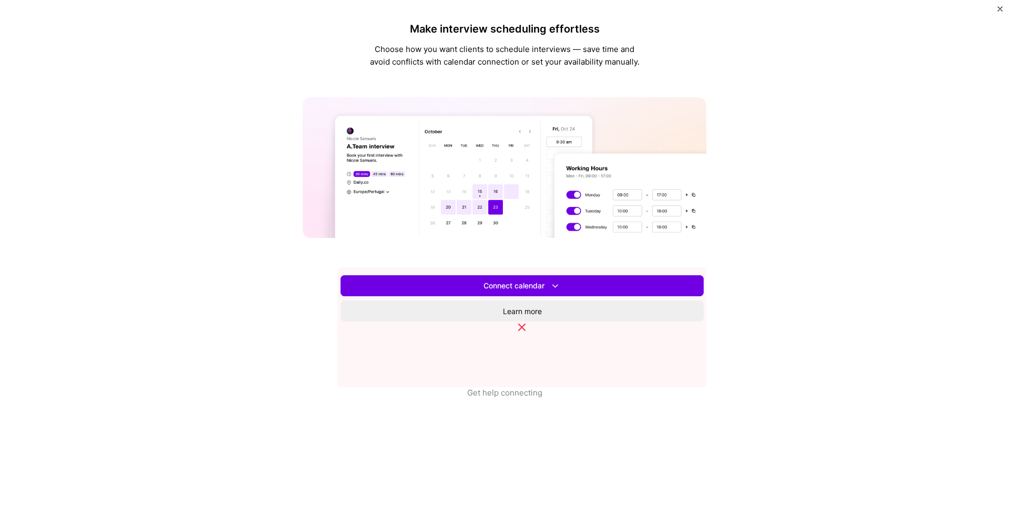
scroll to position [189, 0]
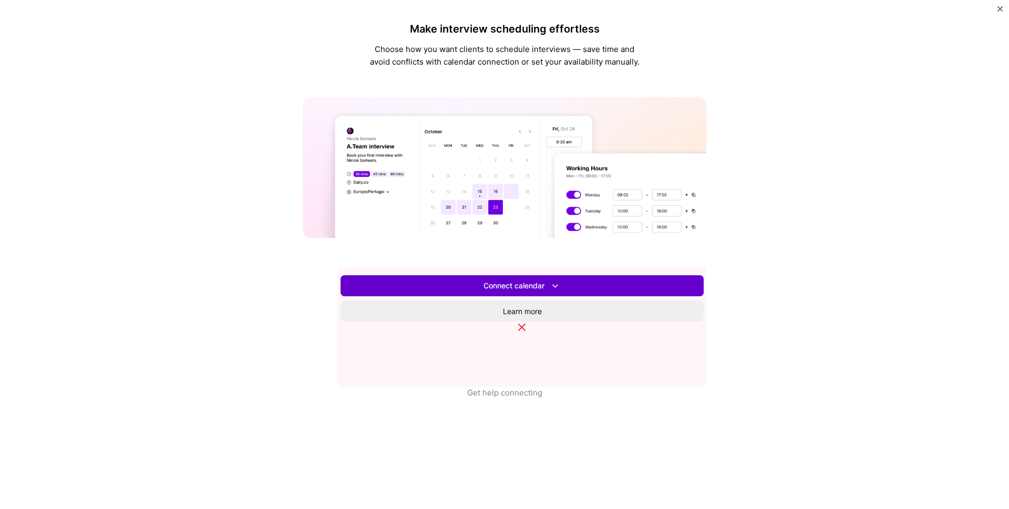
click at [547, 292] on span "Connect calendar" at bounding box center [522, 286] width 77 height 11
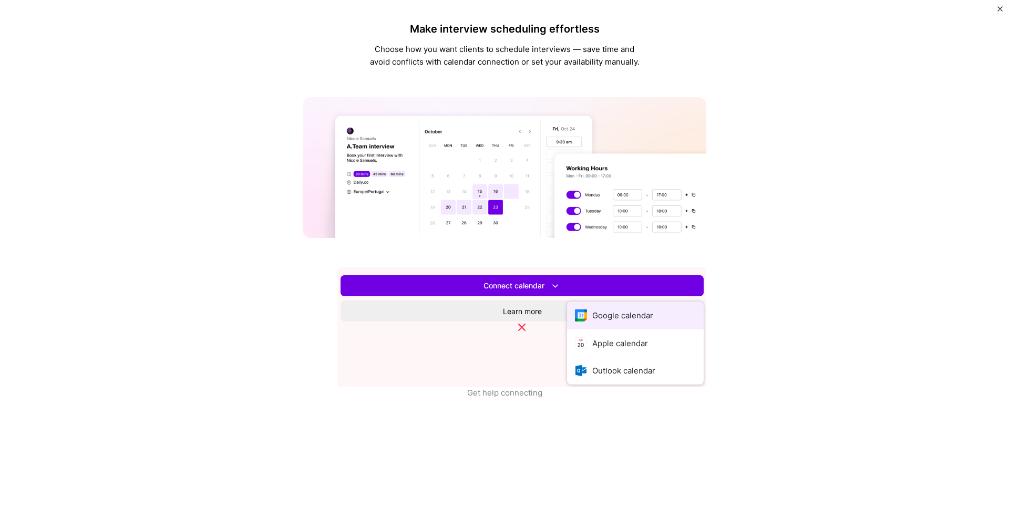
click at [567, 330] on button "Google calendar" at bounding box center [635, 316] width 137 height 28
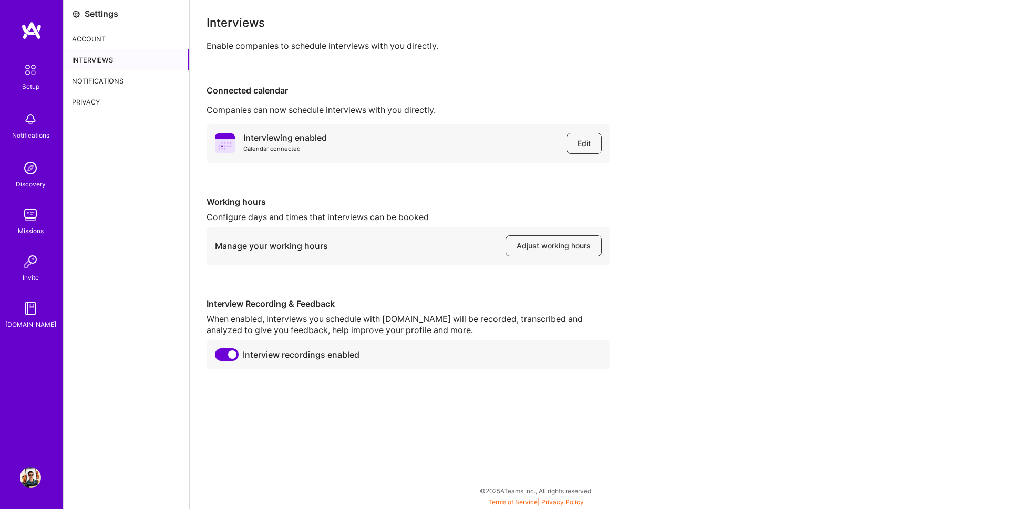
click at [95, 40] on div "Account" at bounding box center [127, 38] width 126 height 21
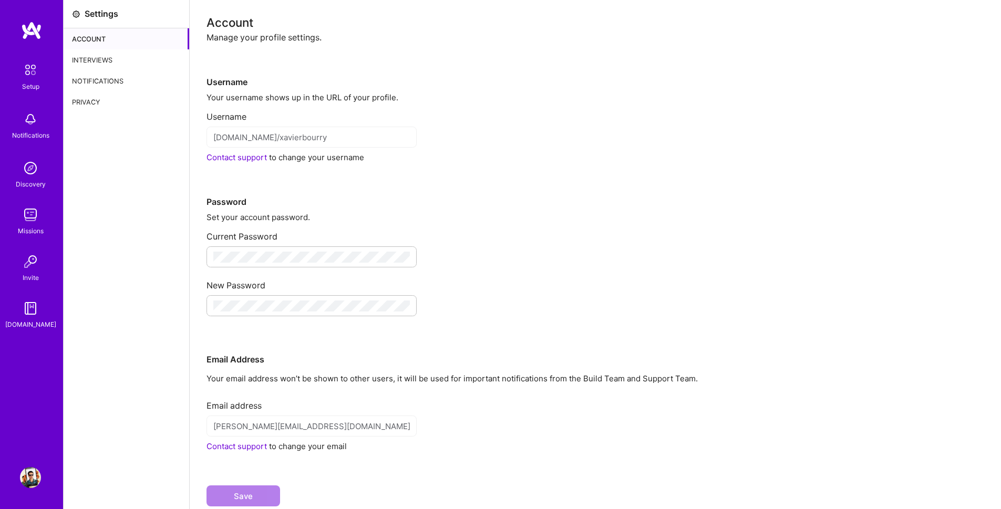
click at [119, 57] on div "Interviews" at bounding box center [127, 59] width 126 height 21
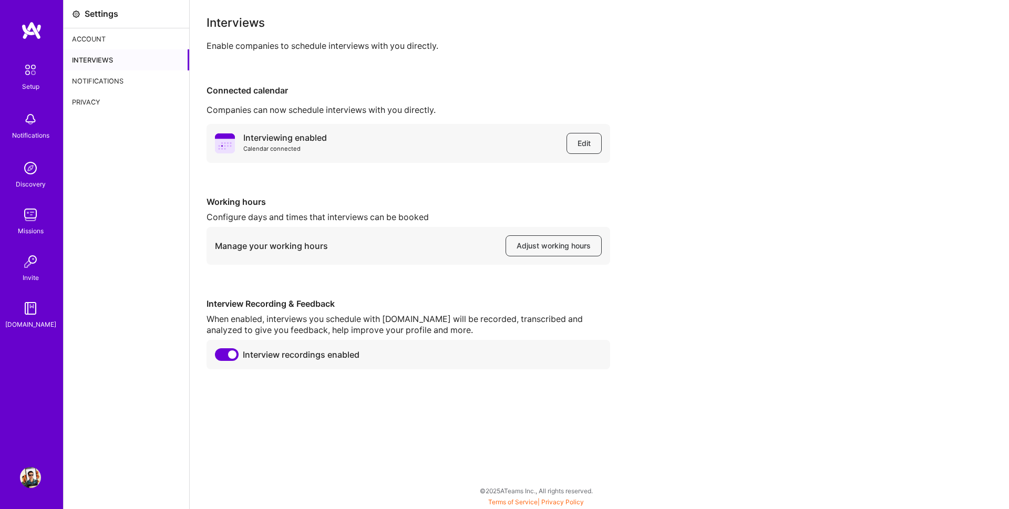
click at [22, 70] on img at bounding box center [30, 70] width 22 height 22
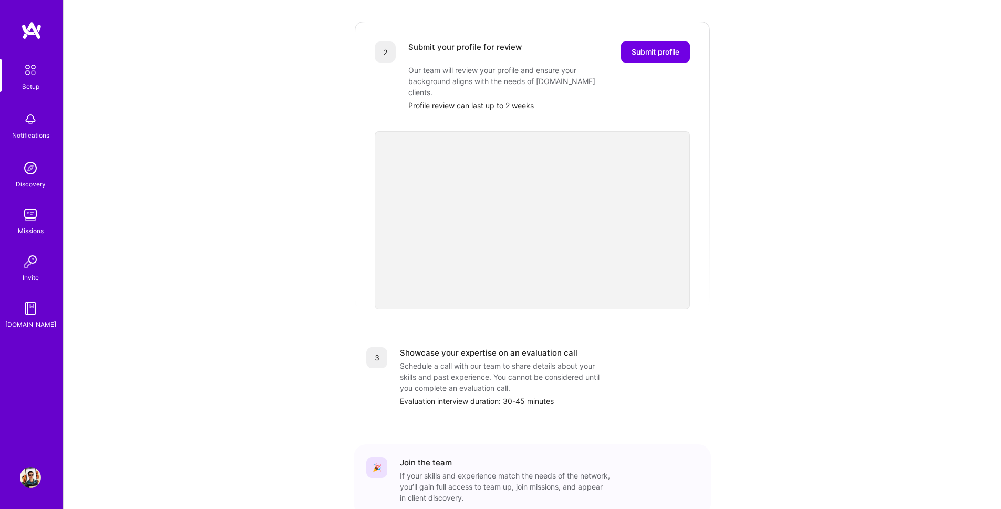
scroll to position [202, 0]
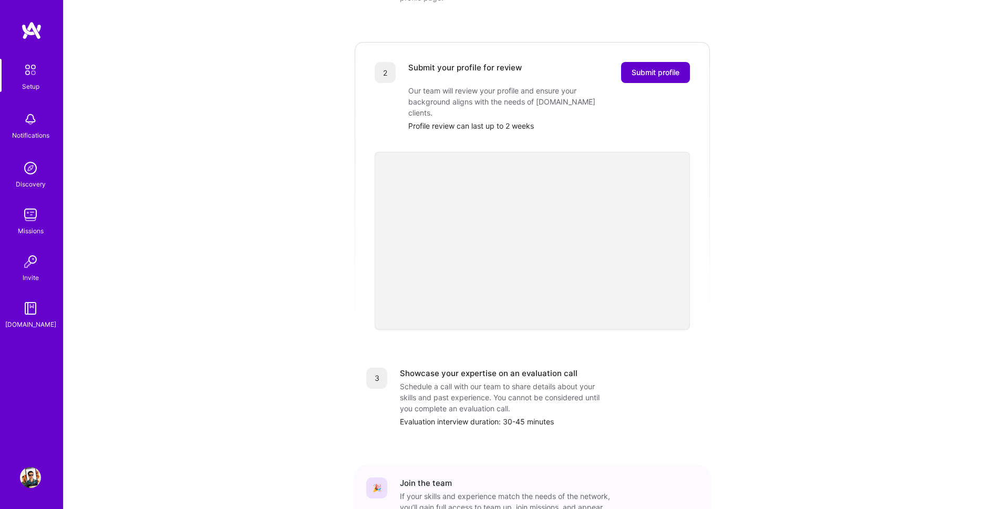
click at [672, 67] on span "Submit profile" at bounding box center [656, 72] width 48 height 11
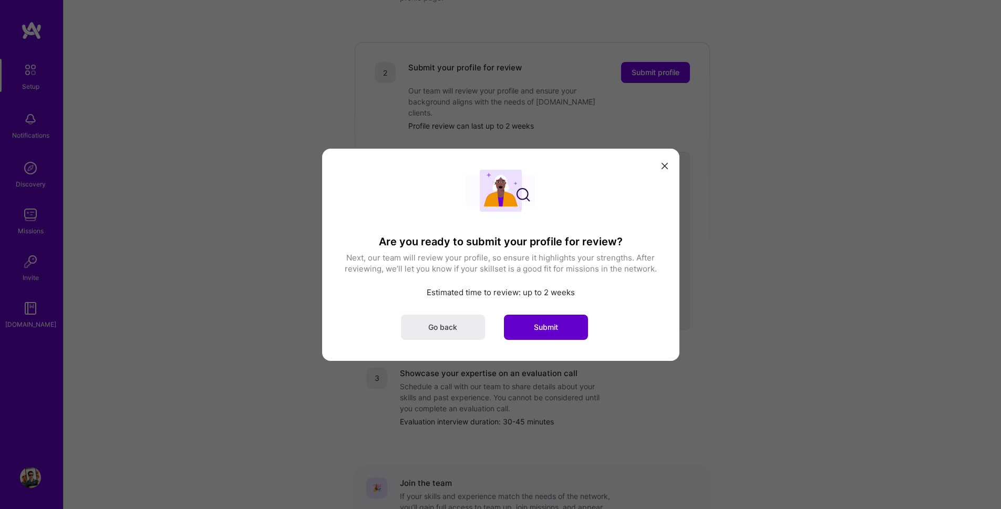
click at [561, 326] on button "Submit" at bounding box center [546, 326] width 84 height 25
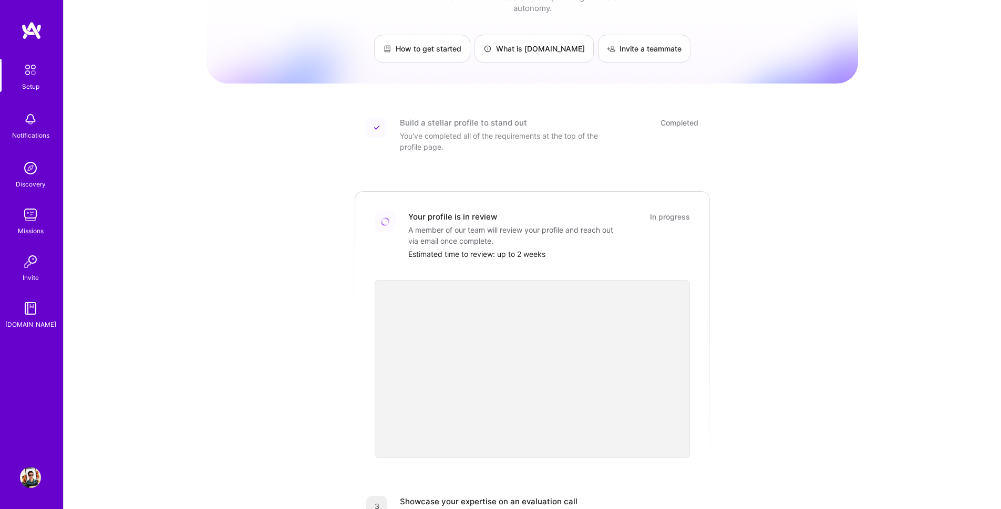
scroll to position [0, 0]
